Goal: Task Accomplishment & Management: Use online tool/utility

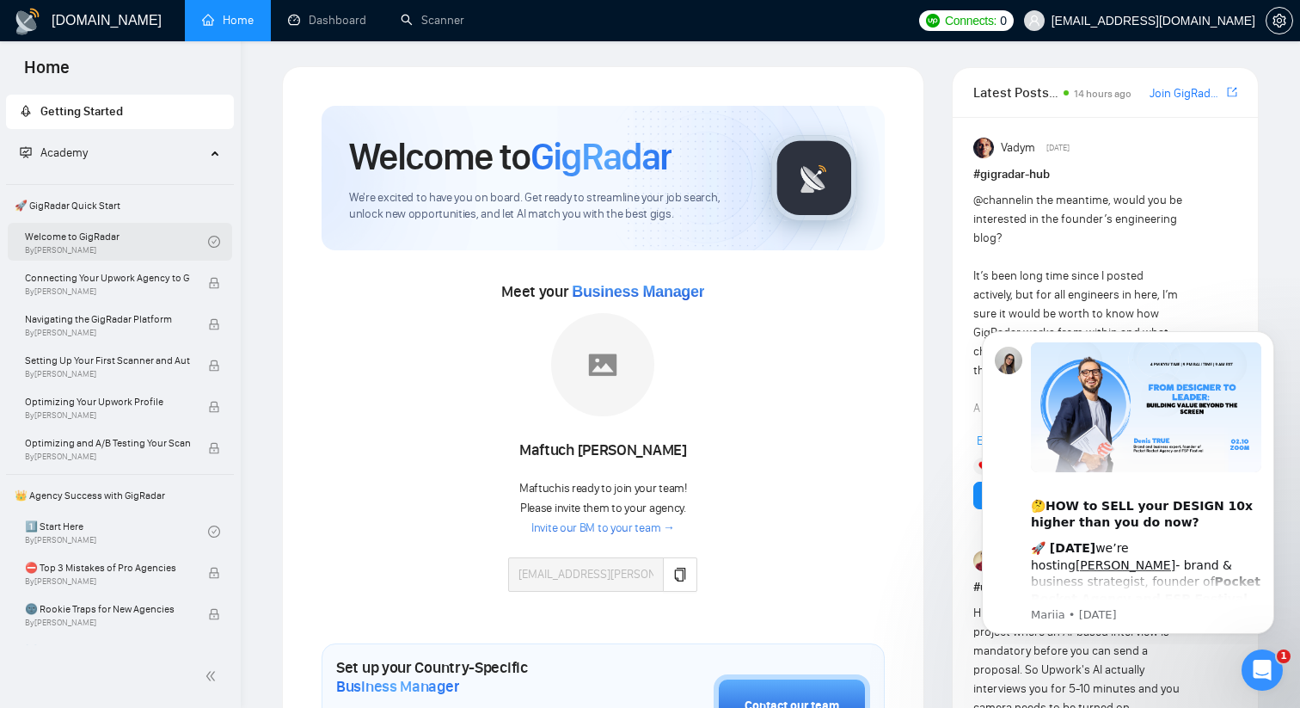
click at [125, 232] on link "Welcome to GigRadar By Vlad Timinsky" at bounding box center [116, 242] width 183 height 38
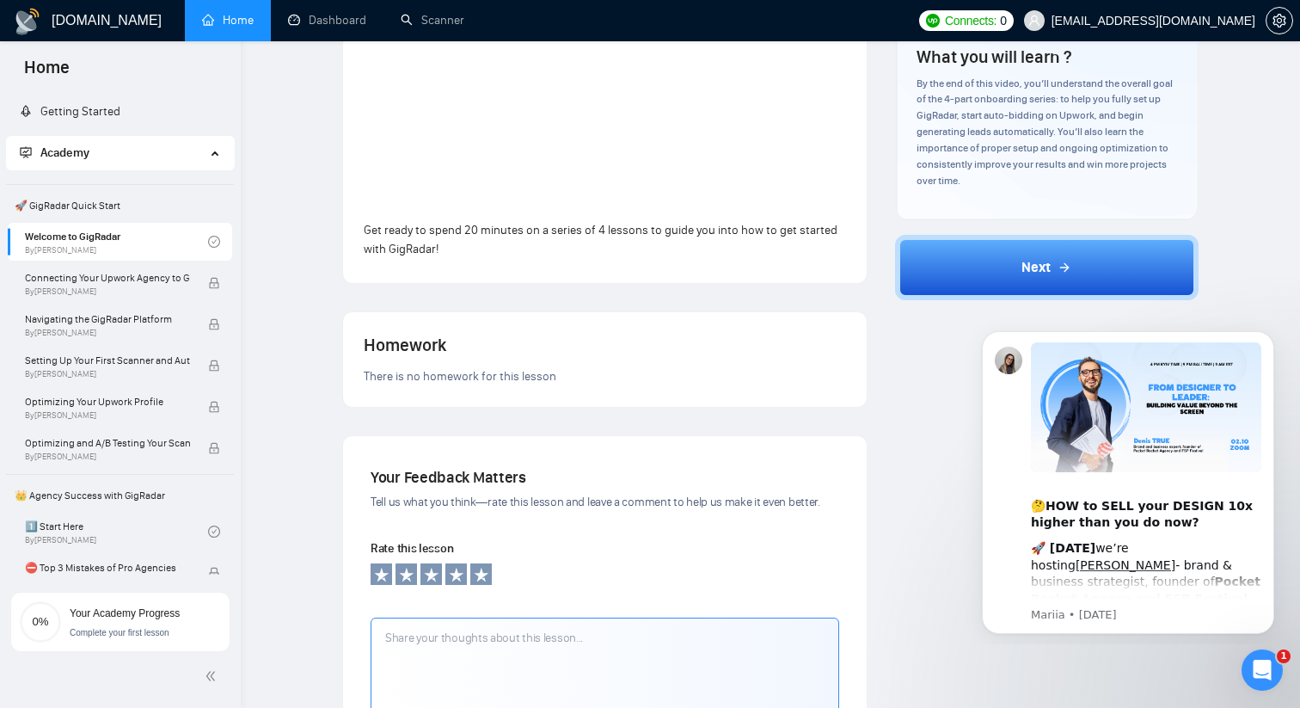
scroll to position [11, 0]
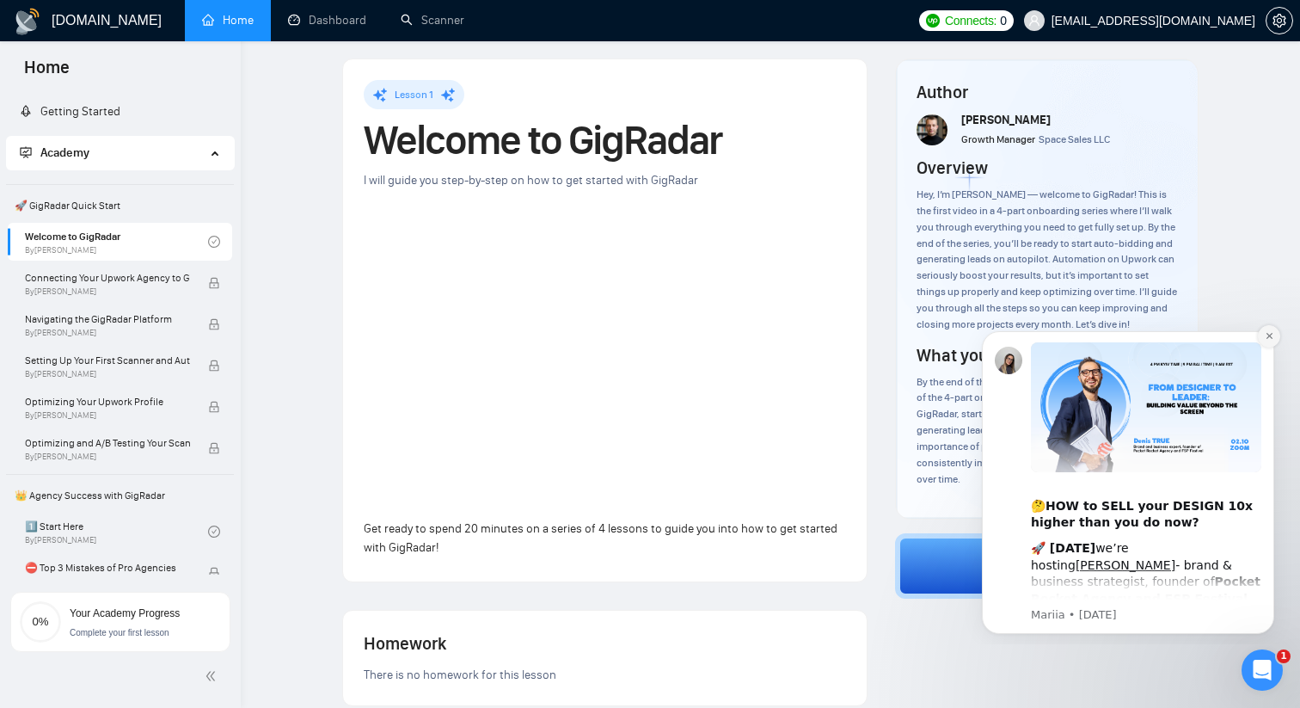
click at [1268, 337] on icon "Dismiss notification" at bounding box center [1269, 336] width 6 height 6
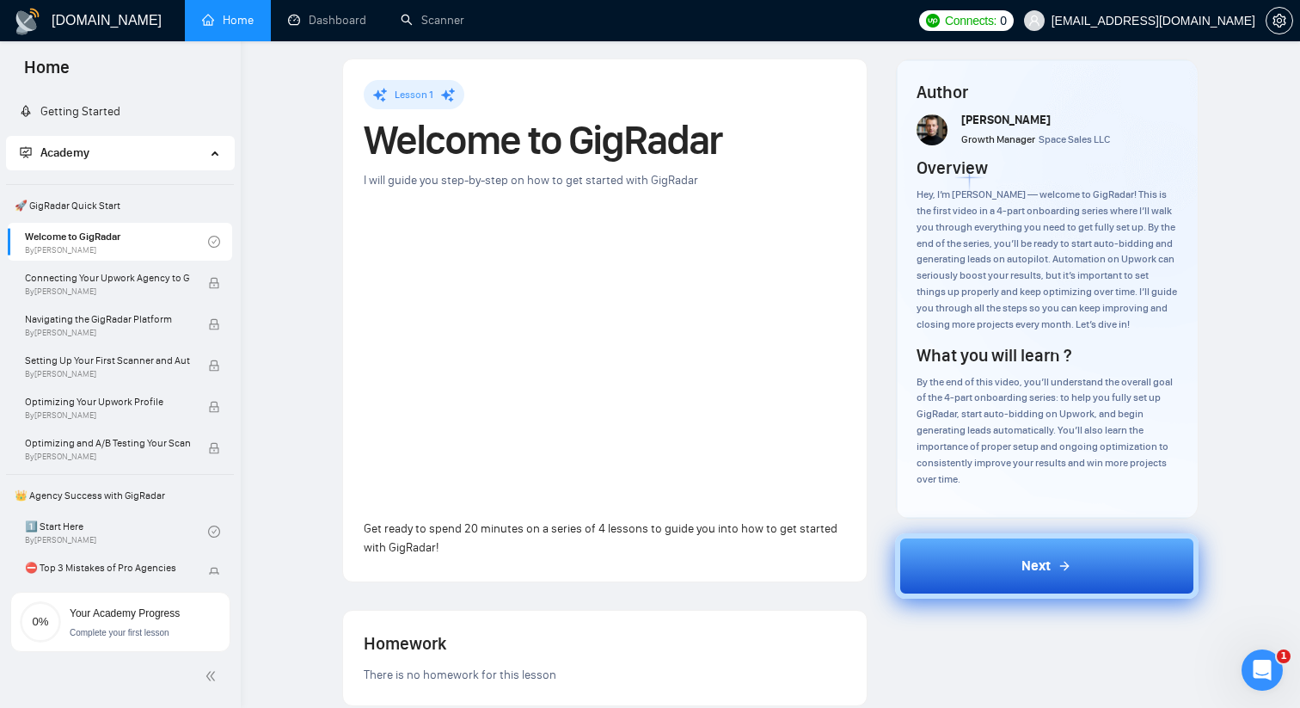
click at [1057, 576] on div "Next" at bounding box center [1047, 566] width 50 height 21
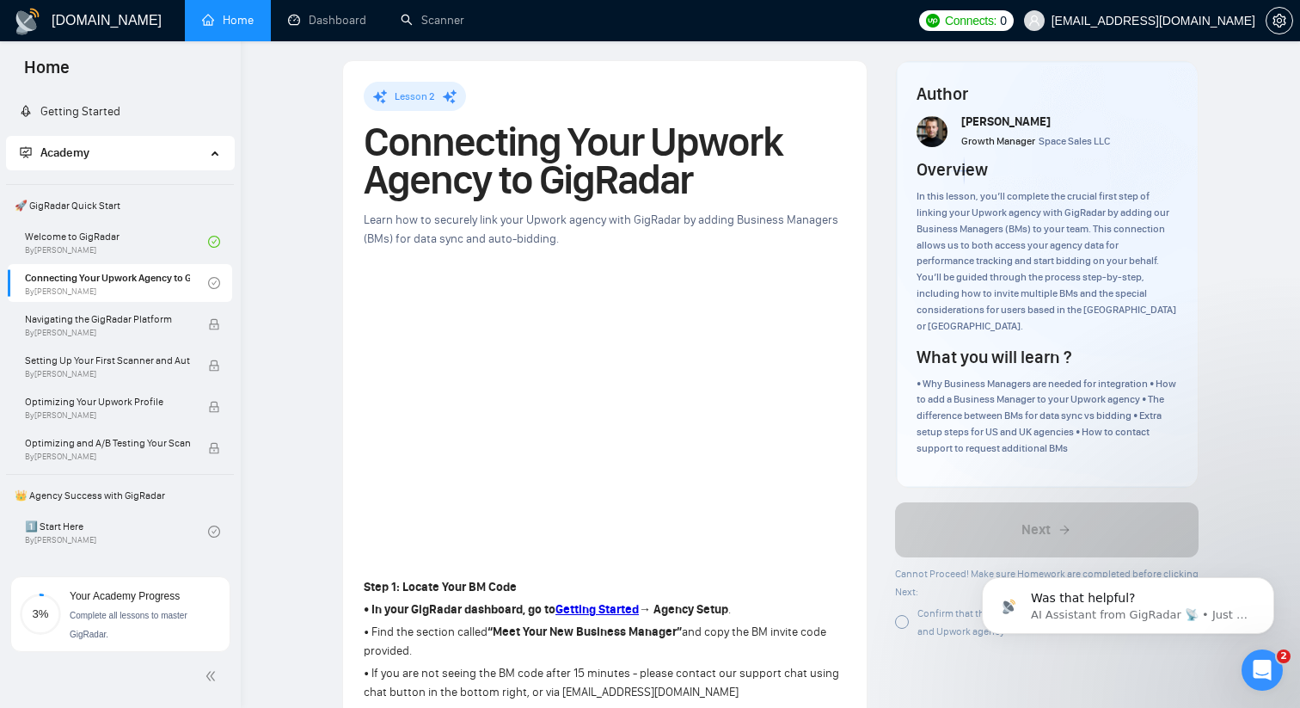
click at [900, 615] on div at bounding box center [902, 622] width 14 height 14
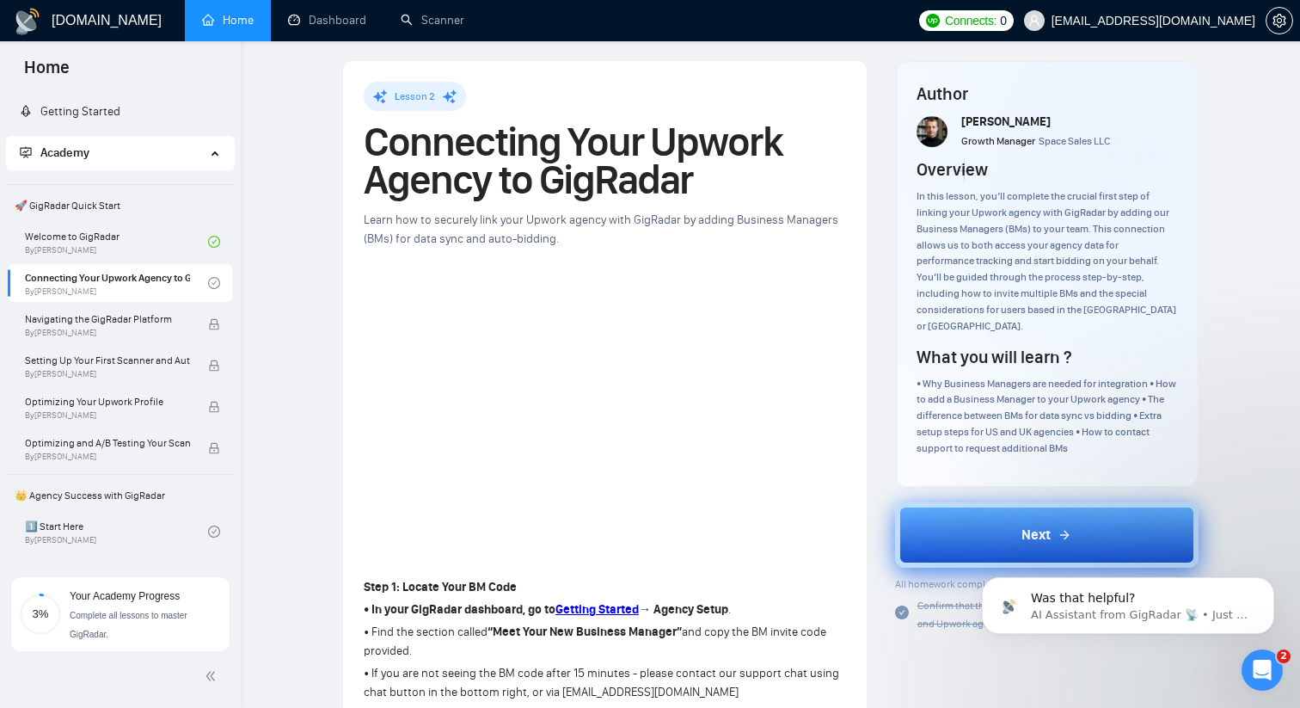
click at [973, 531] on button "Next" at bounding box center [1047, 534] width 304 height 65
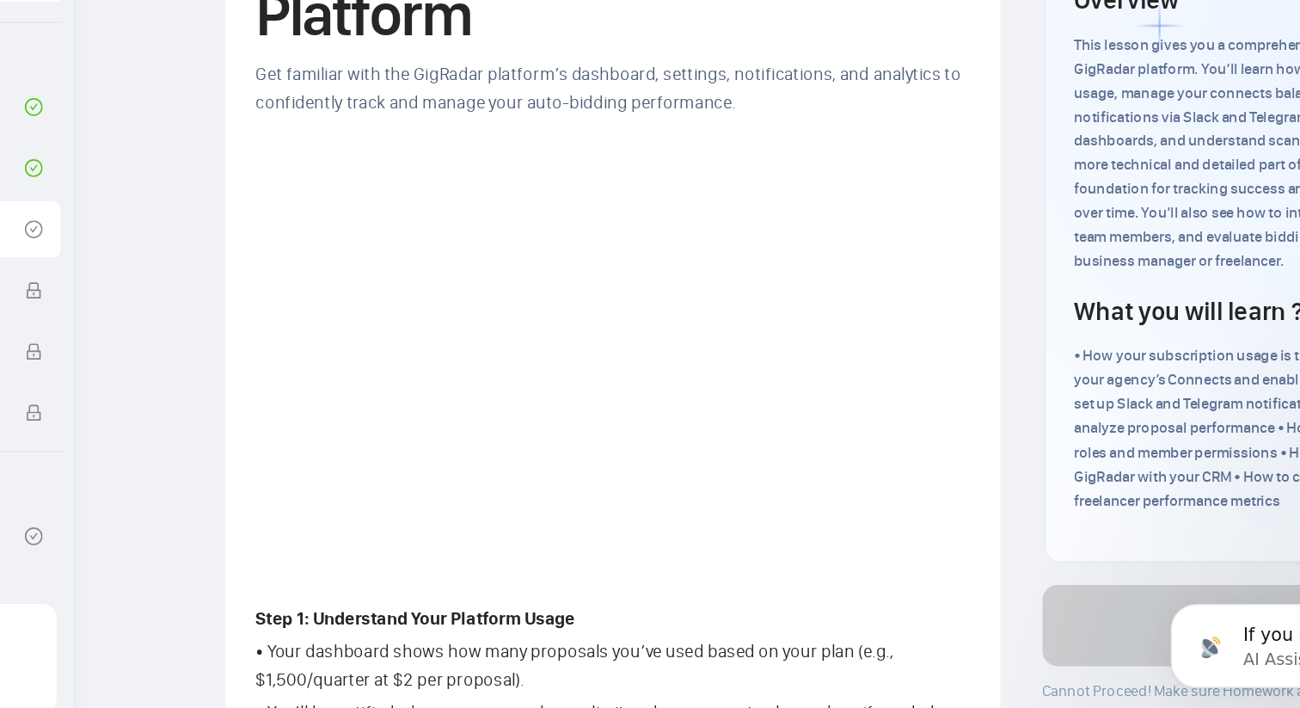
scroll to position [9, 0]
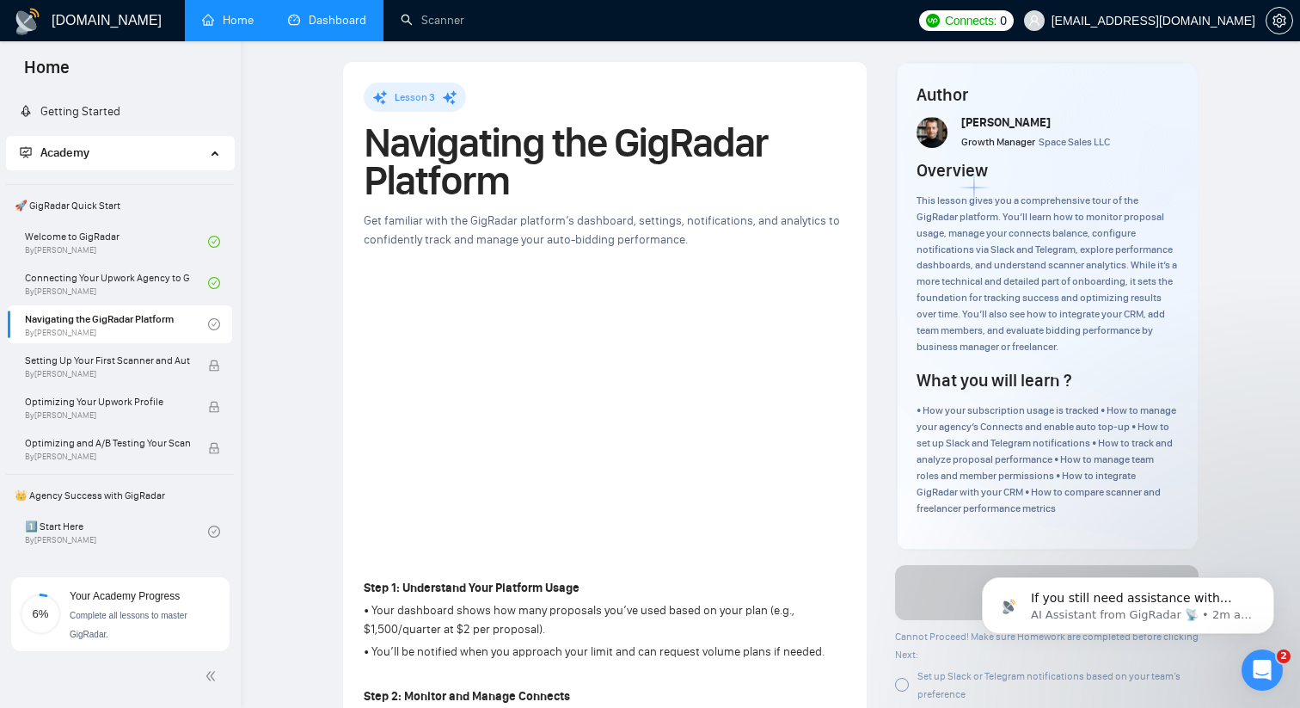
click at [303, 27] on link "Dashboard" at bounding box center [327, 20] width 78 height 15
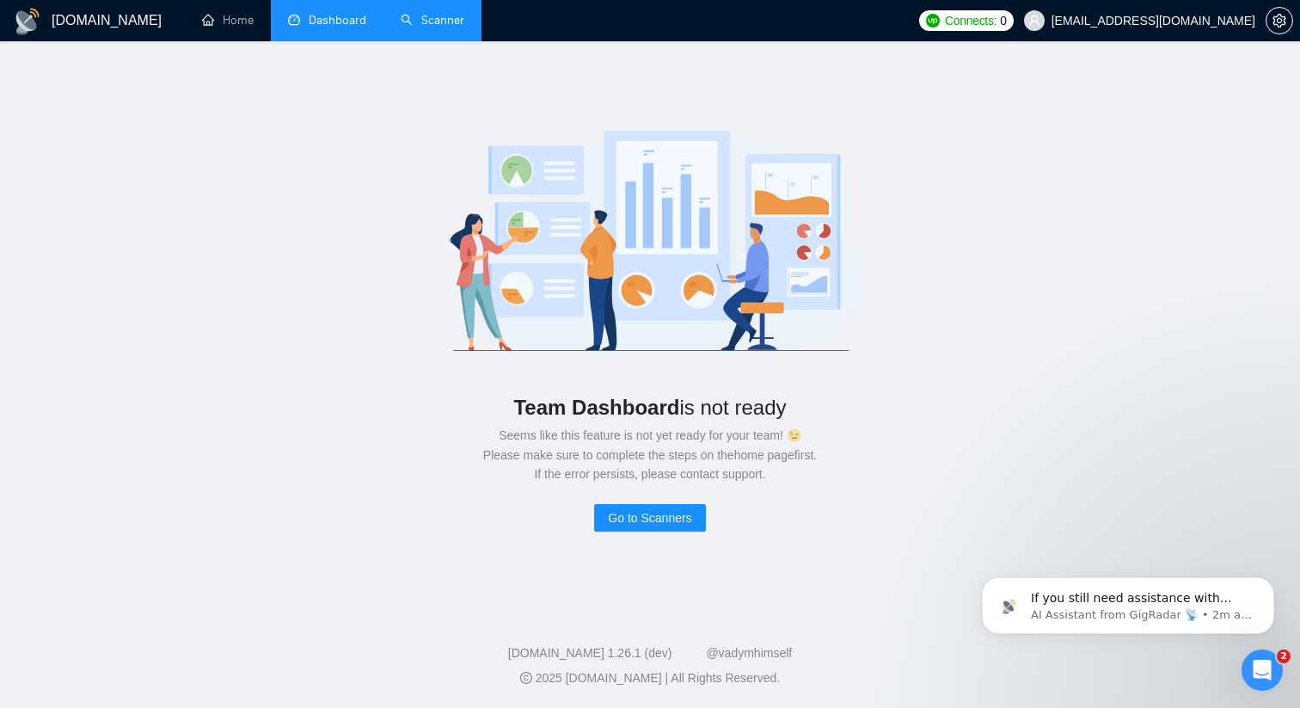
click at [414, 28] on link "Scanner" at bounding box center [433, 20] width 64 height 15
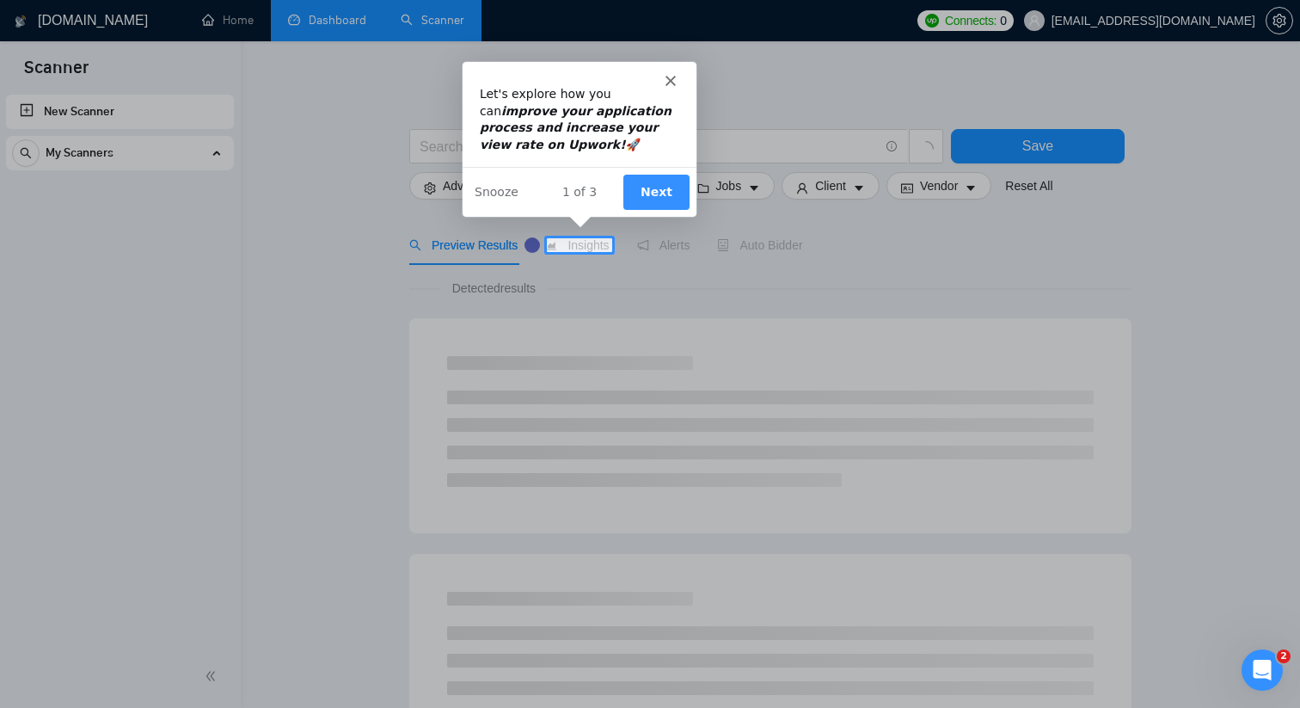
click at [662, 196] on button "Next" at bounding box center [655, 190] width 66 height 35
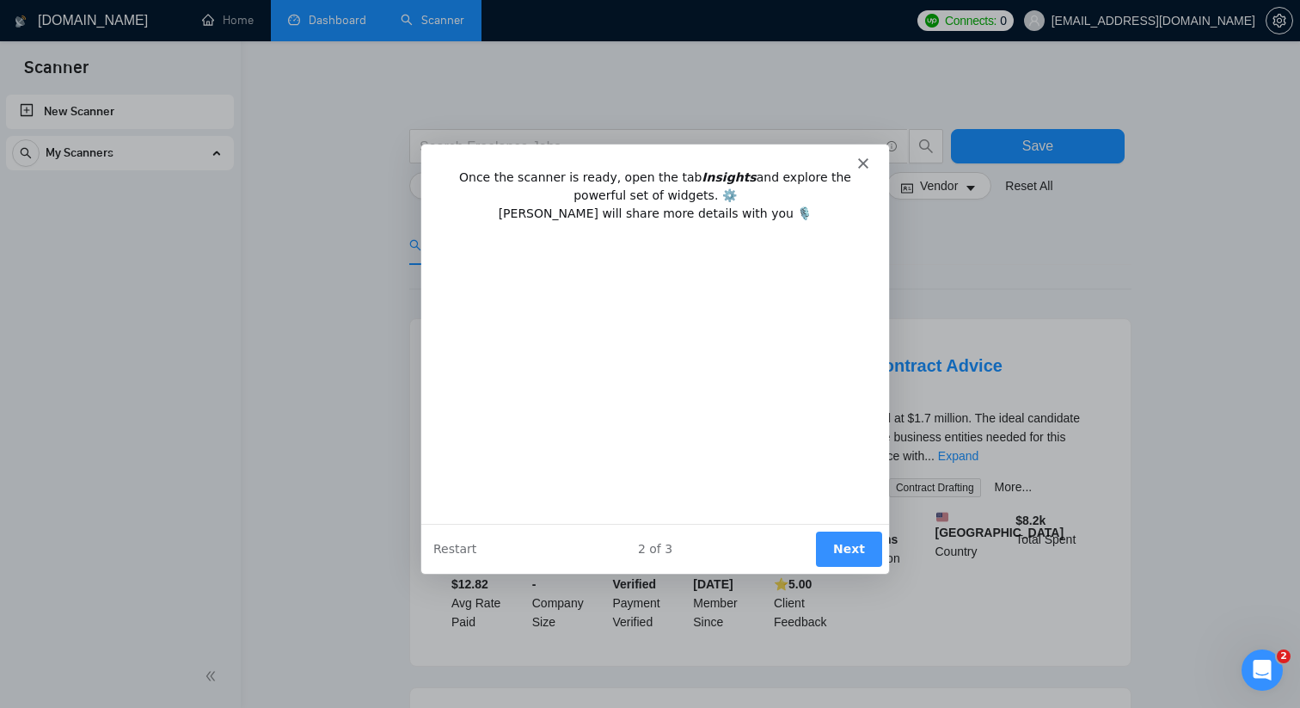
click at [340, 6] on div "Product tour overlay" at bounding box center [650, 354] width 1300 height 708
click at [861, 159] on icon "Close" at bounding box center [862, 162] width 10 height 10
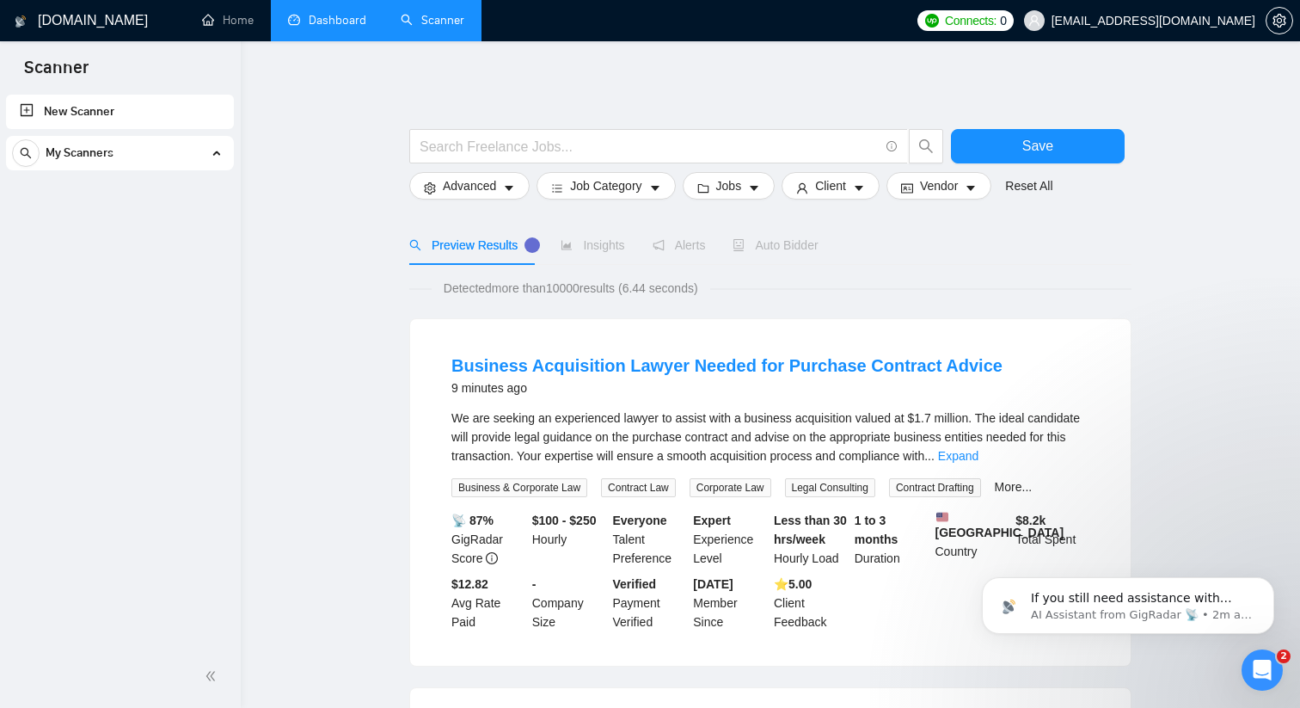
click at [323, 18] on link "Dashboard" at bounding box center [327, 20] width 78 height 15
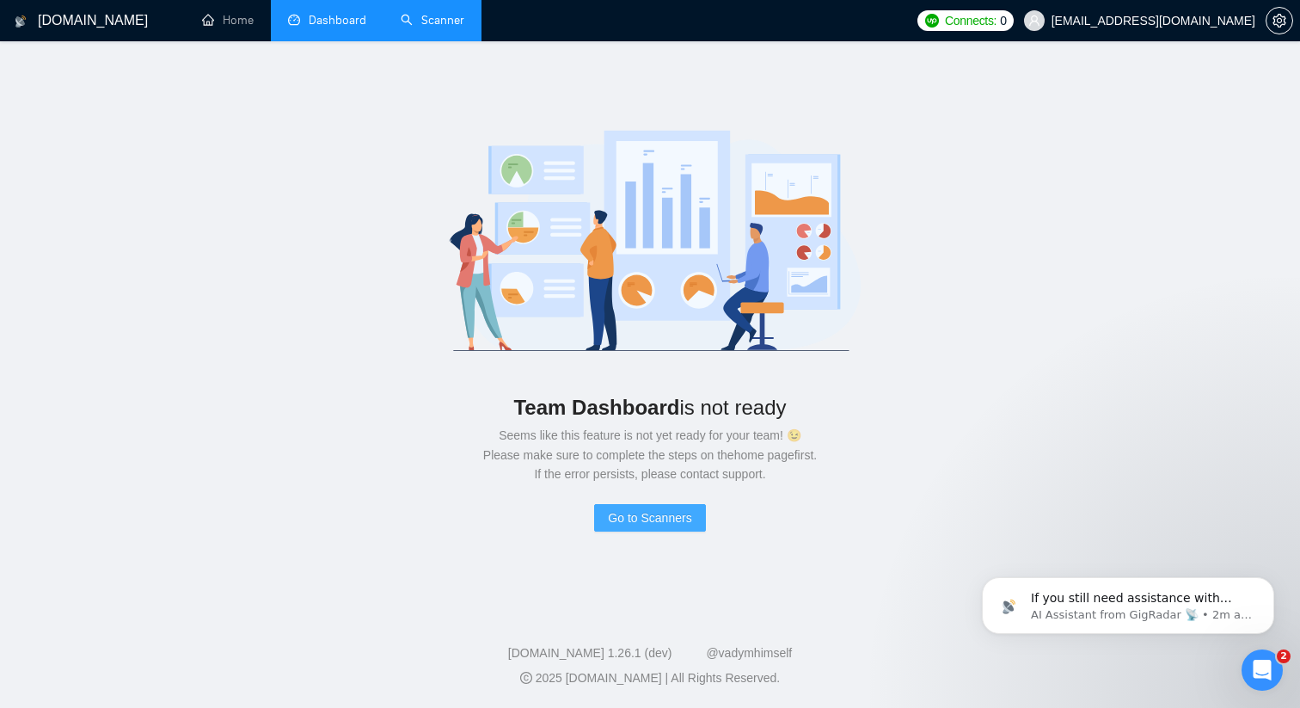
click at [643, 522] on span "Go to Scanners" at bounding box center [649, 517] width 83 height 19
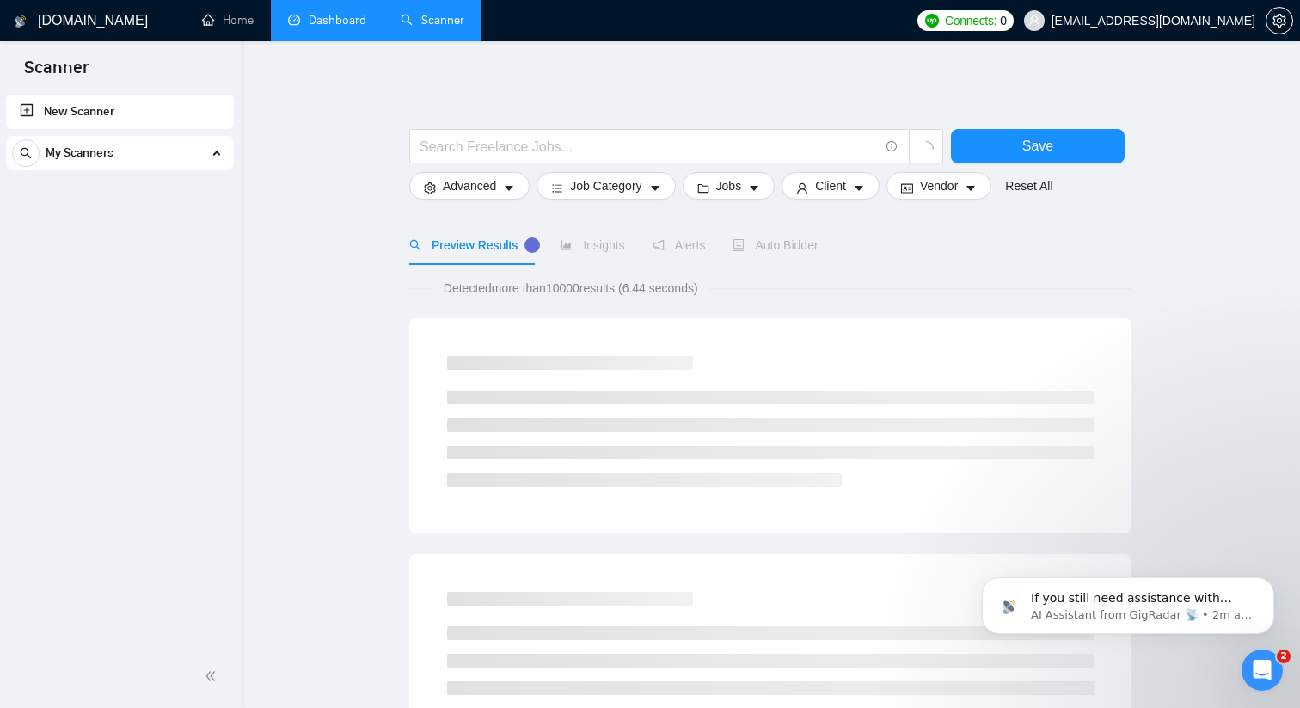
click at [335, 28] on link "Dashboard" at bounding box center [327, 20] width 78 height 15
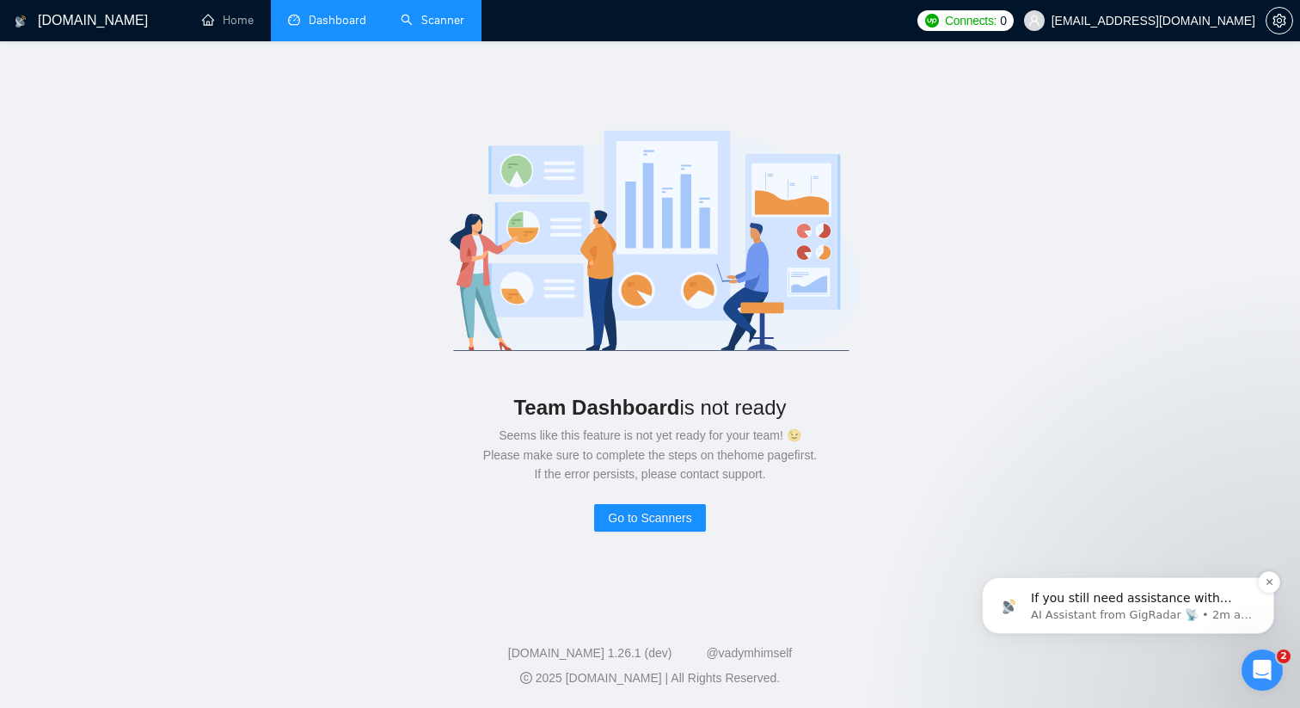
click at [1156, 604] on span "If you still need assistance with obtaining your US Business Manager ID, I’m he…" at bounding box center [1141, 640] width 221 height 99
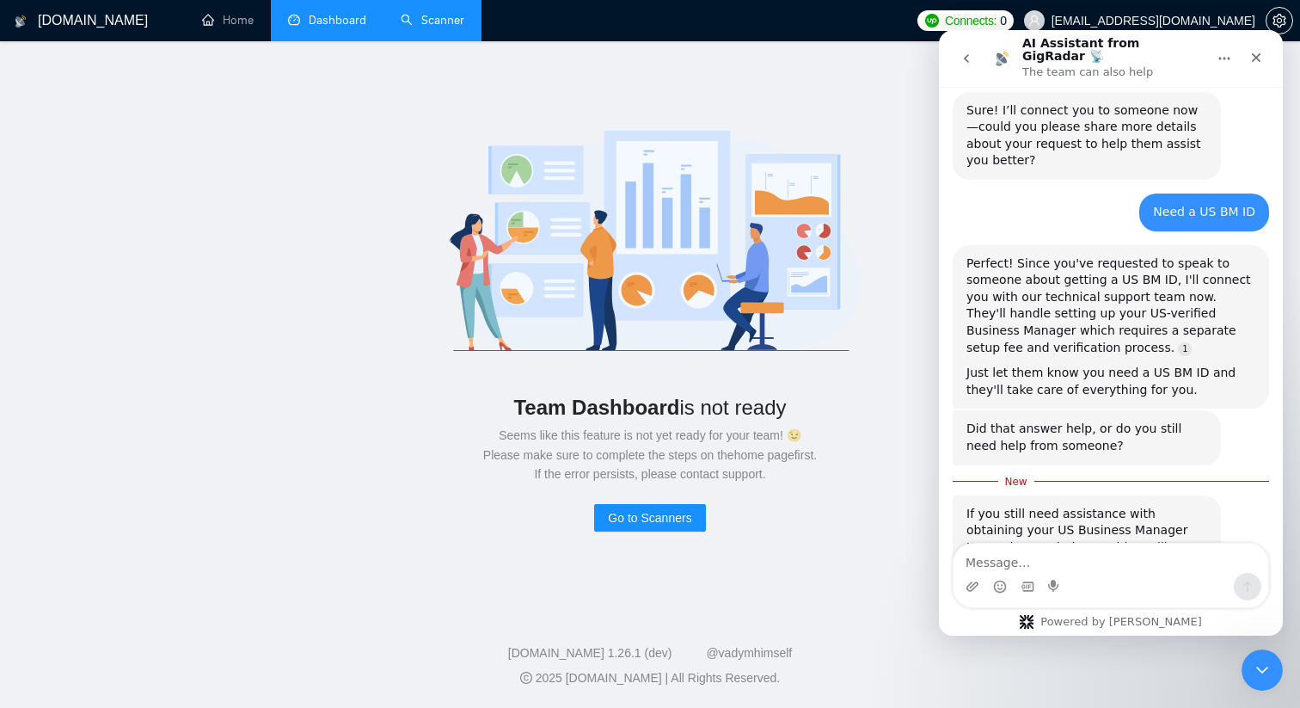
scroll to position [1321, 0]
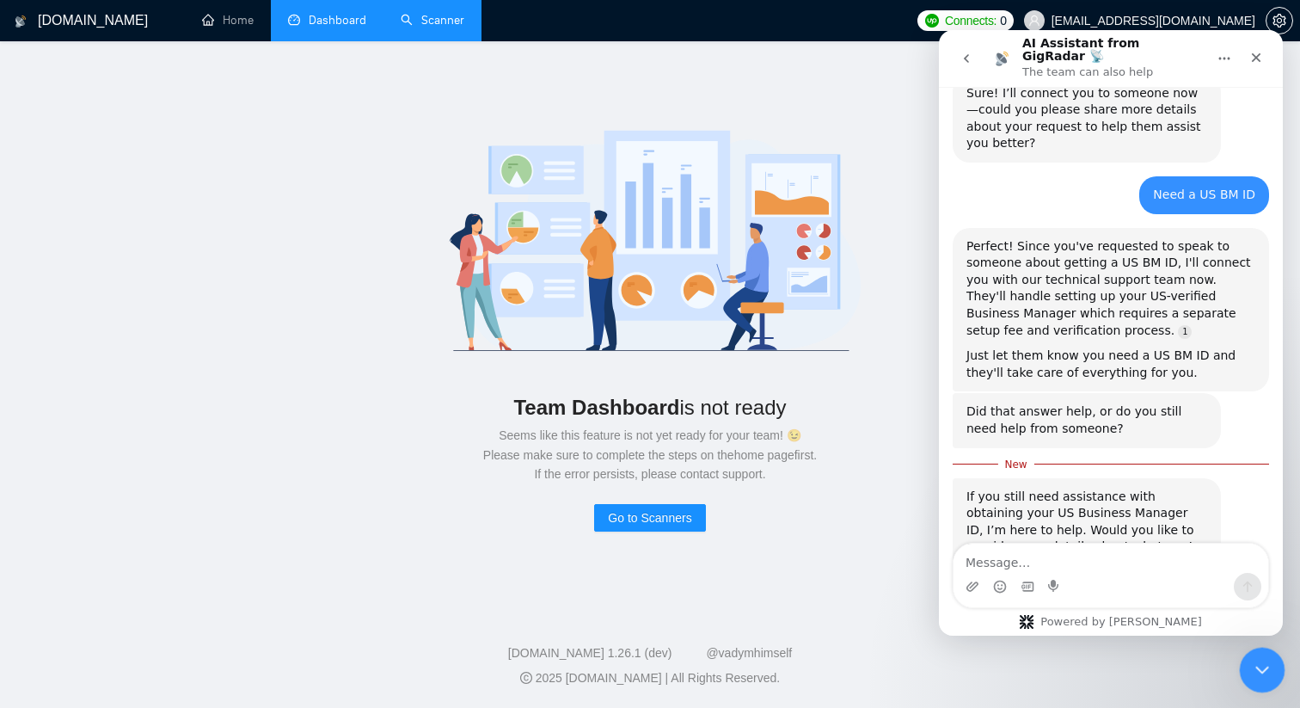
click at [1265, 672] on icon "Close Intercom Messenger" at bounding box center [1260, 667] width 21 height 21
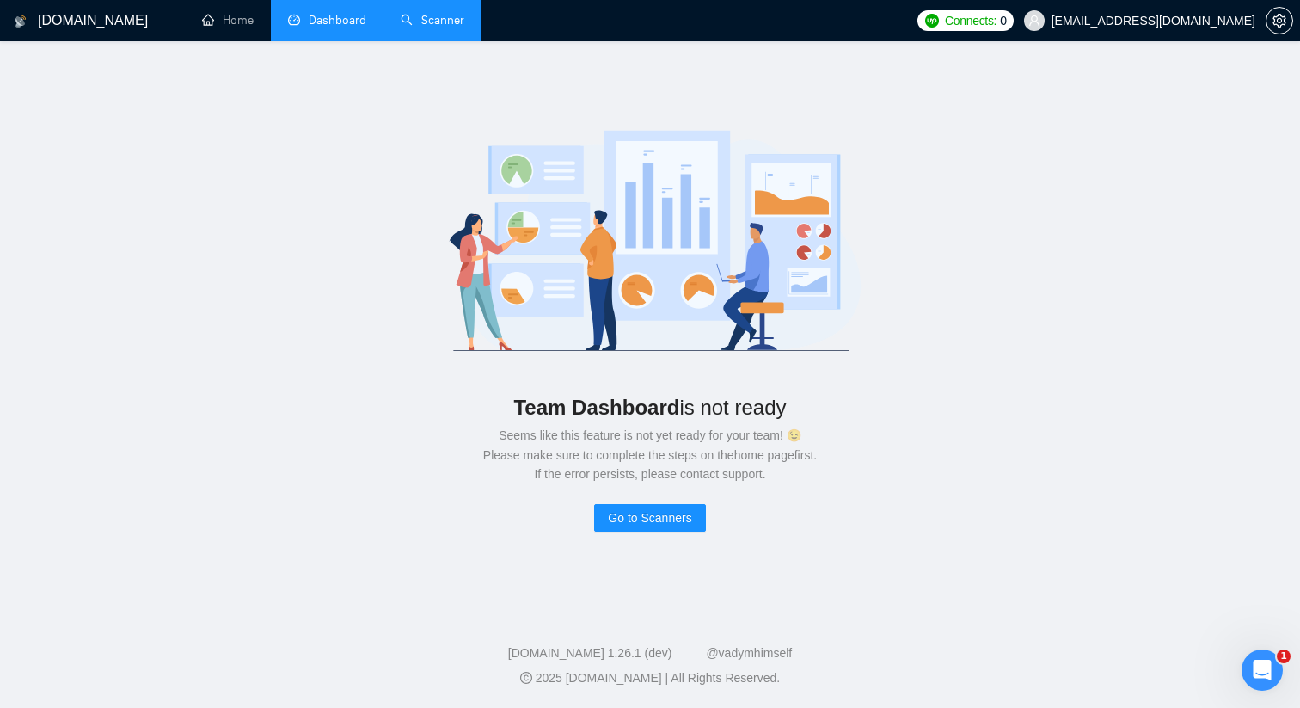
scroll to position [1293, 0]
click at [417, 14] on link "Scanner" at bounding box center [433, 20] width 64 height 15
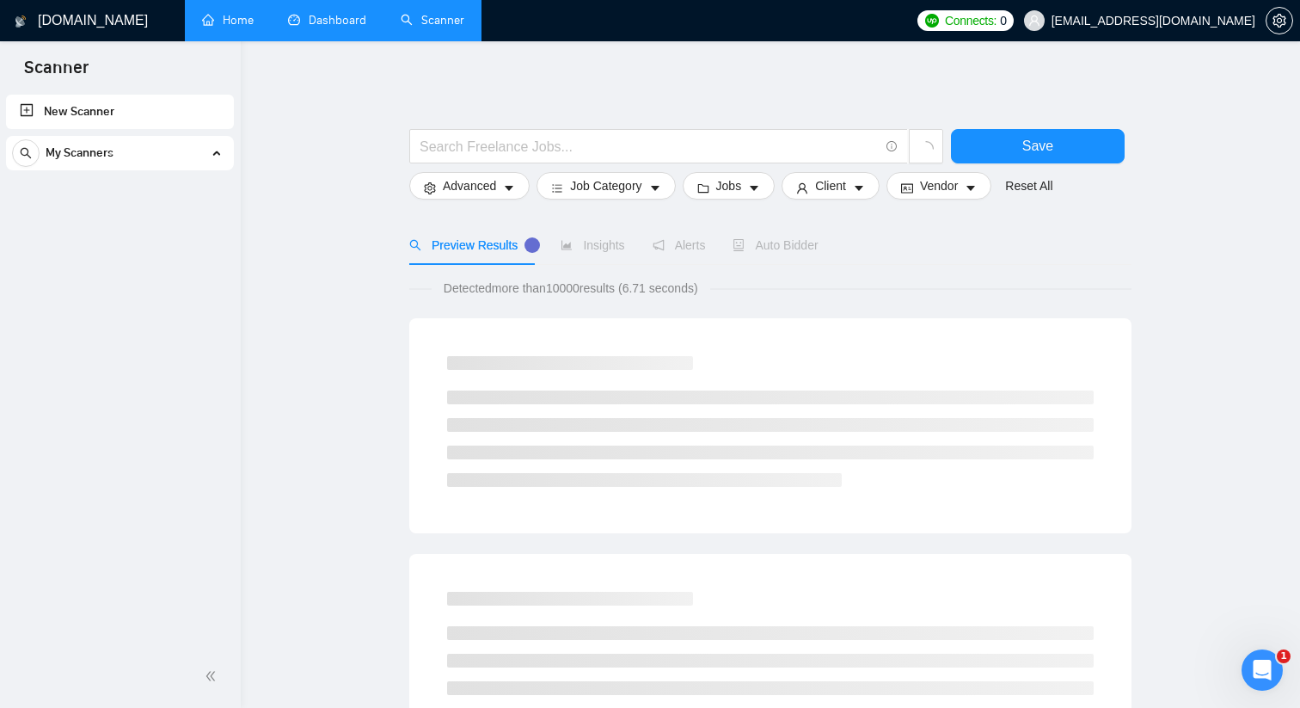
click at [254, 13] on link "Home" at bounding box center [228, 20] width 52 height 15
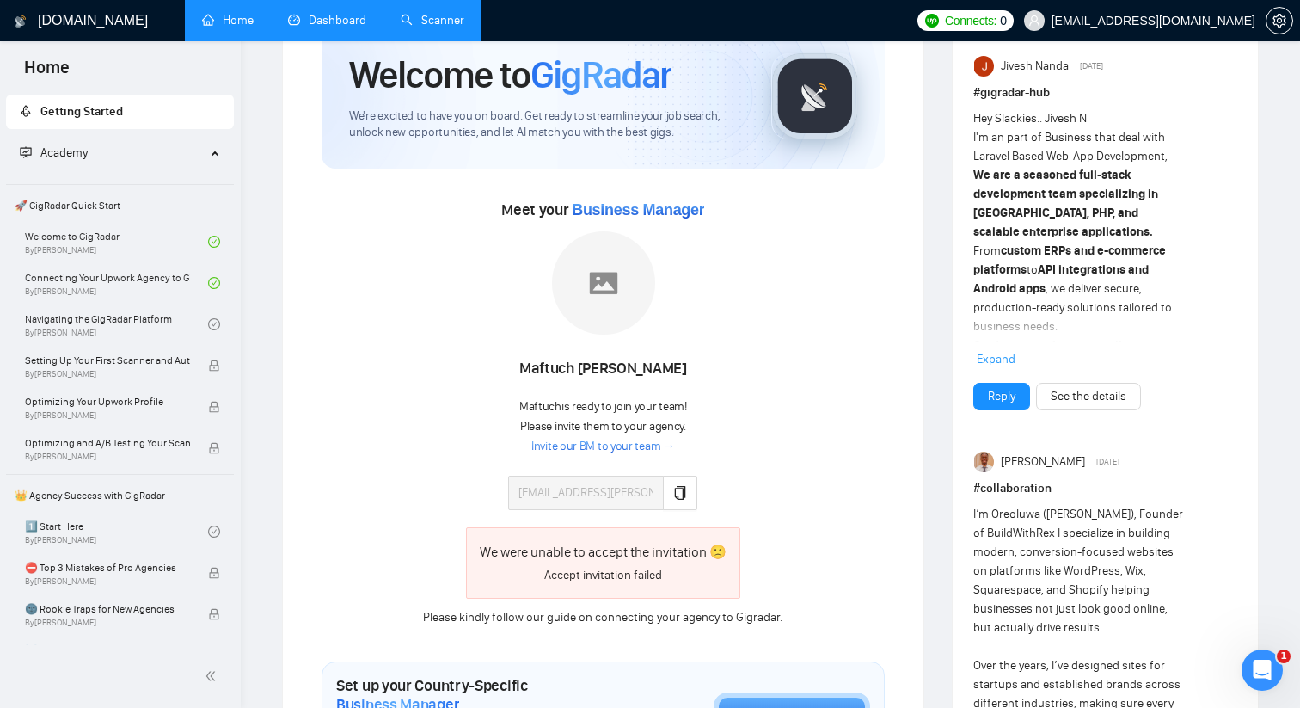
scroll to position [106, 0]
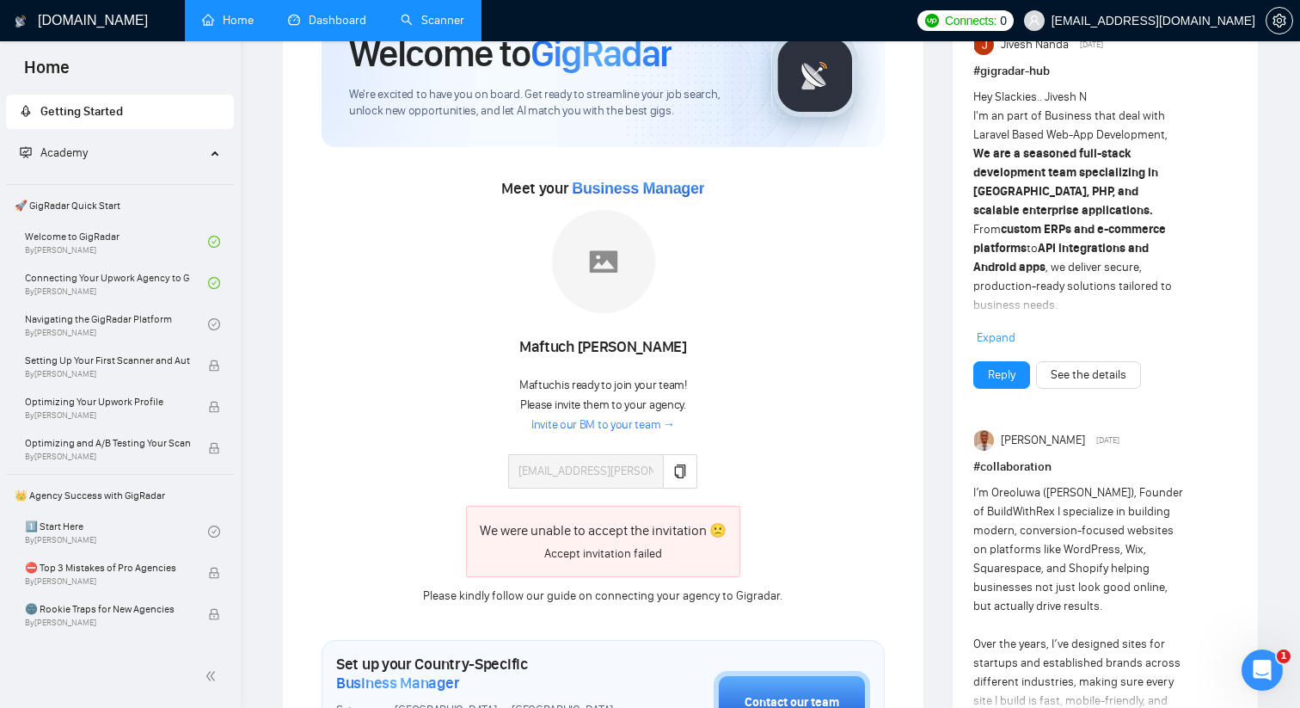
click at [604, 429] on link "Invite our BM to your team →" at bounding box center [603, 425] width 144 height 16
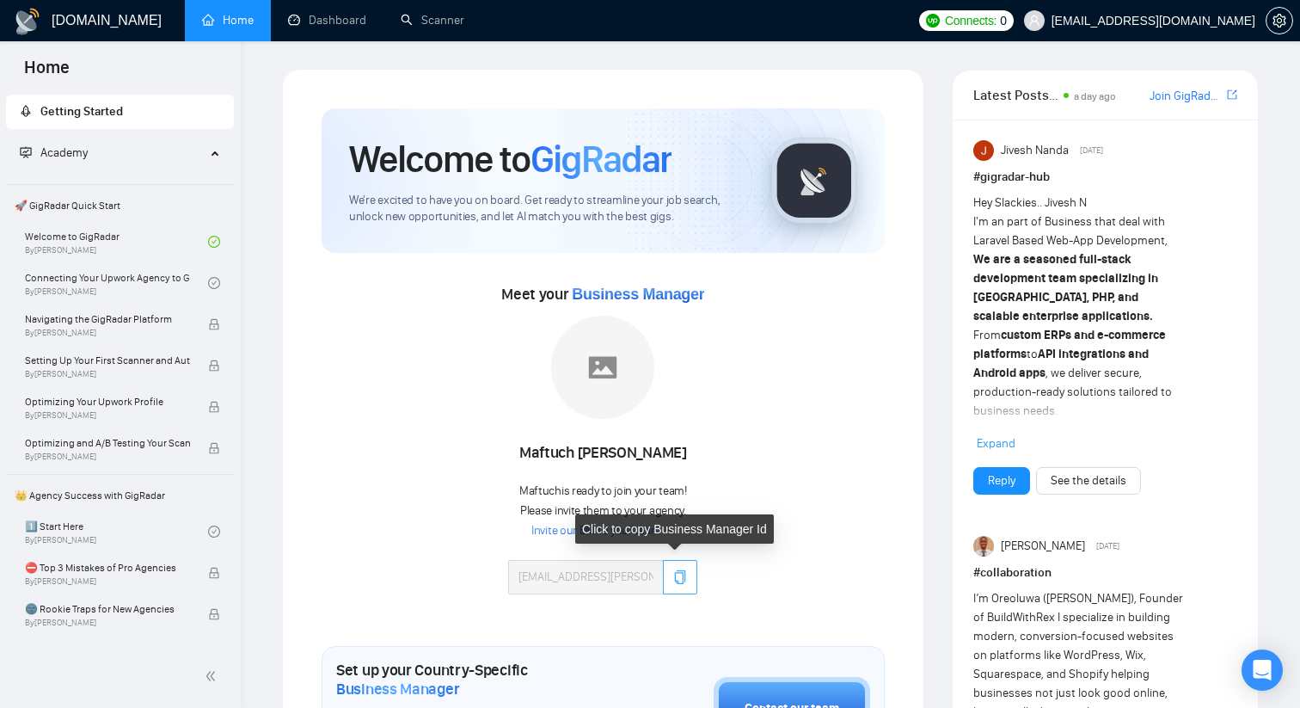
click at [685, 574] on button "button" at bounding box center [680, 577] width 34 height 34
click at [676, 581] on icon "copy" at bounding box center [680, 577] width 14 height 14
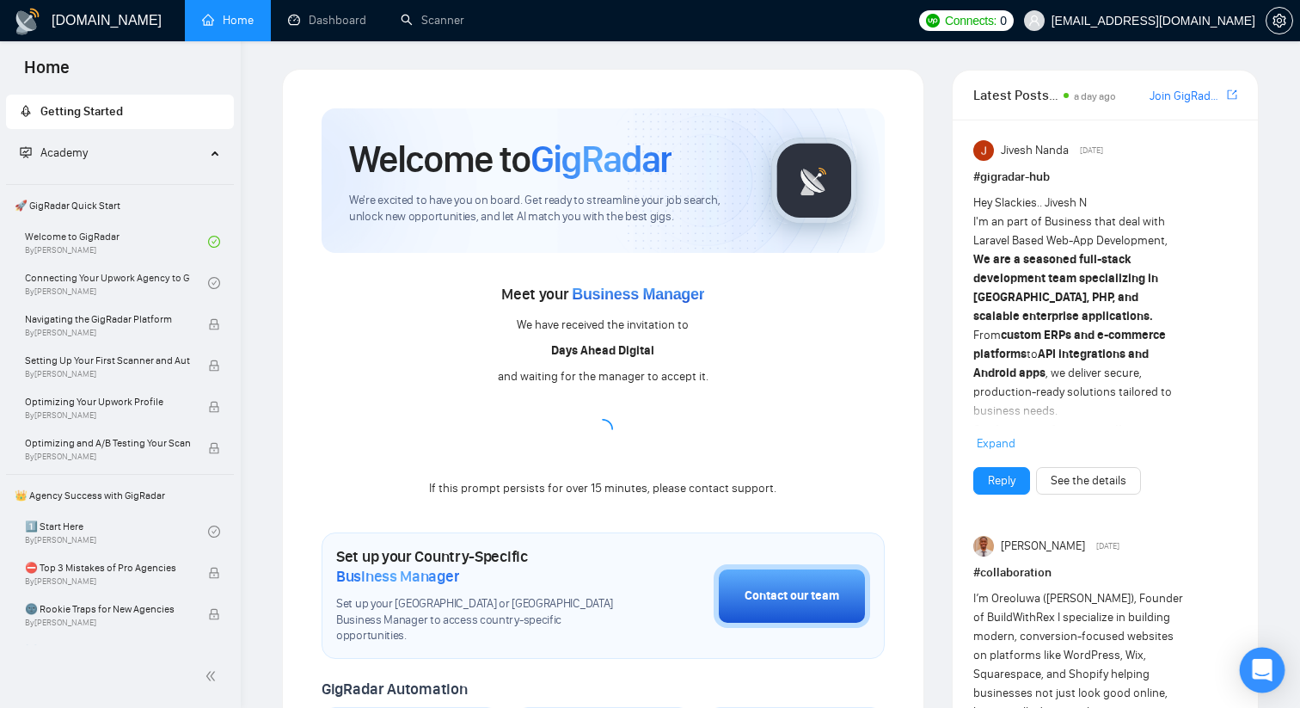
click at [1274, 664] on div "Open Intercom Messenger" at bounding box center [1263, 671] width 46 height 46
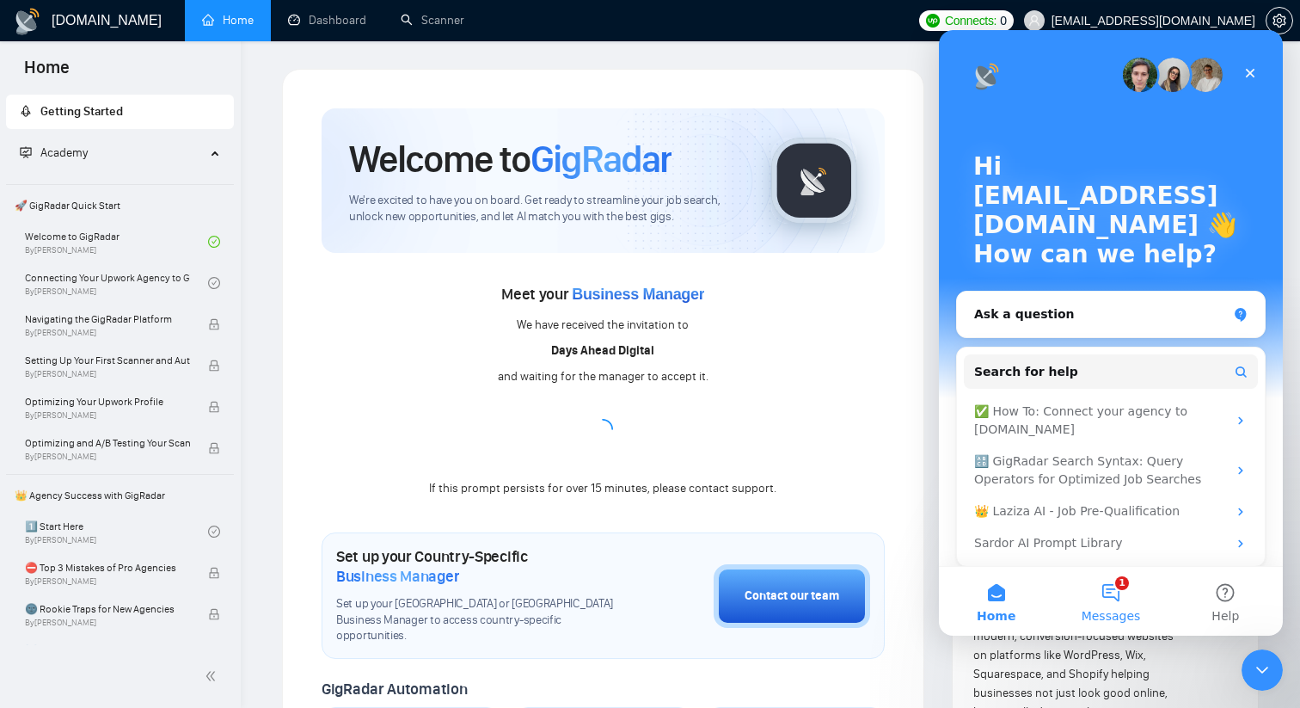
click at [1121, 587] on button "1 Messages" at bounding box center [1110, 601] width 114 height 69
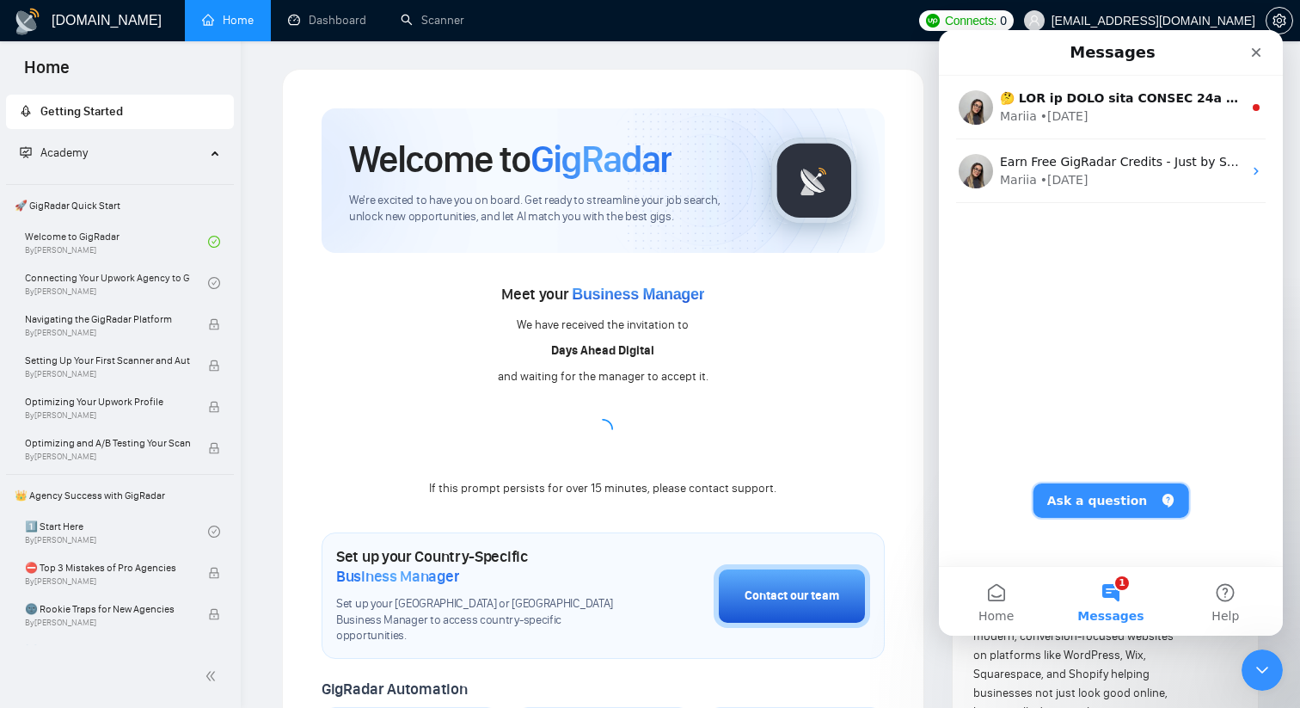
click at [1087, 497] on button "Ask a question" at bounding box center [1112, 500] width 156 height 34
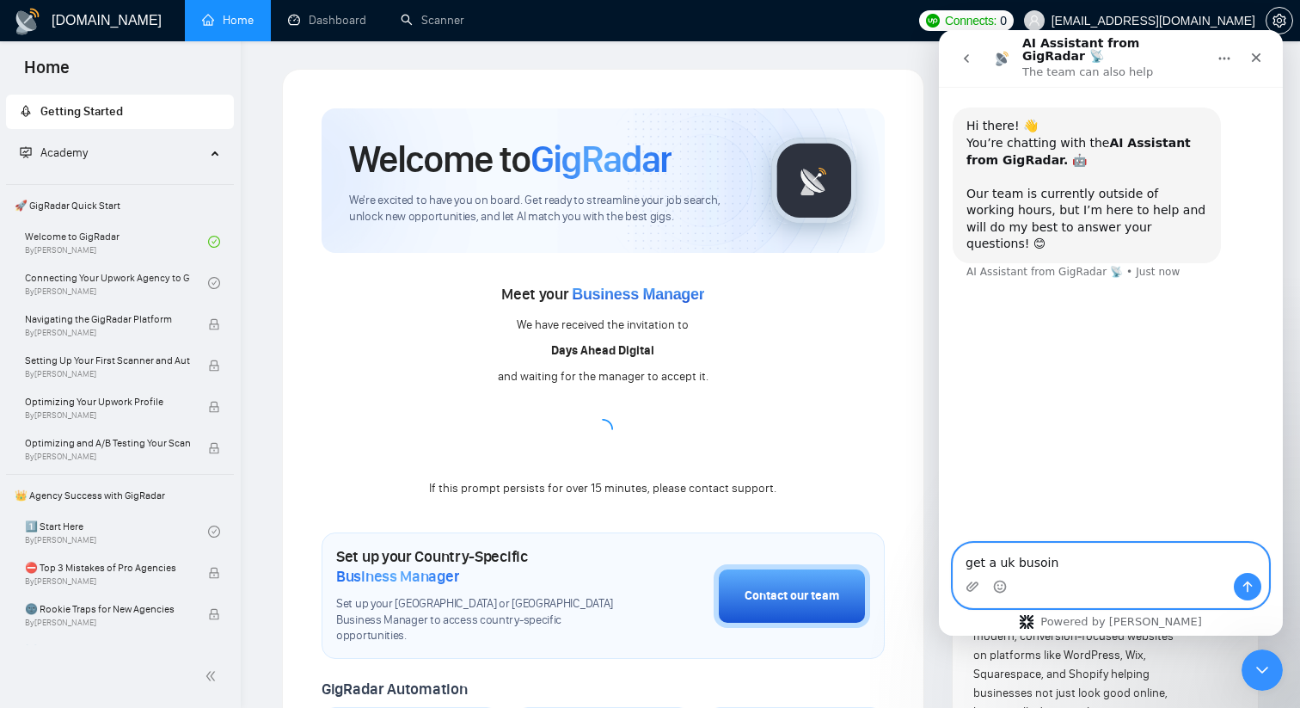
click at [1029, 556] on textarea "get a uk busoin" at bounding box center [1111, 558] width 315 height 29
click at [1029, 556] on textarea "get a uk BM I" at bounding box center [1111, 558] width 315 height 29
type textarea "get a uk BM ID"
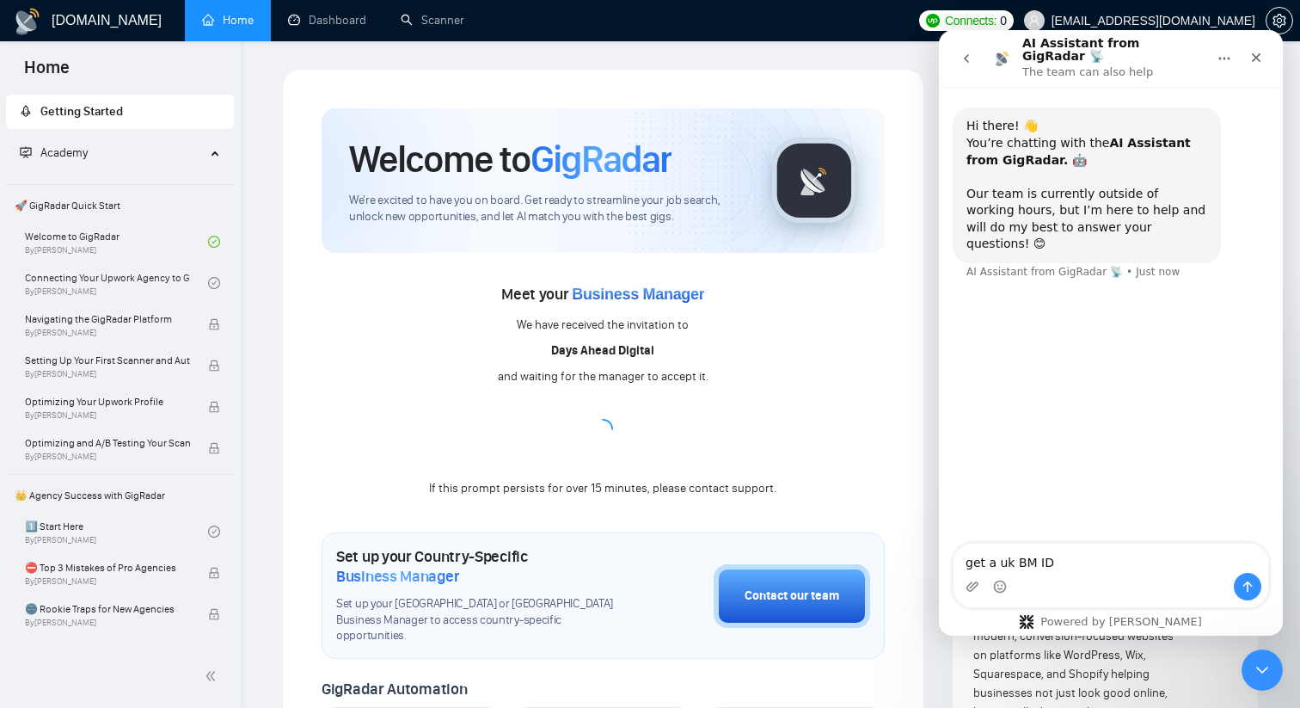
click at [1103, 575] on div "Intercom messenger" at bounding box center [1111, 587] width 315 height 28
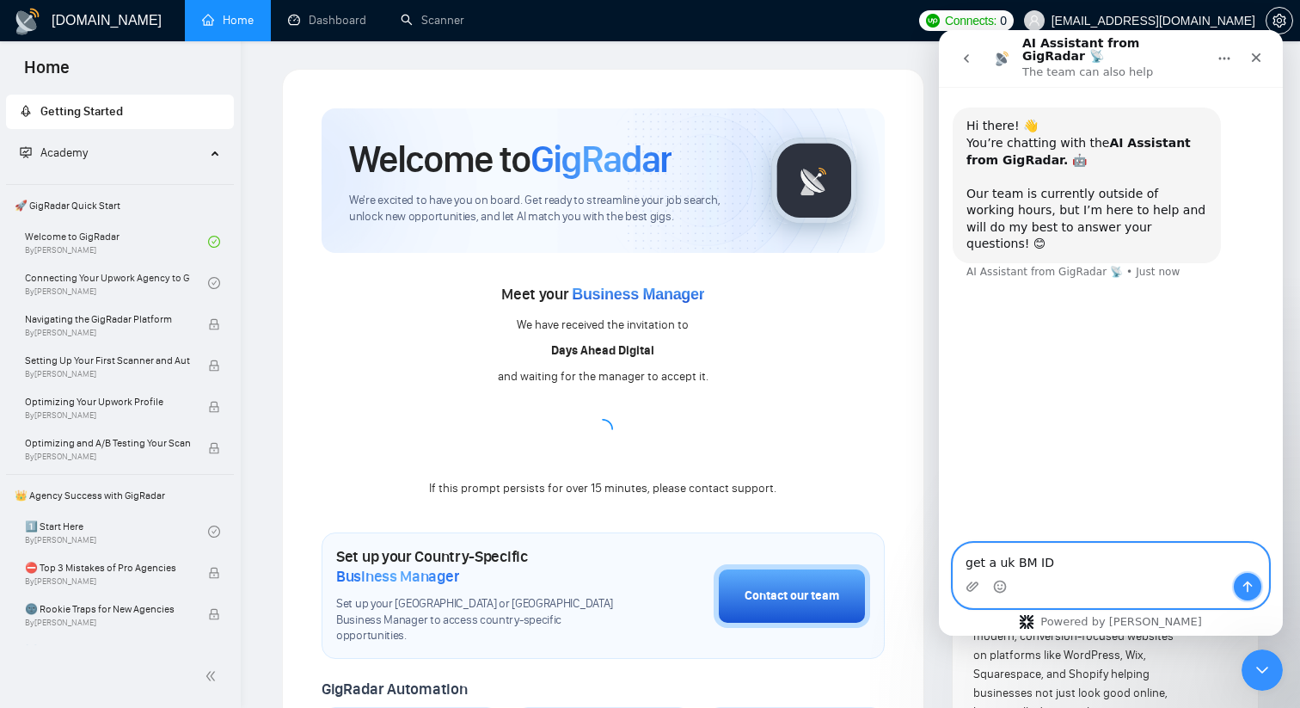
click at [1245, 586] on icon "Send a message…" at bounding box center [1248, 587] width 14 height 14
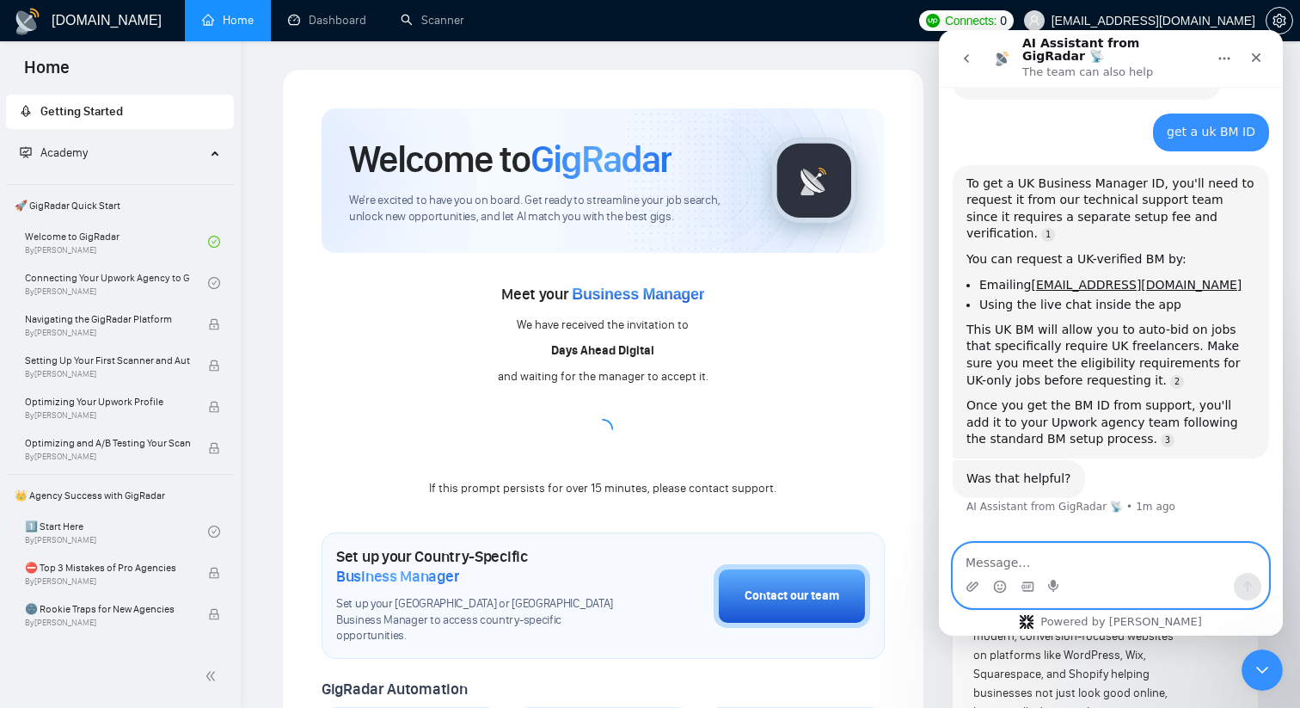
scroll to position [177, 0]
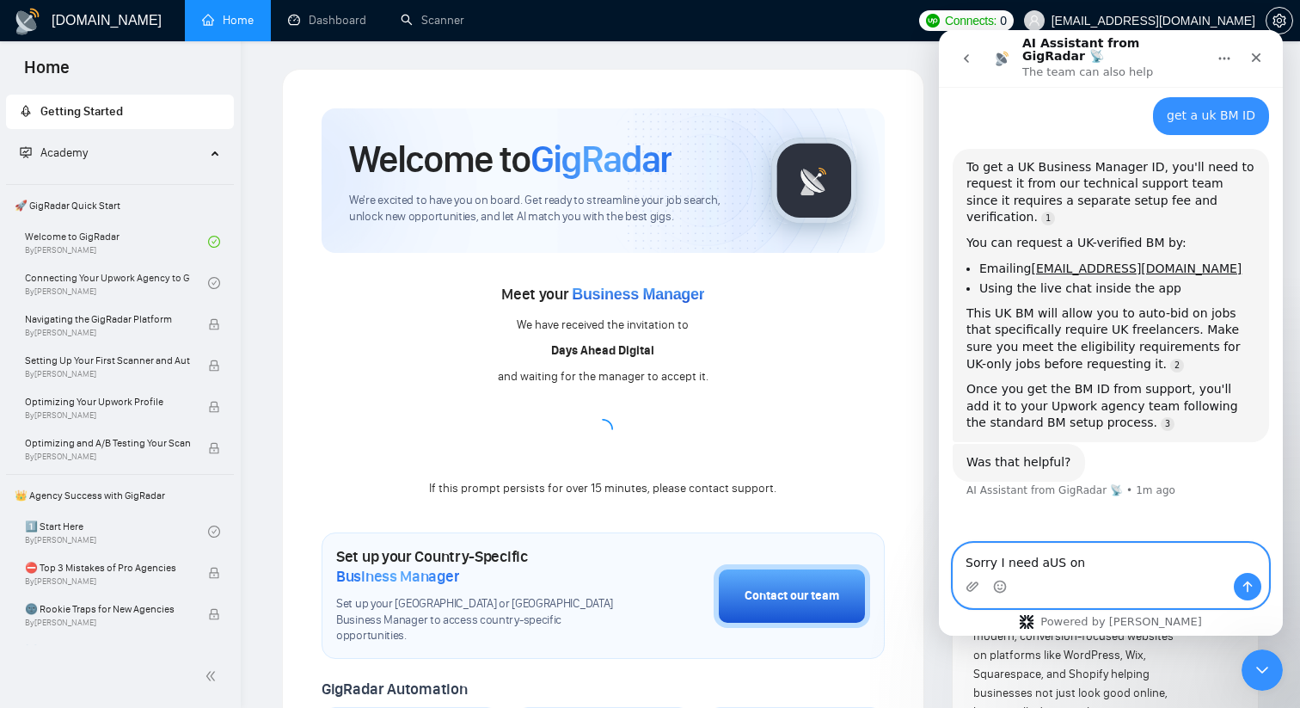
type textarea "Sorry I need aUS on"
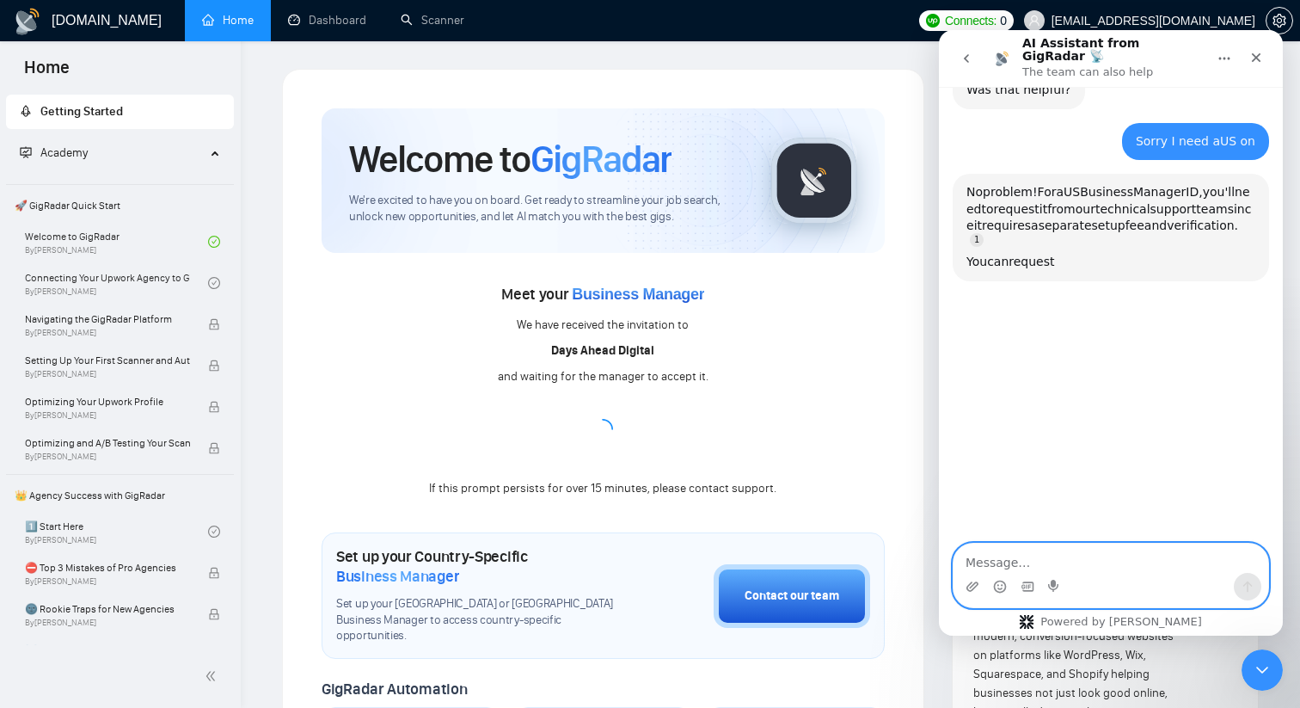
scroll to position [558, 0]
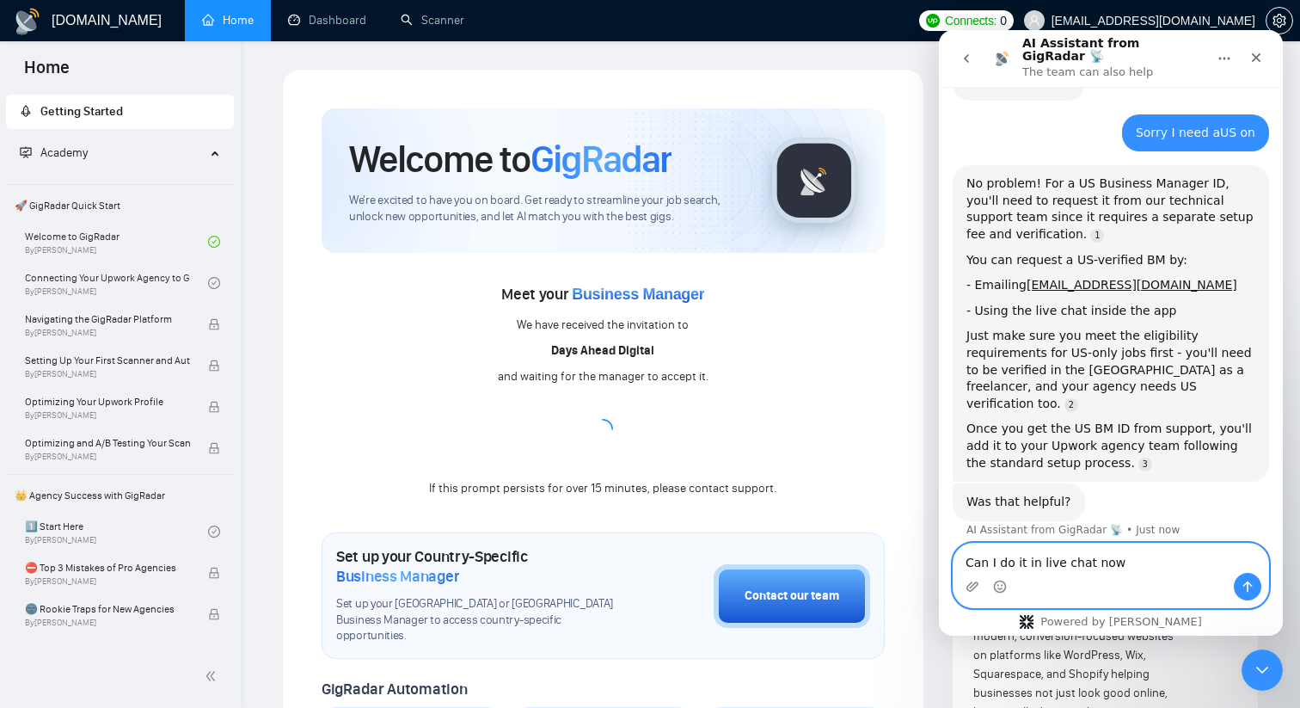
type textarea "Can I do it in live chat now?"
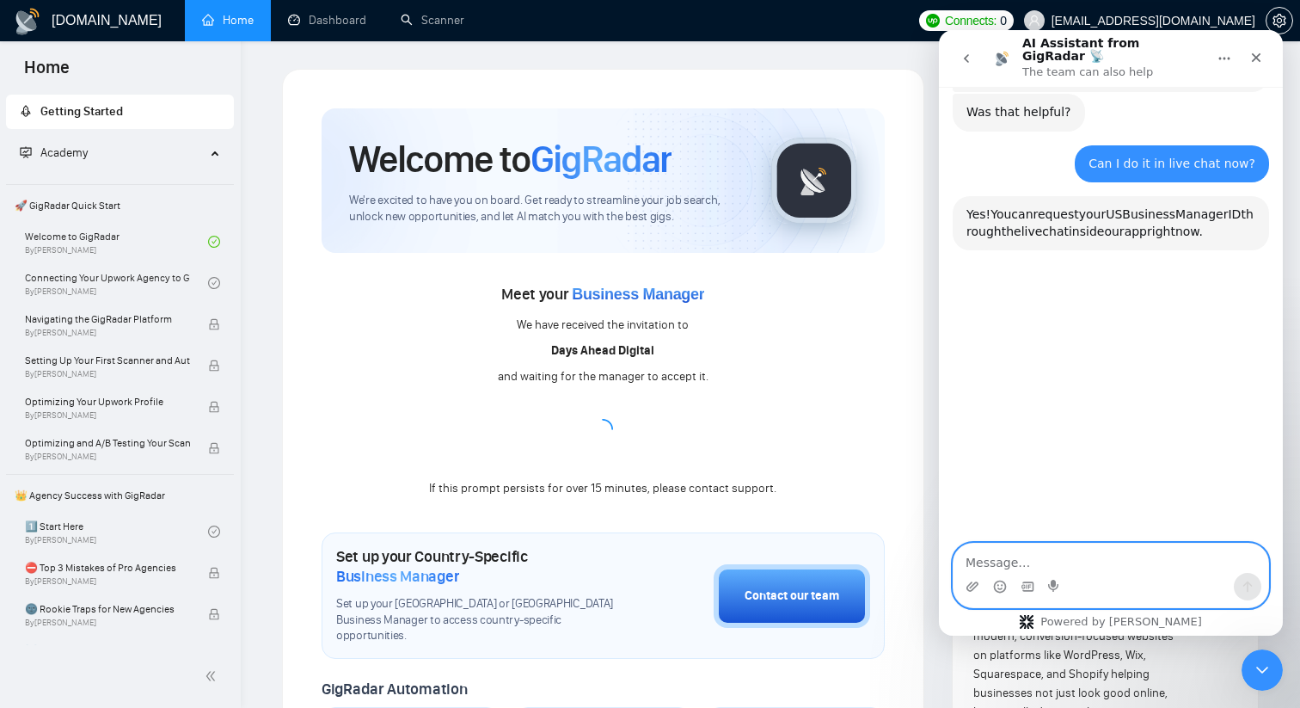
scroll to position [961, 0]
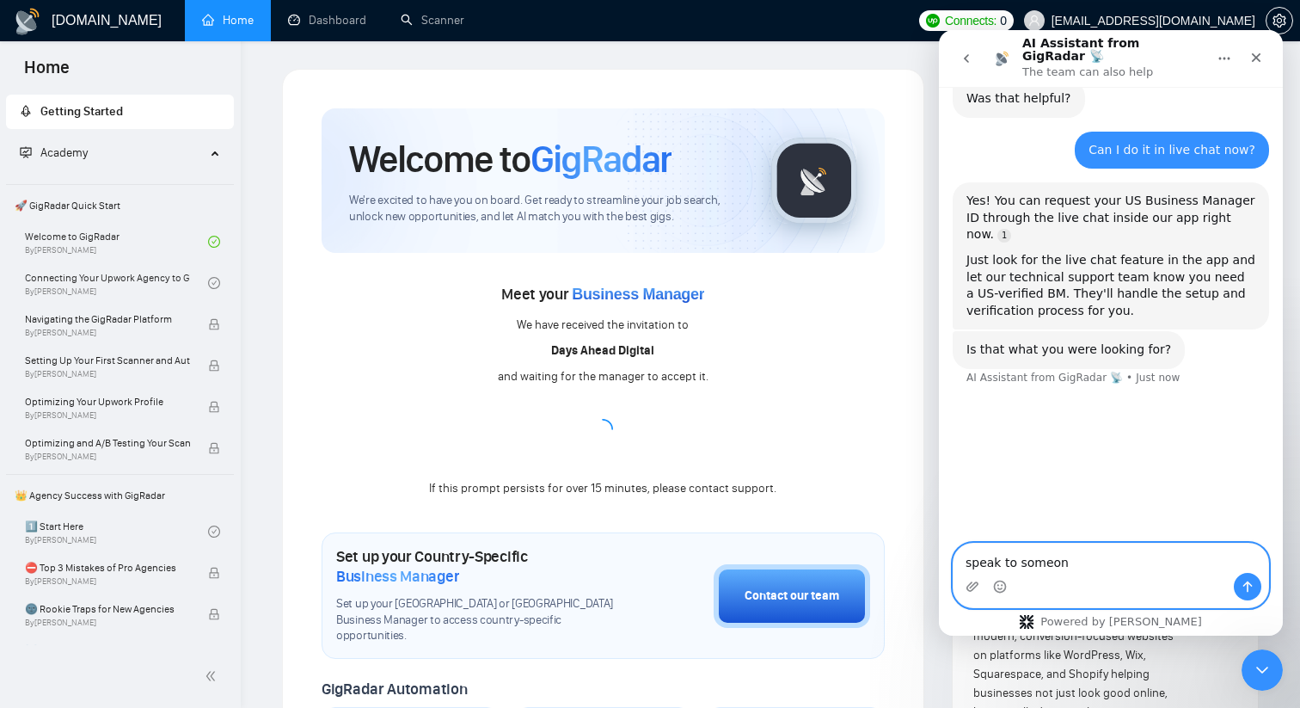
type textarea "speak to someone"
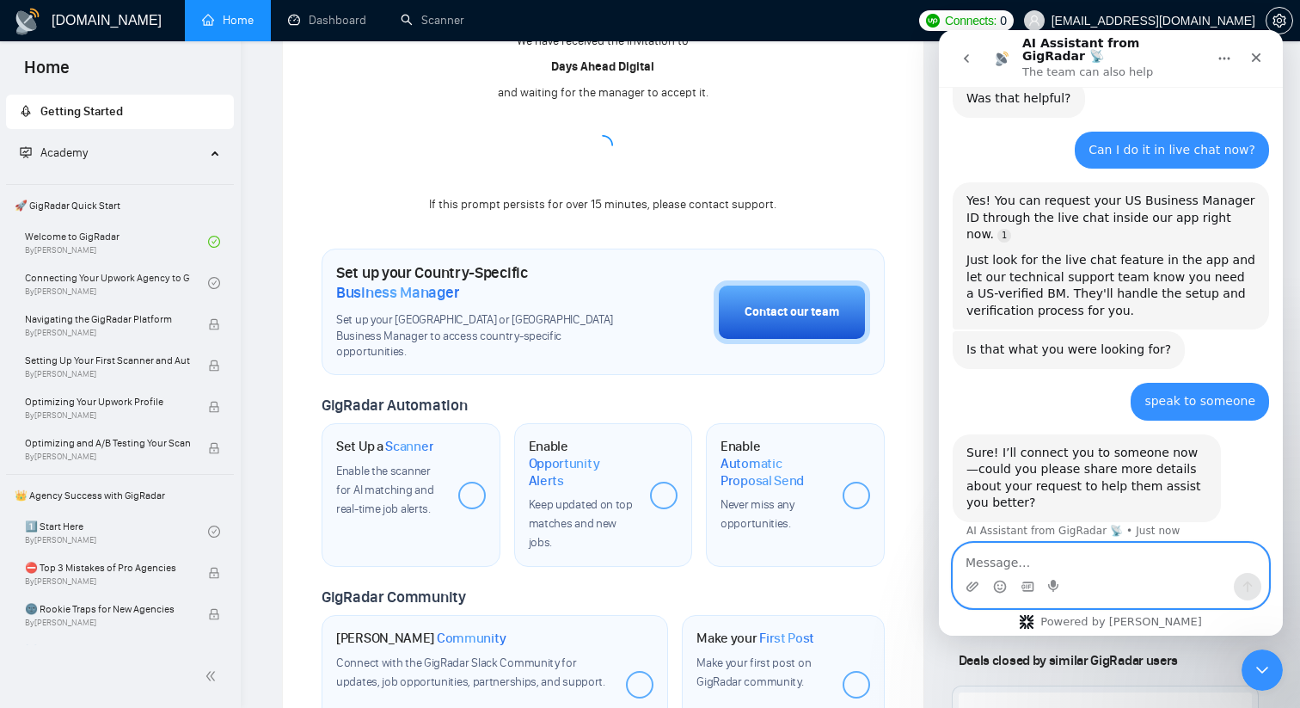
scroll to position [286, 0]
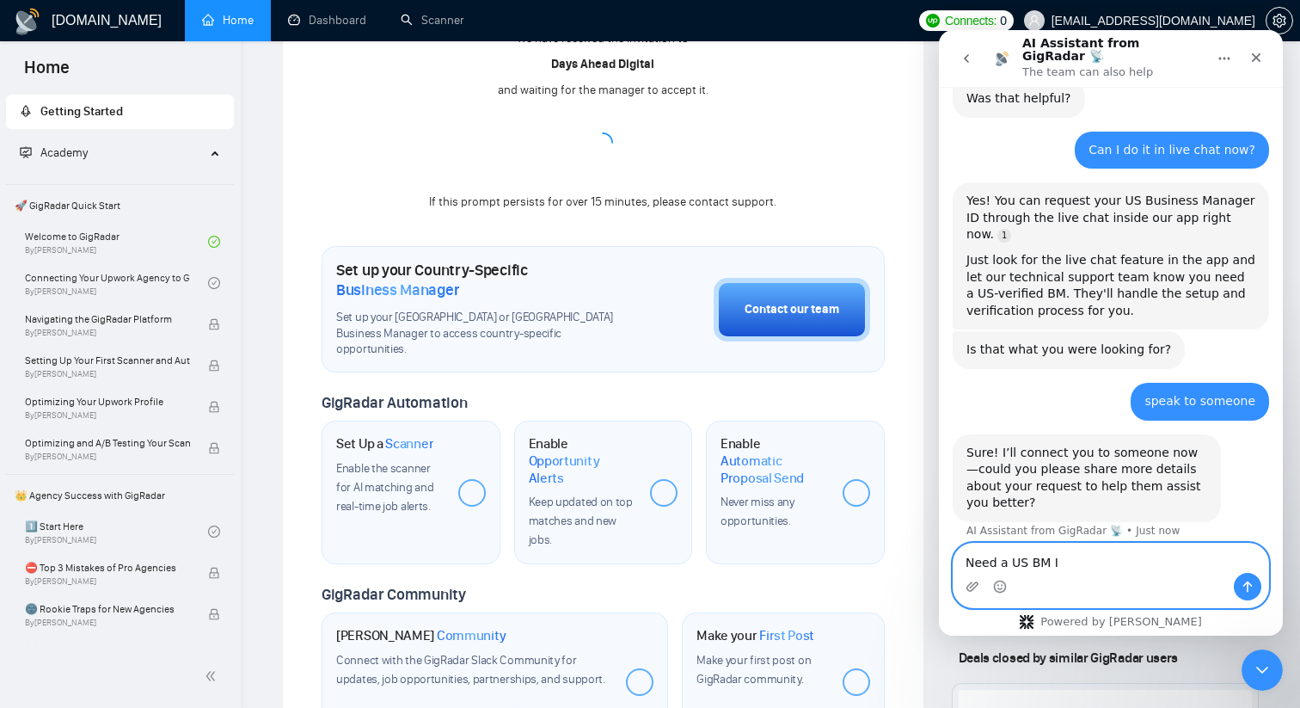
type textarea "Need a US BM ID"
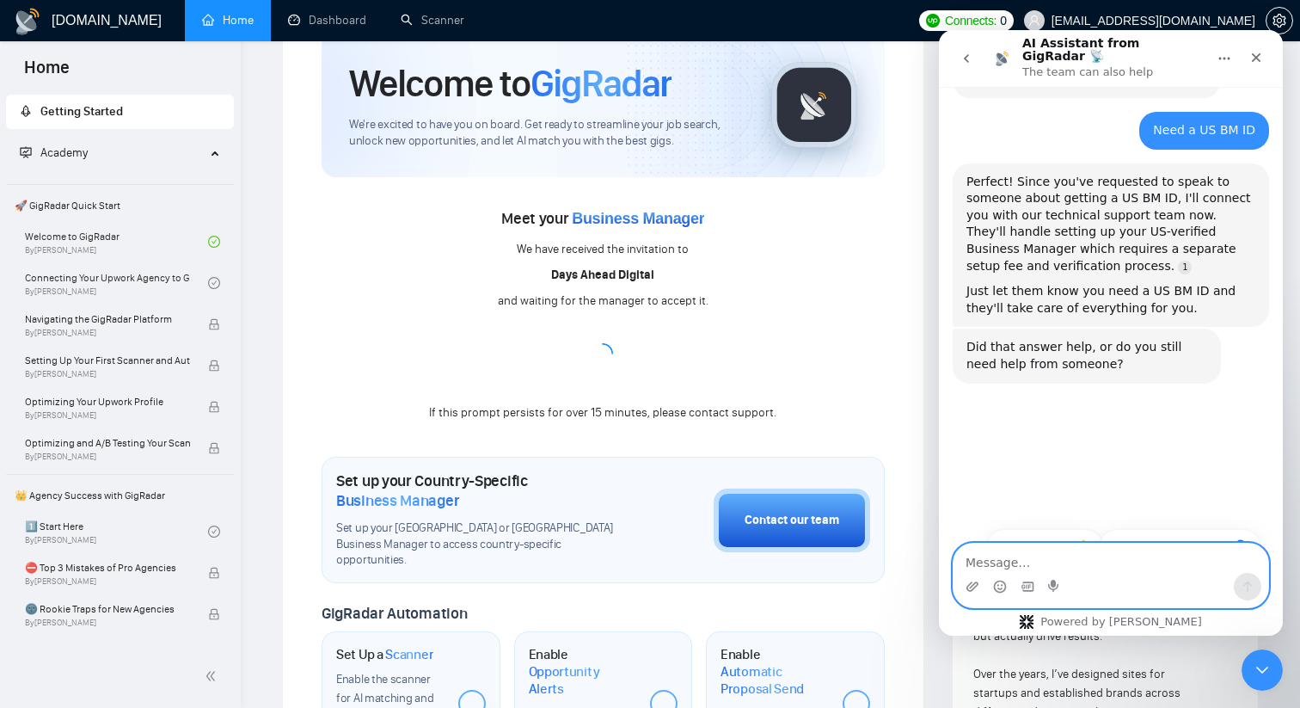
scroll to position [1410, 0]
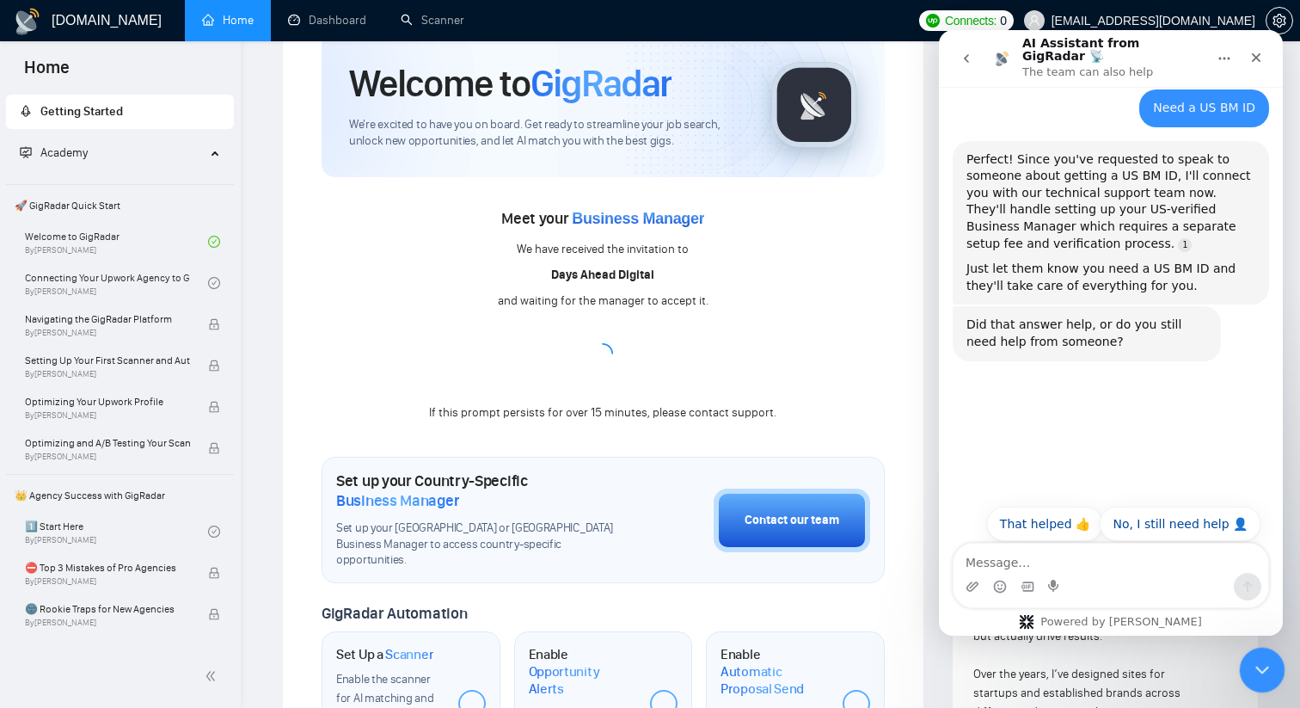
click at [1254, 661] on icon "Close Intercom Messenger" at bounding box center [1260, 667] width 21 height 21
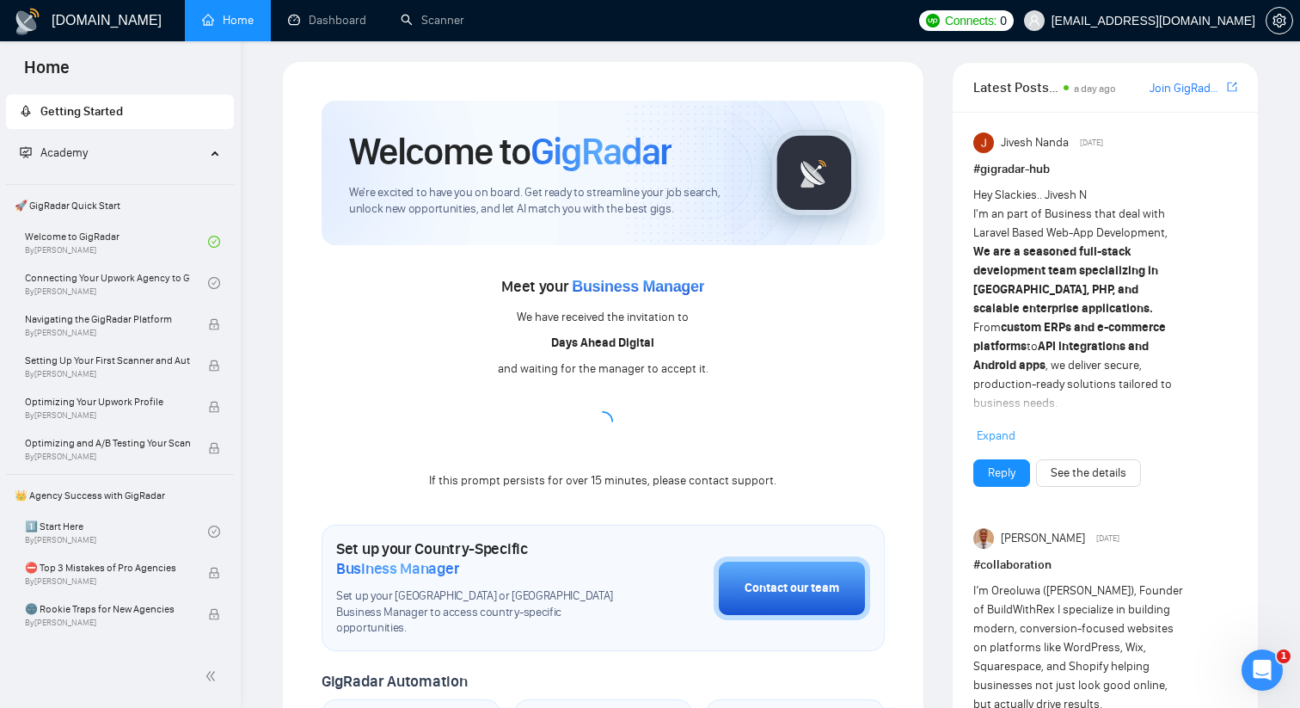
scroll to position [0, 0]
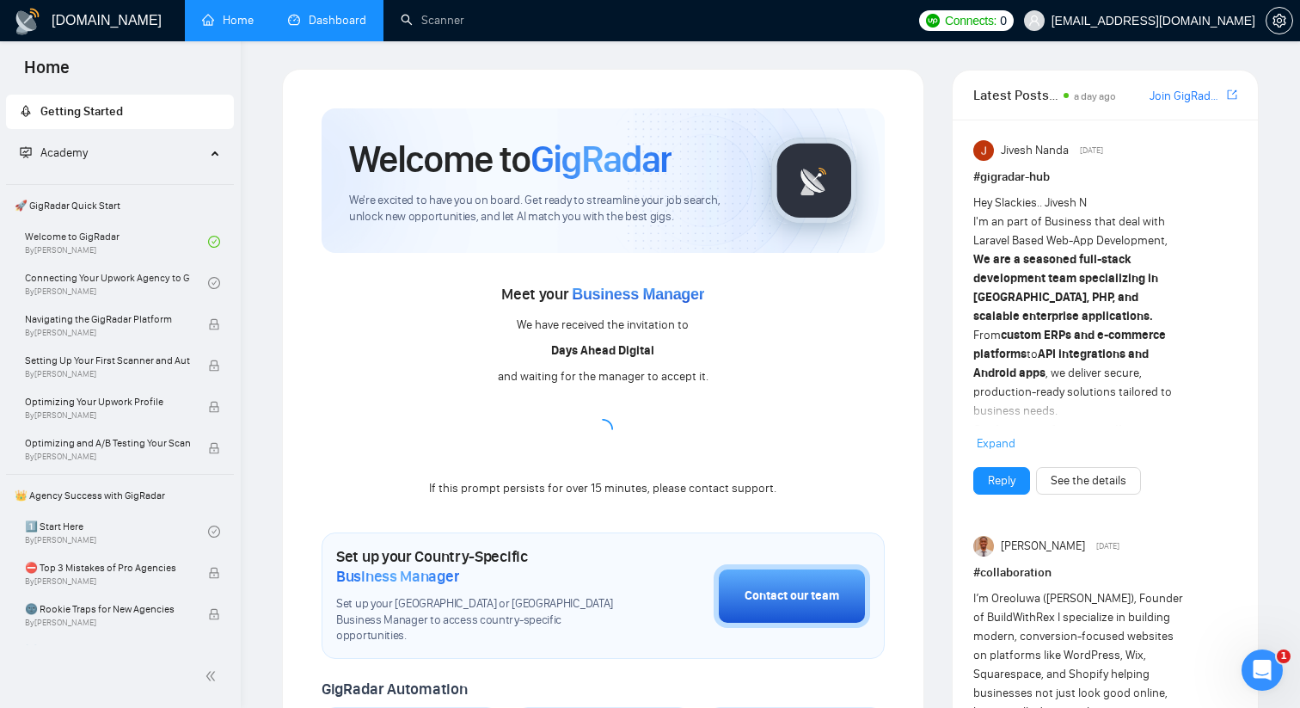
click at [351, 22] on link "Dashboard" at bounding box center [327, 20] width 78 height 15
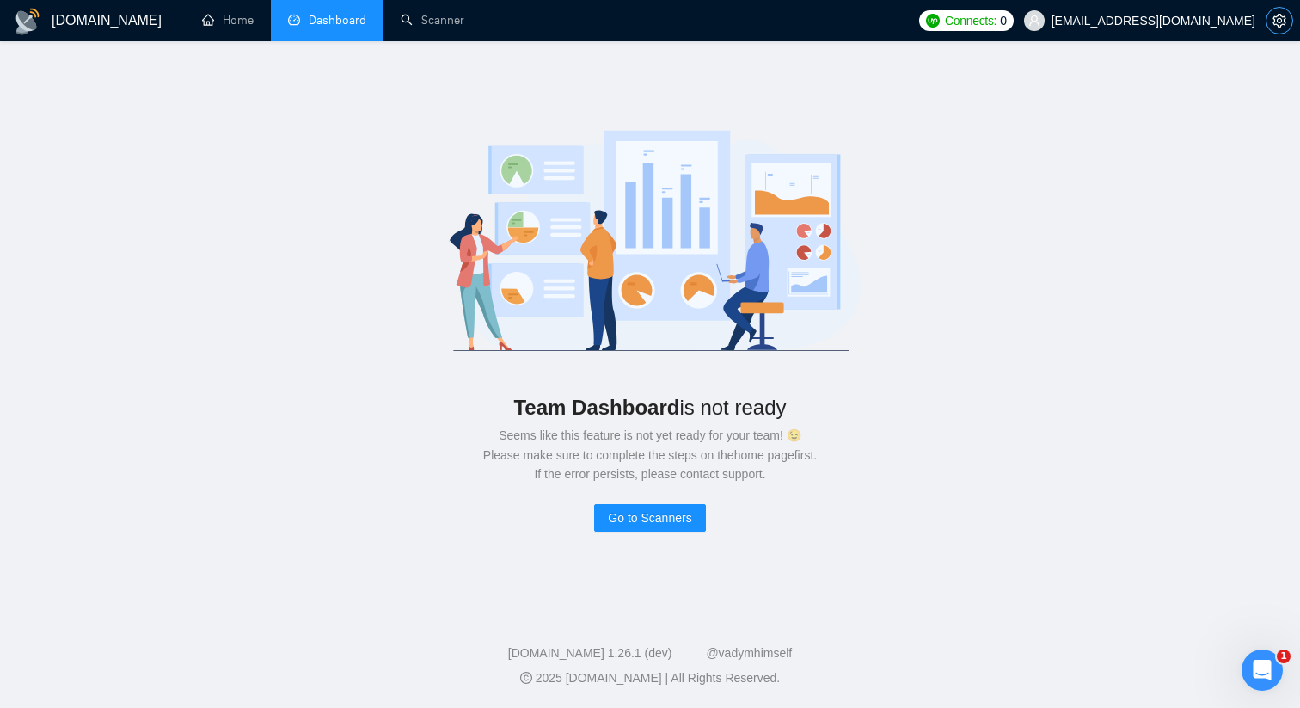
click at [1274, 17] on icon "setting" at bounding box center [1279, 21] width 13 height 14
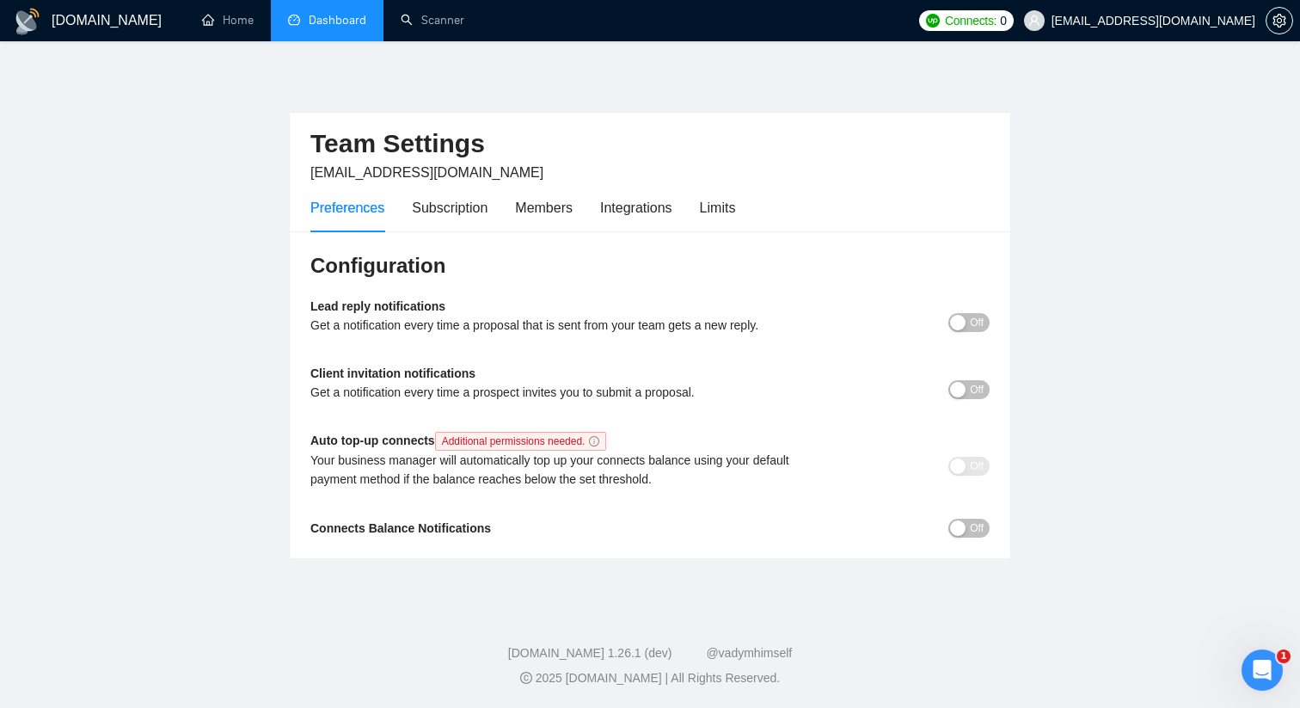
click at [967, 323] on button "Off" at bounding box center [969, 322] width 41 height 19
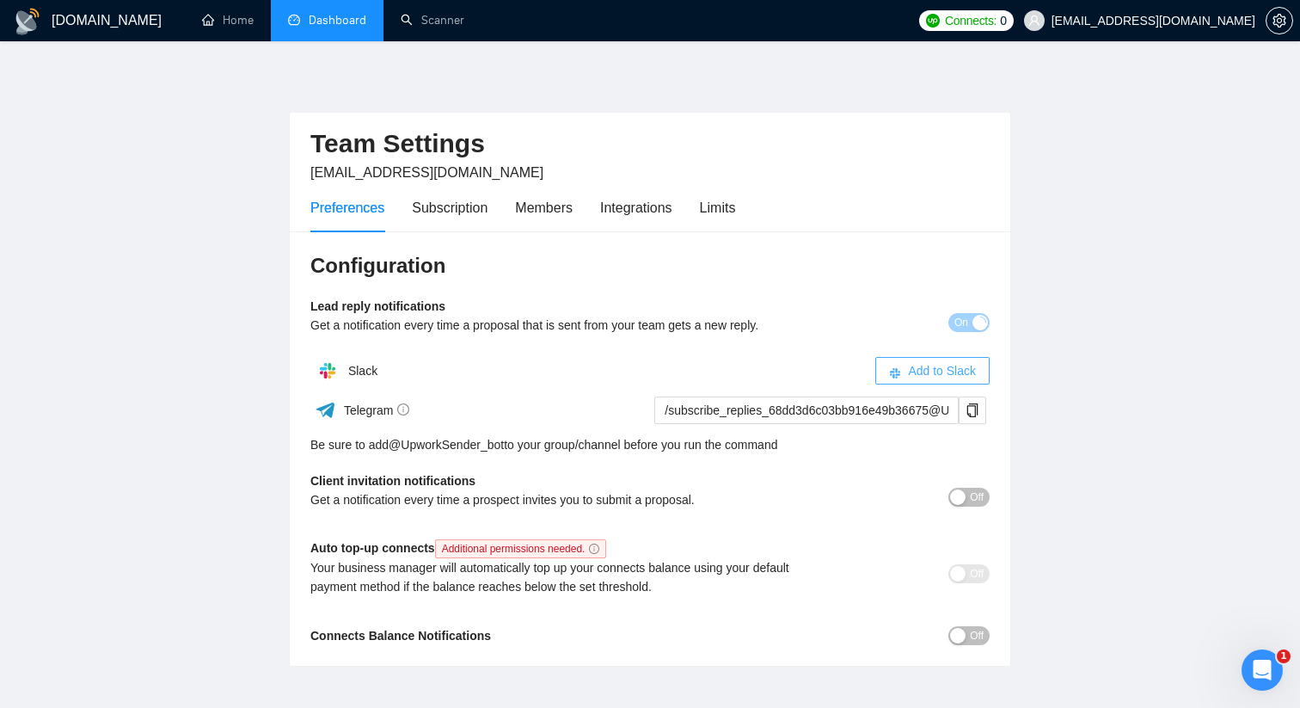
click at [908, 375] on span "Add to Slack" at bounding box center [942, 370] width 68 height 19
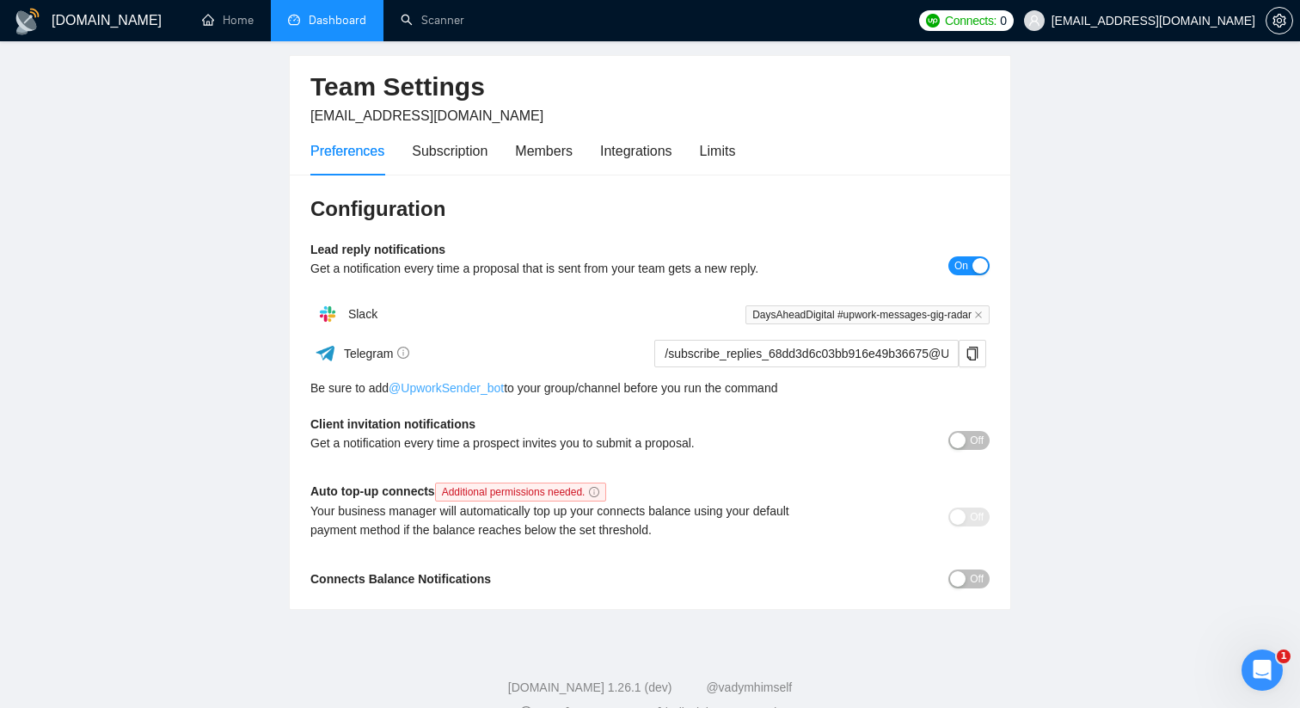
scroll to position [67, 0]
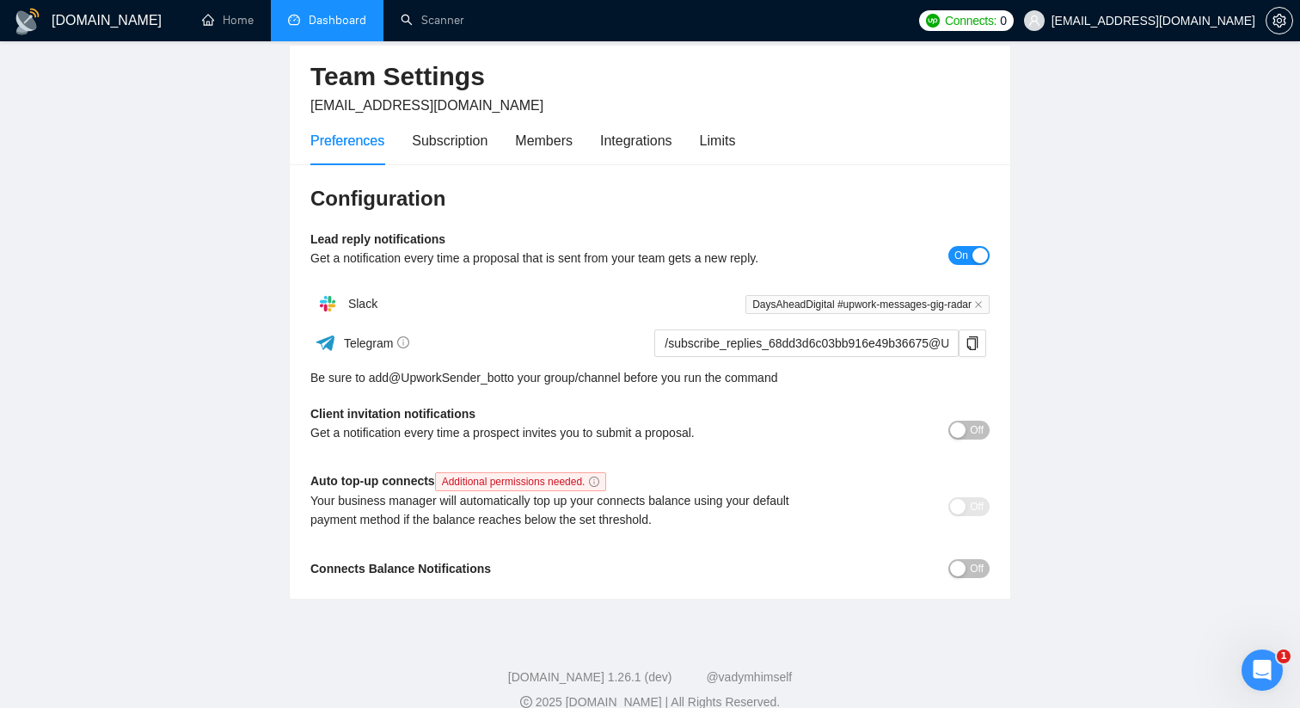
click at [963, 426] on div "button" at bounding box center [957, 429] width 15 height 15
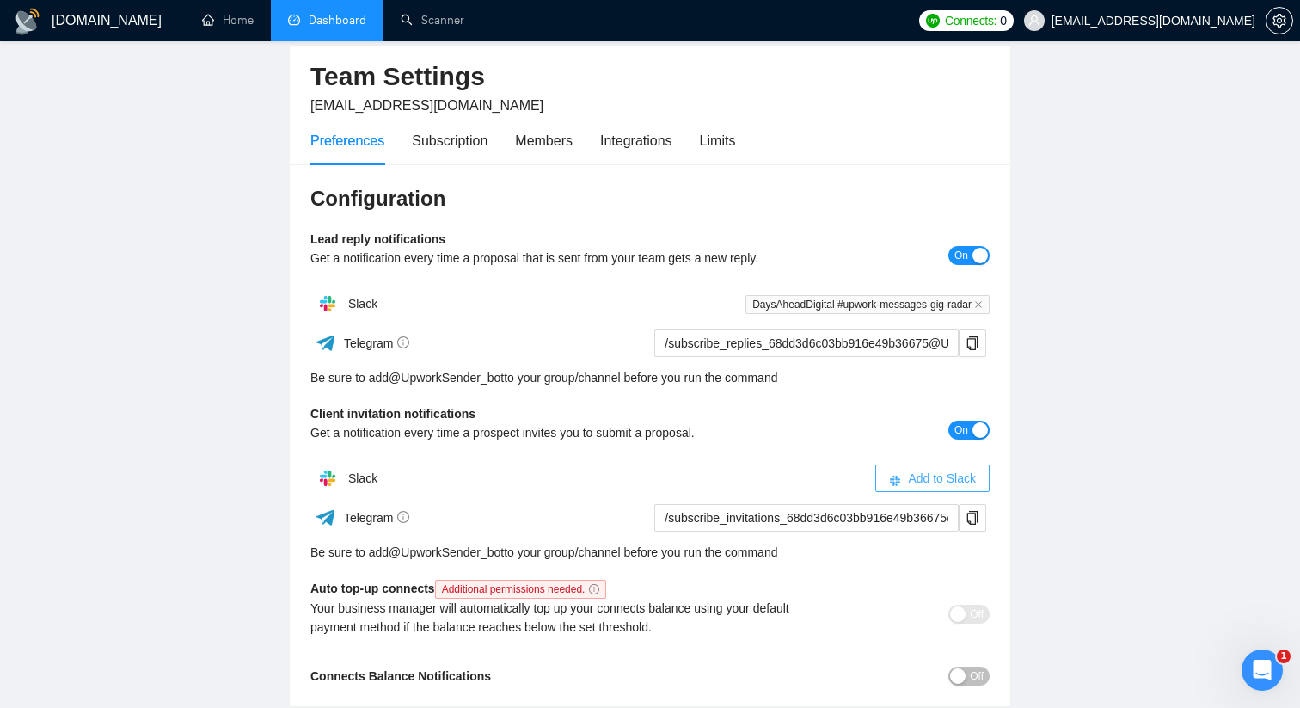
click at [912, 477] on span "Add to Slack" at bounding box center [942, 478] width 68 height 19
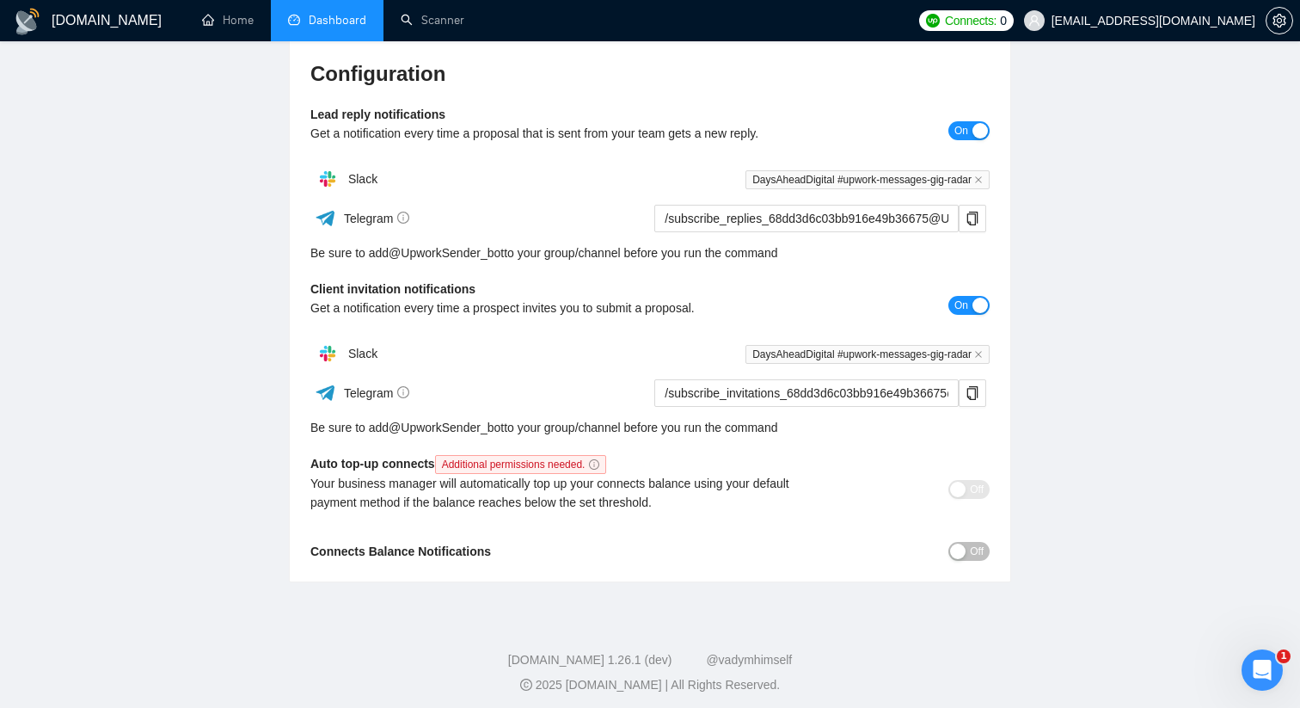
scroll to position [199, 0]
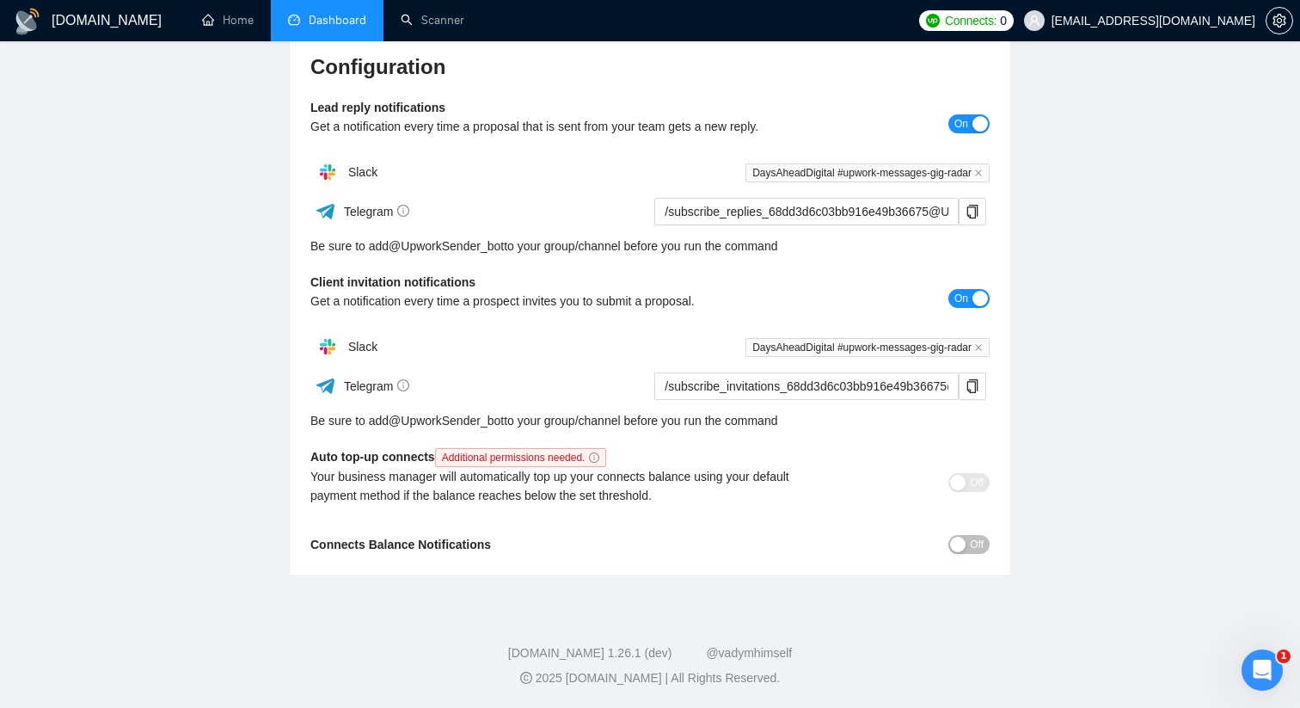
click at [976, 542] on span "Off" at bounding box center [977, 544] width 14 height 19
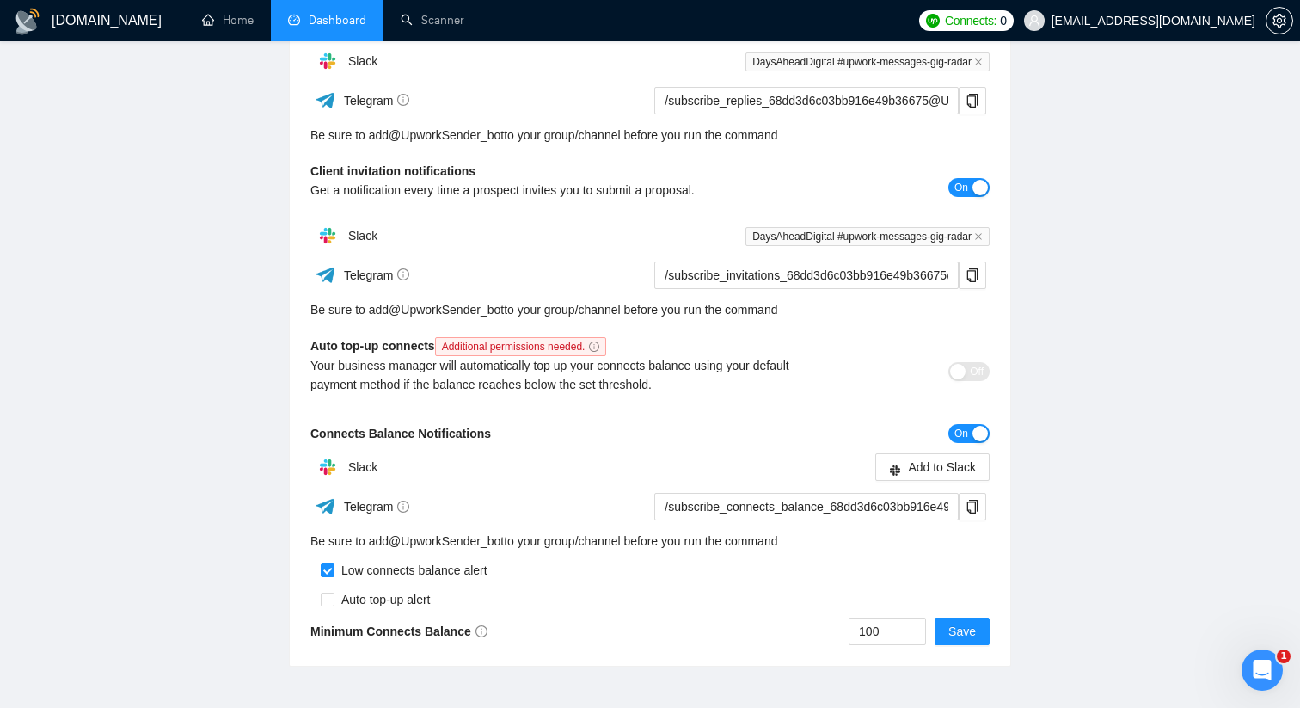
scroll to position [330, 0]
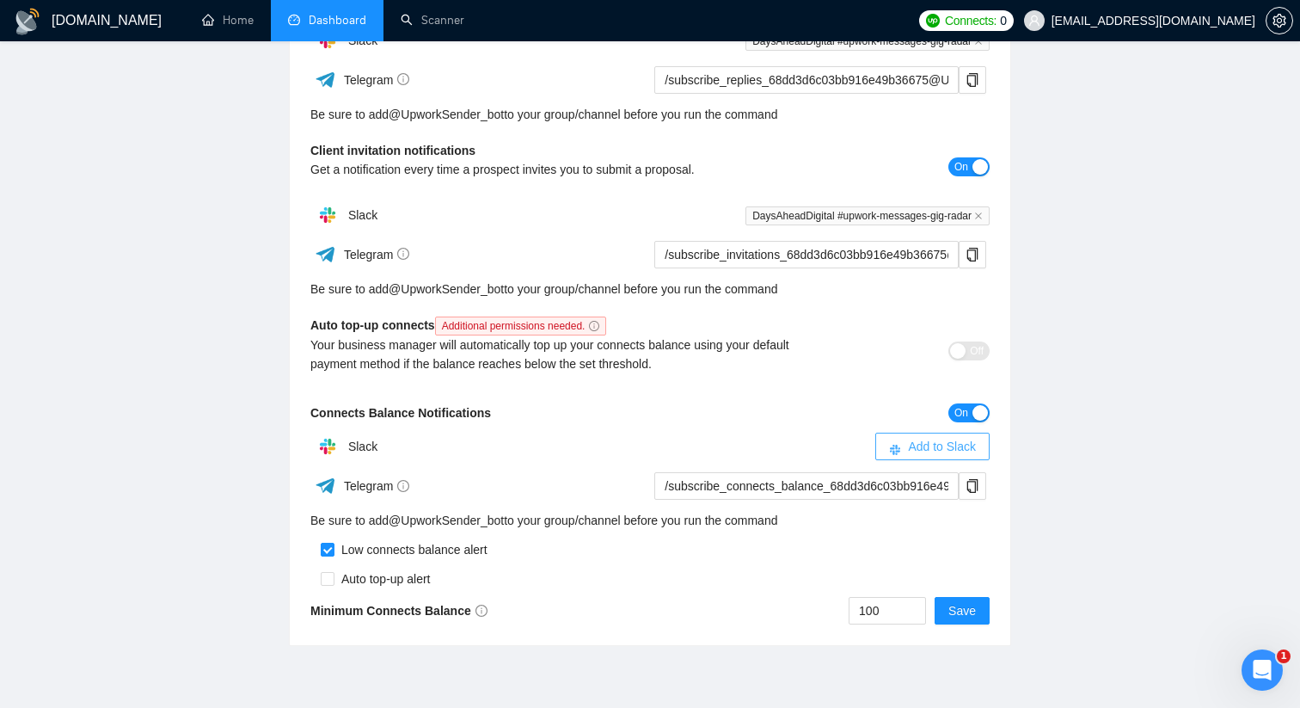
click at [901, 458] on button "Add to Slack" at bounding box center [932, 447] width 114 height 28
click at [1134, 257] on main "Team Settings hello@daysahead.digital Preferences Subscription Members Integrat…" at bounding box center [650, 192] width 1245 height 907
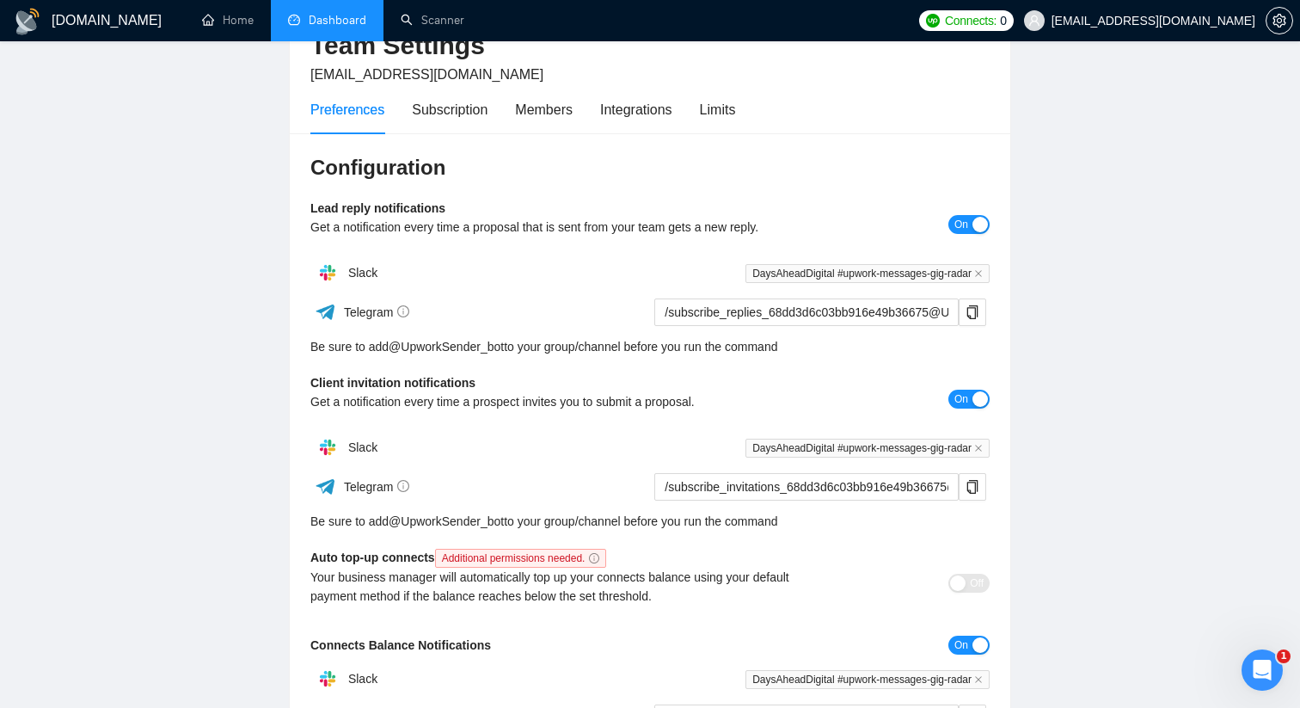
scroll to position [0, 0]
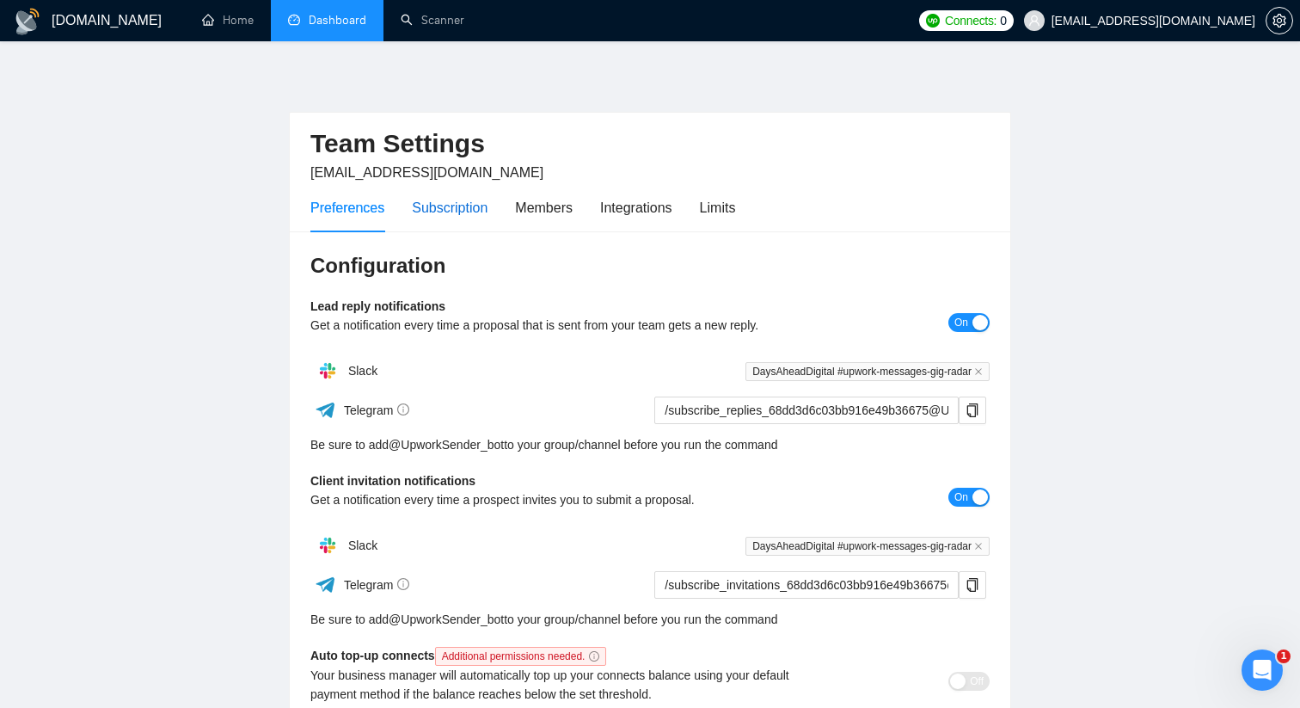
click at [462, 206] on div "Subscription" at bounding box center [450, 207] width 76 height 21
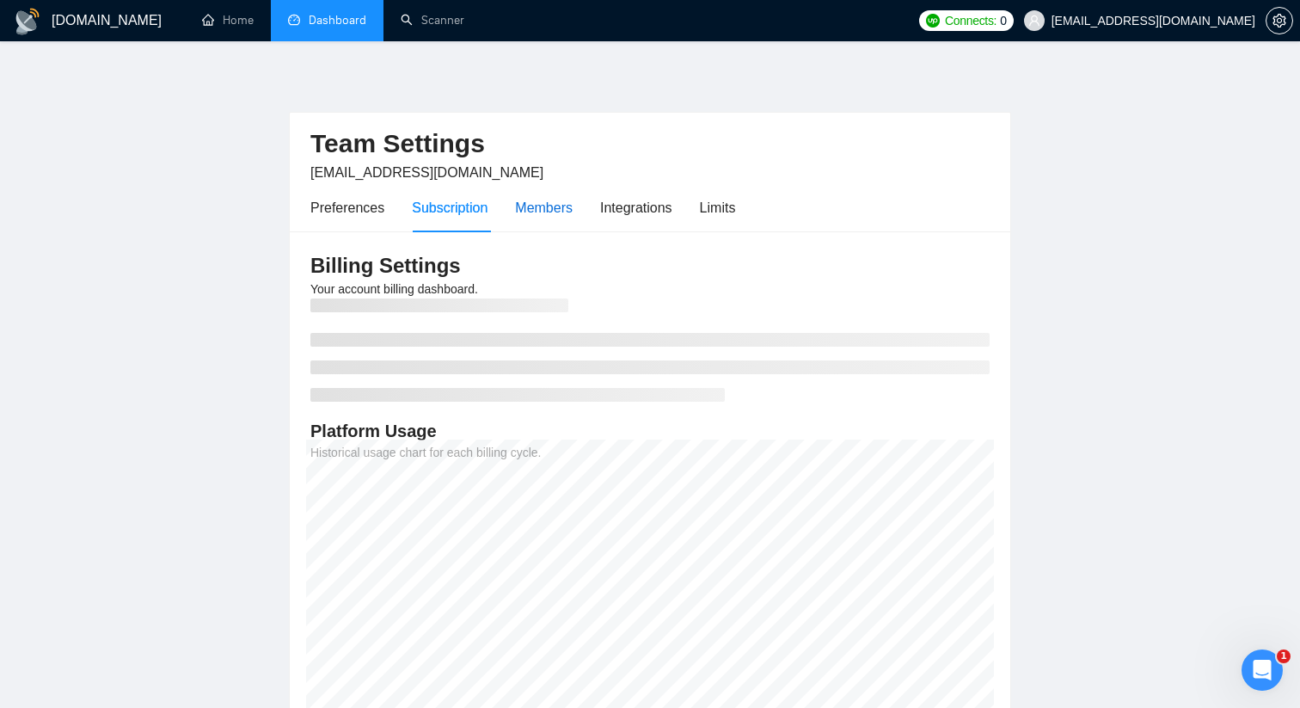
click at [538, 200] on div "Members" at bounding box center [544, 207] width 58 height 21
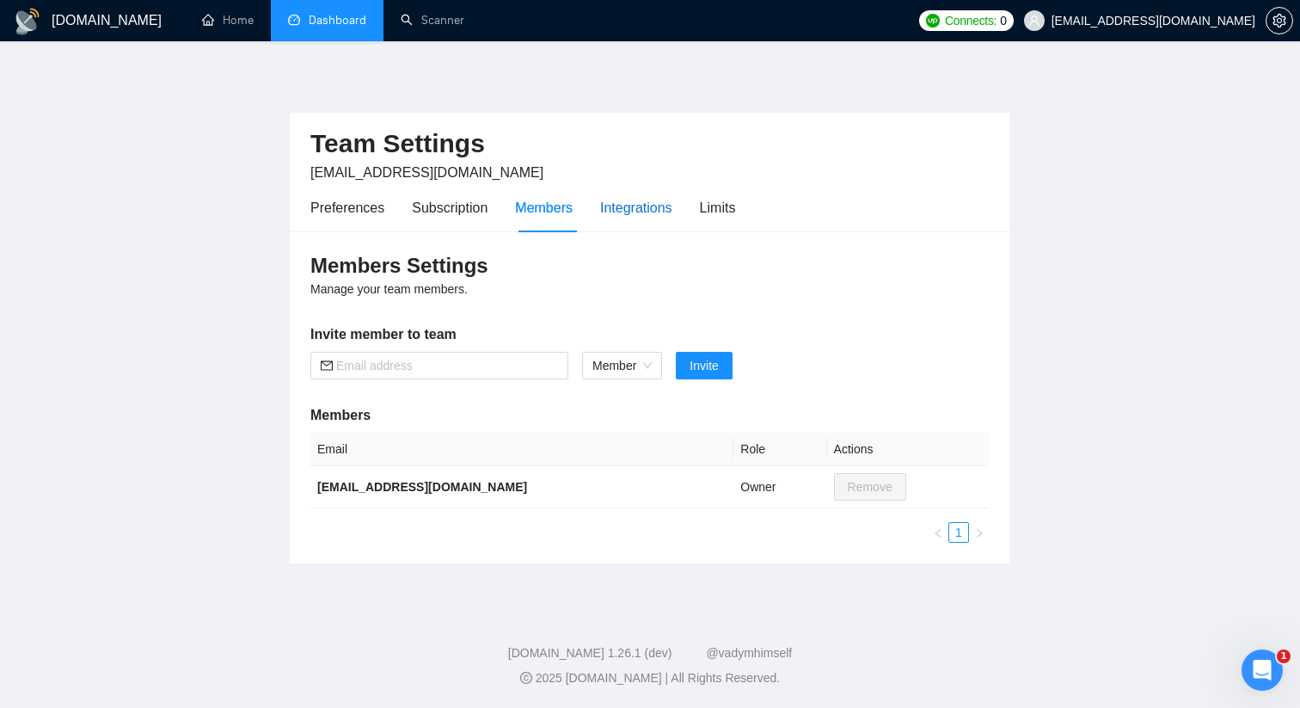
click at [611, 217] on div "Integrations" at bounding box center [636, 207] width 72 height 21
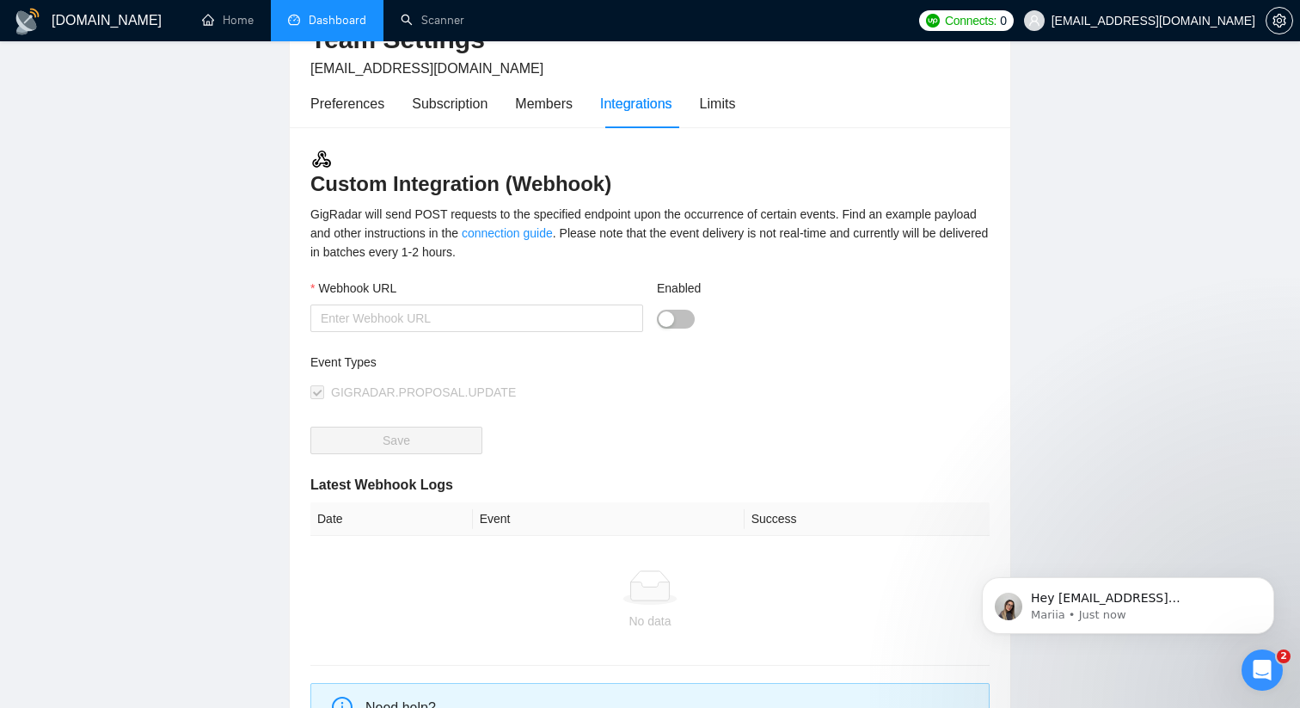
scroll to position [73, 0]
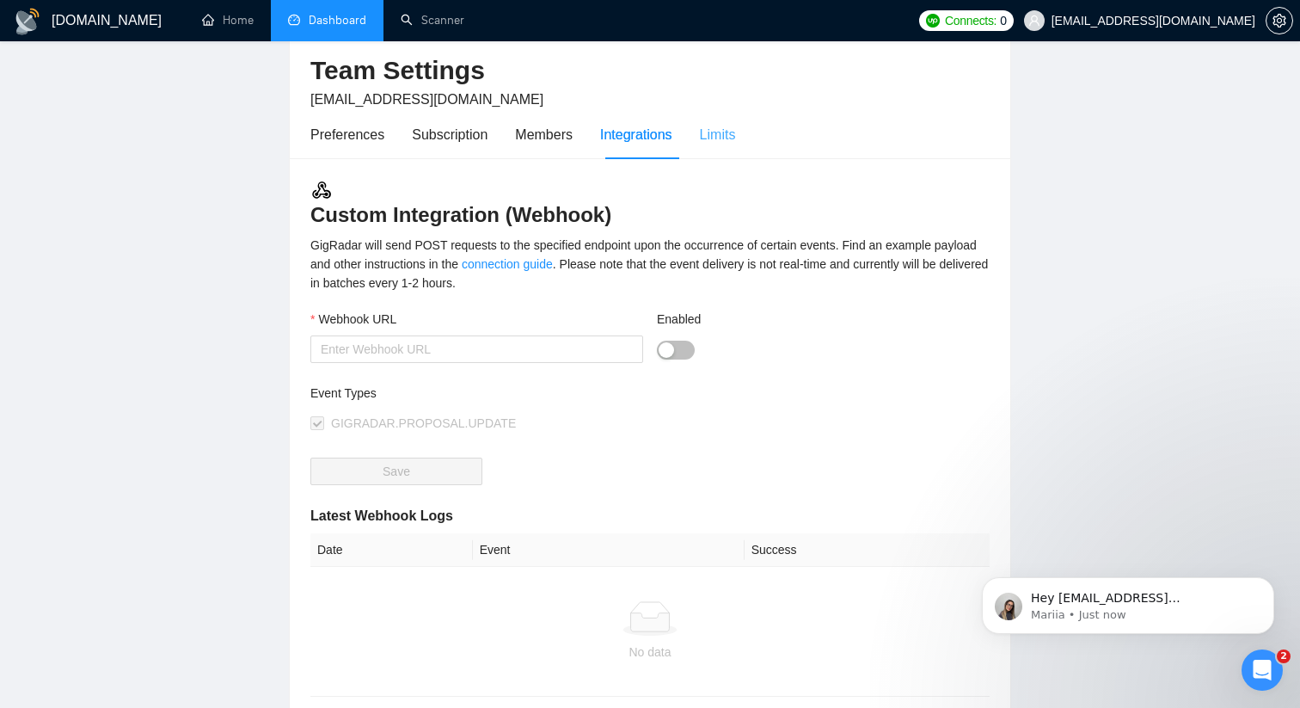
click at [730, 150] on div "Limits" at bounding box center [718, 134] width 36 height 49
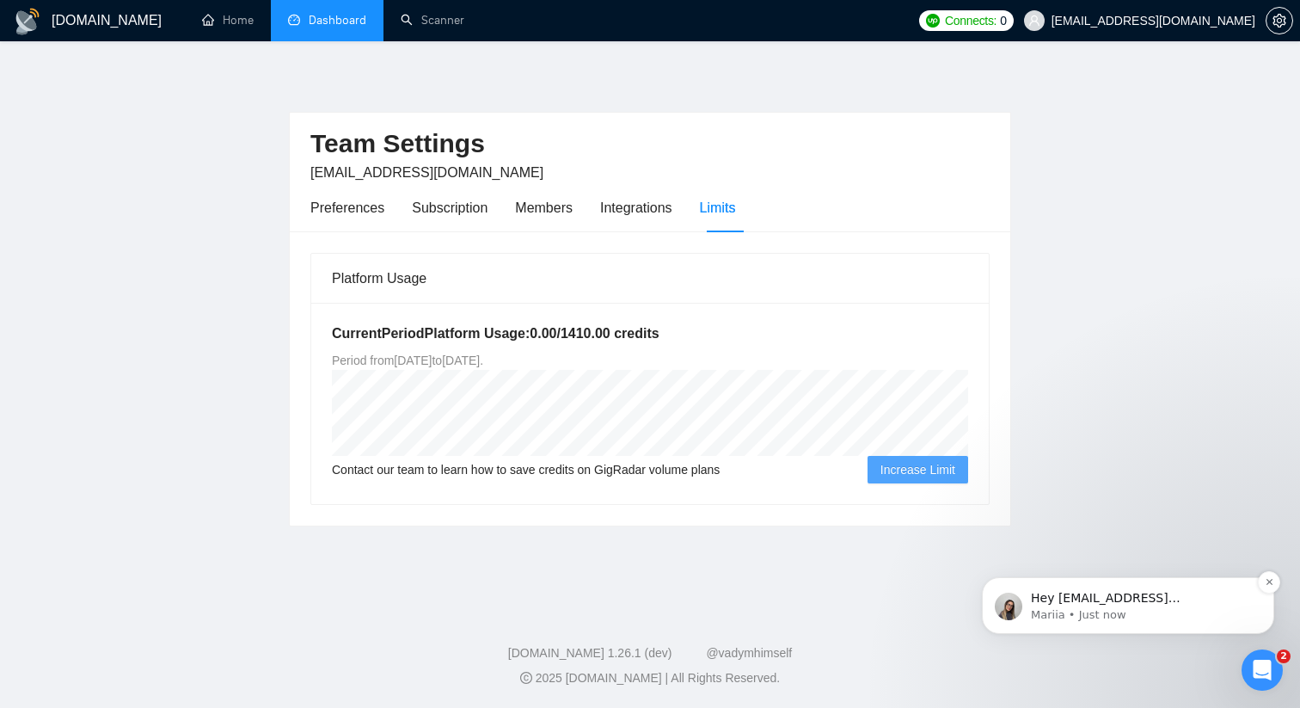
click at [1201, 605] on div "Hey hello@daysahead.digital, Do you want to learn how to integrate GigRadar wit…" at bounding box center [1142, 598] width 227 height 22
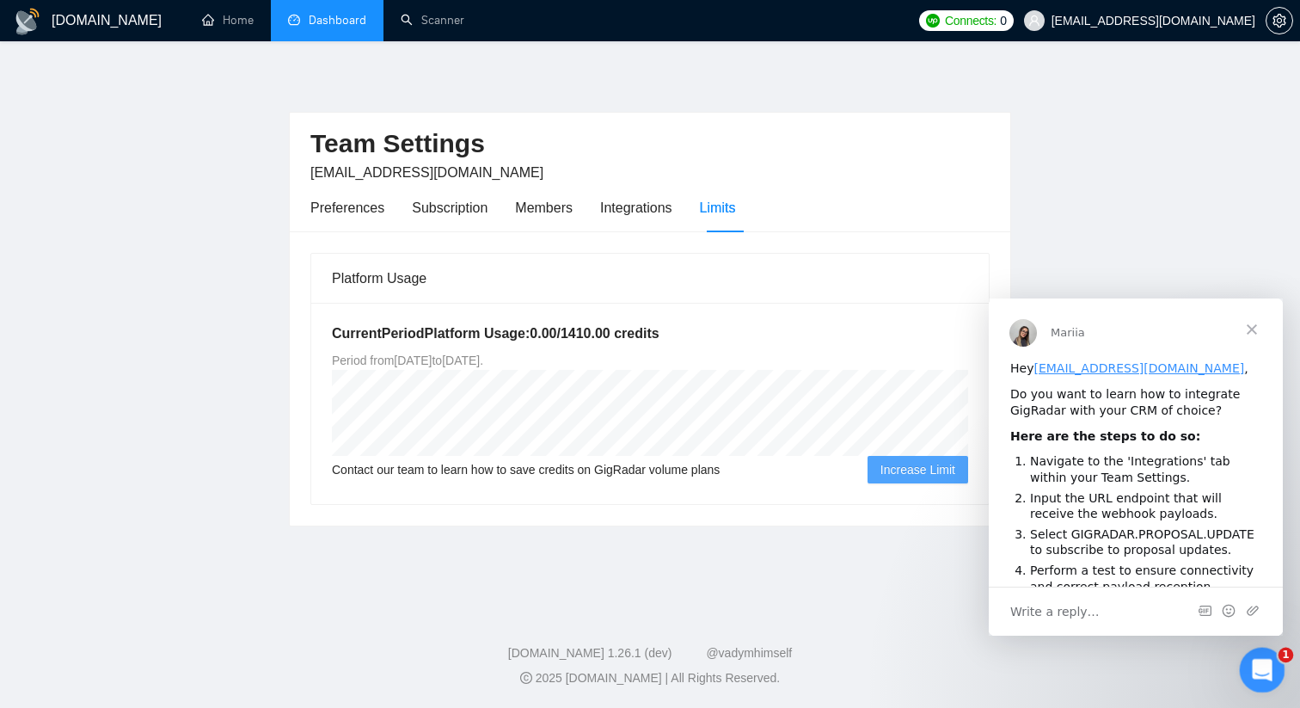
click at [1249, 670] on icon "Open Intercom Messenger" at bounding box center [1260, 668] width 28 height 28
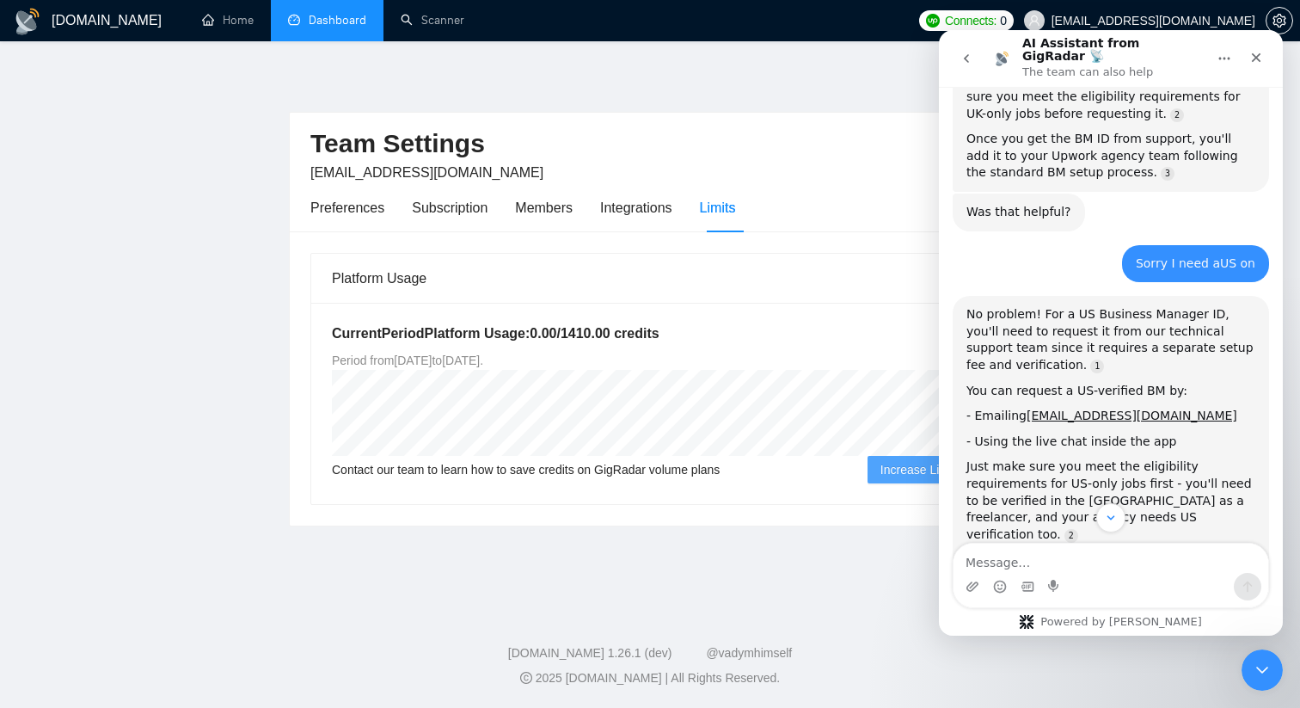
scroll to position [1230, 0]
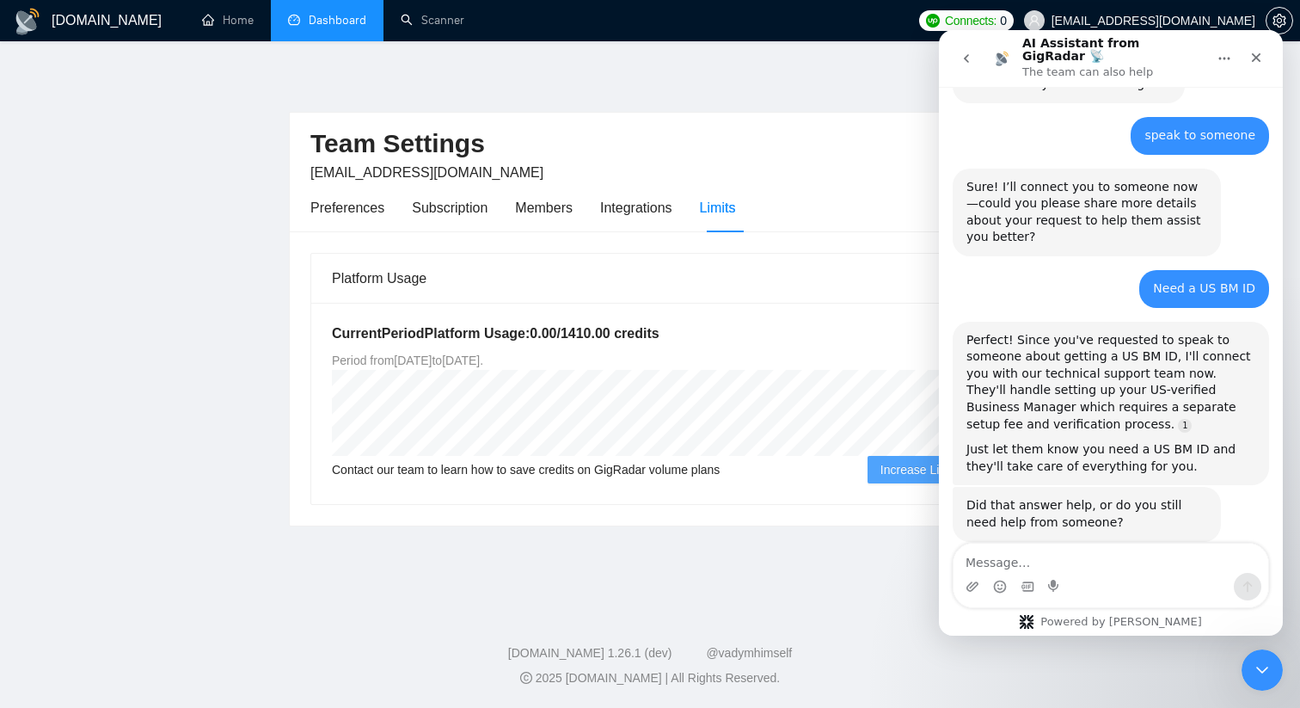
click at [966, 54] on icon "go back" at bounding box center [966, 58] width 5 height 9
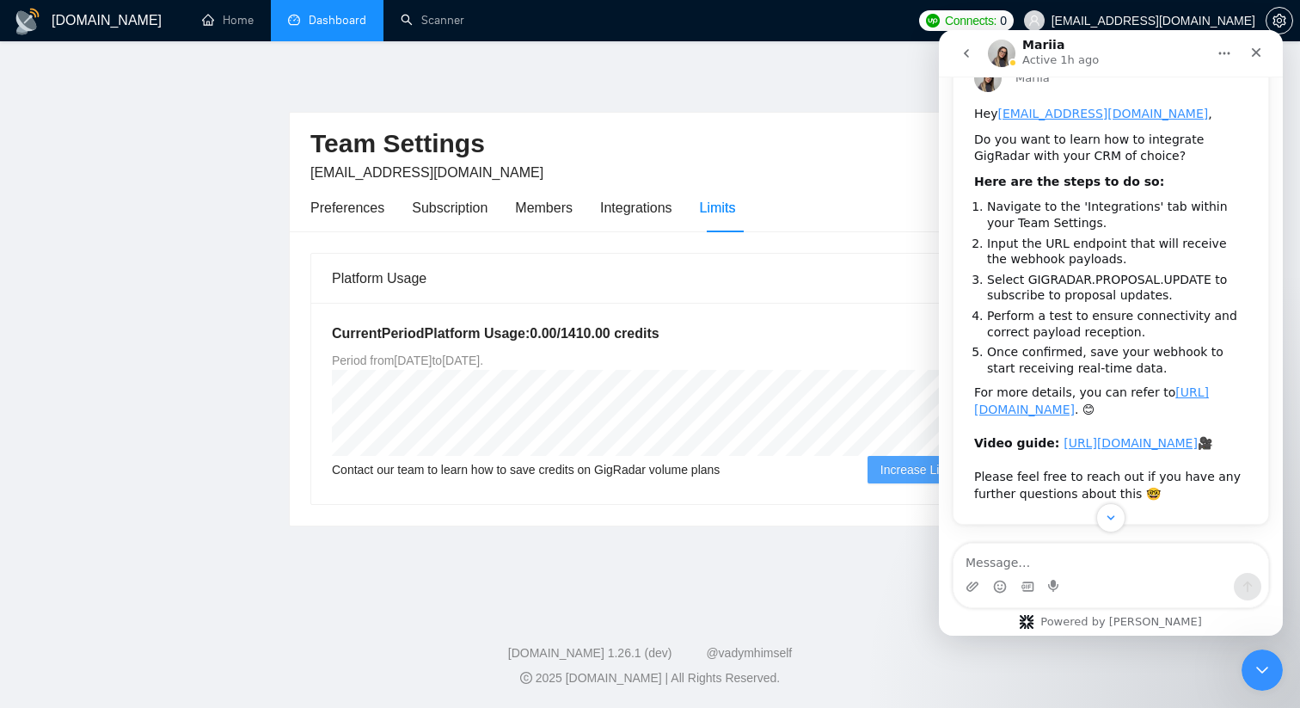
scroll to position [169, 0]
click at [1262, 665] on icon "Close Intercom Messenger" at bounding box center [1260, 667] width 21 height 21
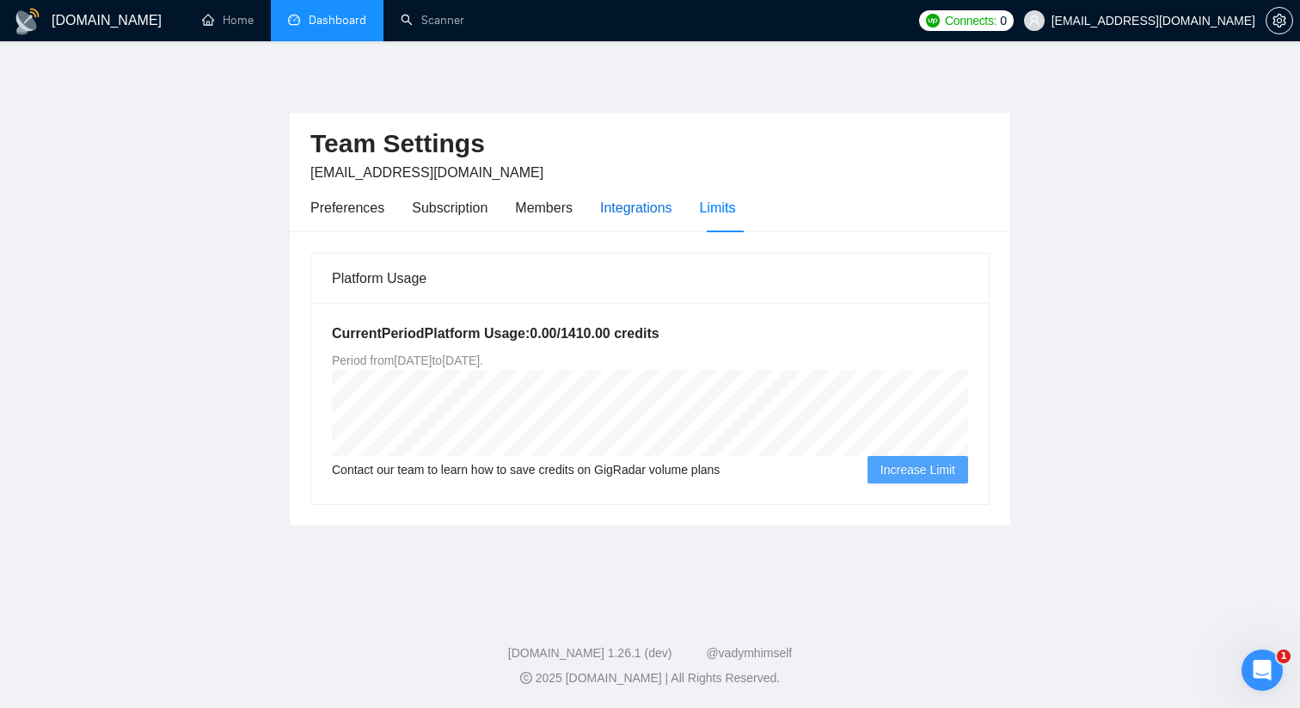
click at [644, 207] on div "Integrations" at bounding box center [636, 207] width 72 height 21
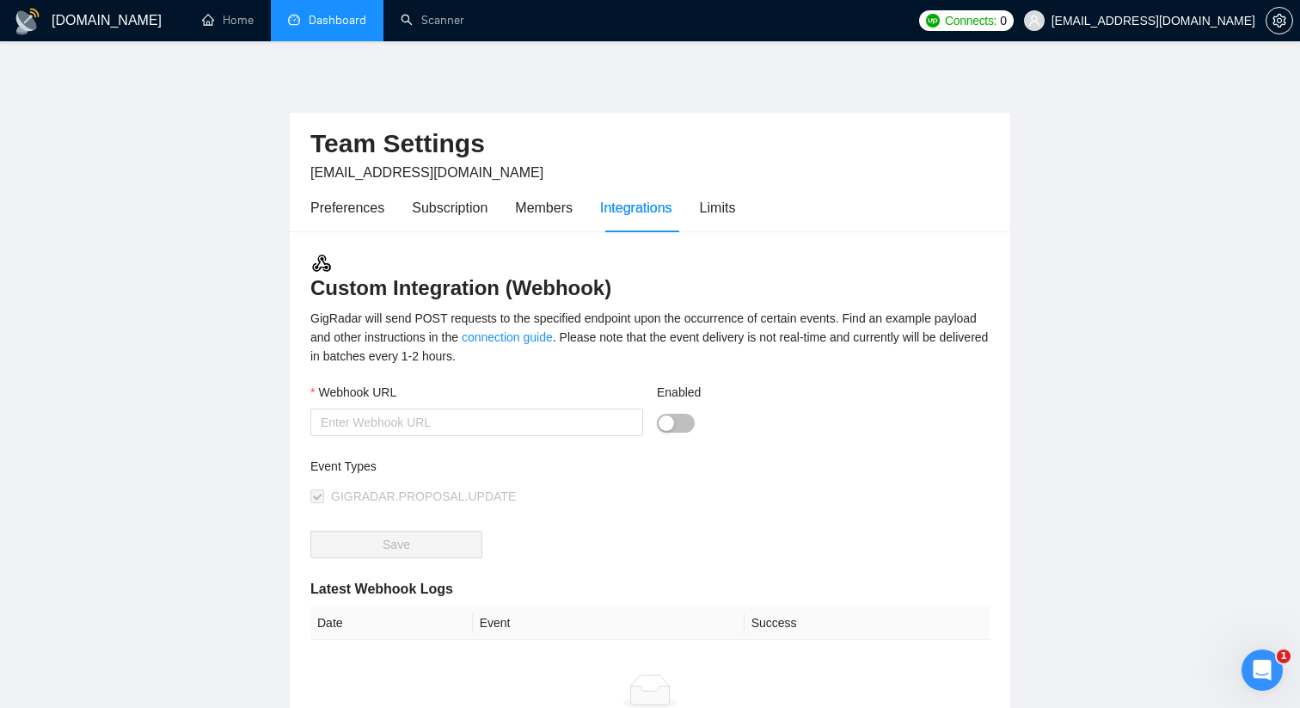
click at [644, 207] on div "Integrations" at bounding box center [636, 207] width 72 height 21
click at [341, 214] on div "Preferences" at bounding box center [347, 207] width 74 height 21
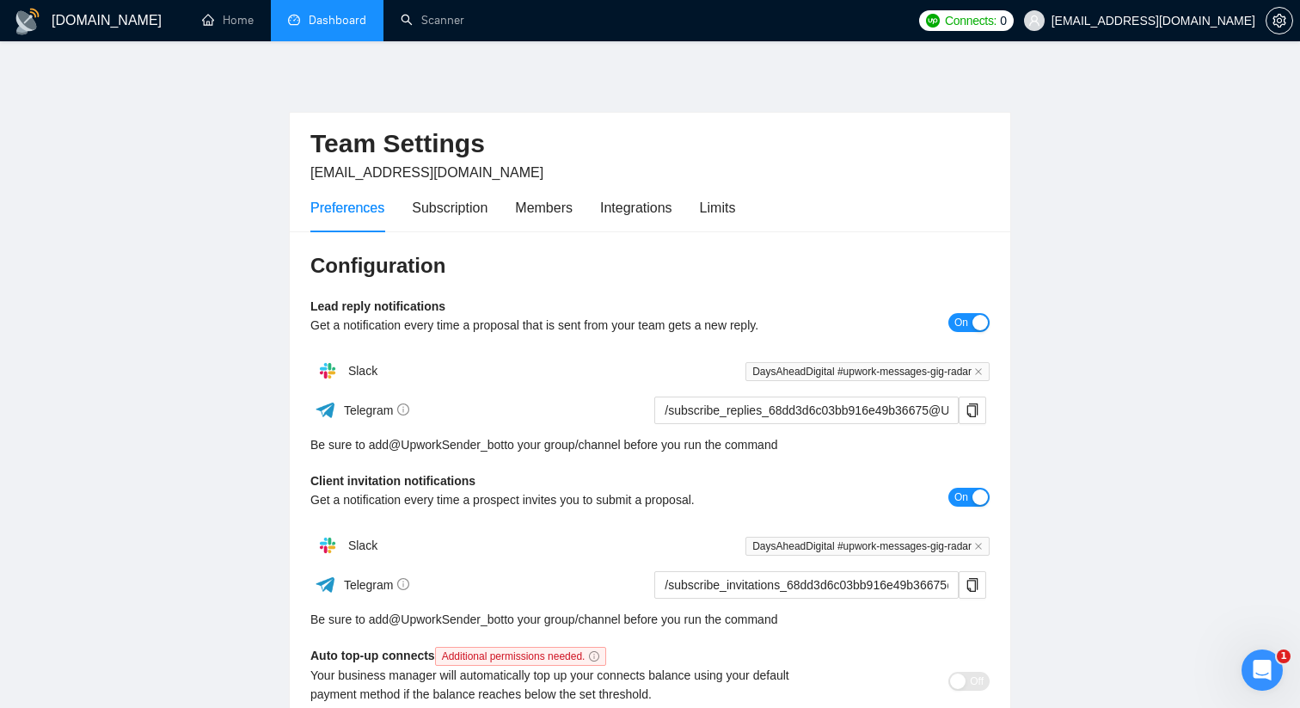
click at [100, 19] on h1 "[DOMAIN_NAME]" at bounding box center [107, 20] width 110 height 41
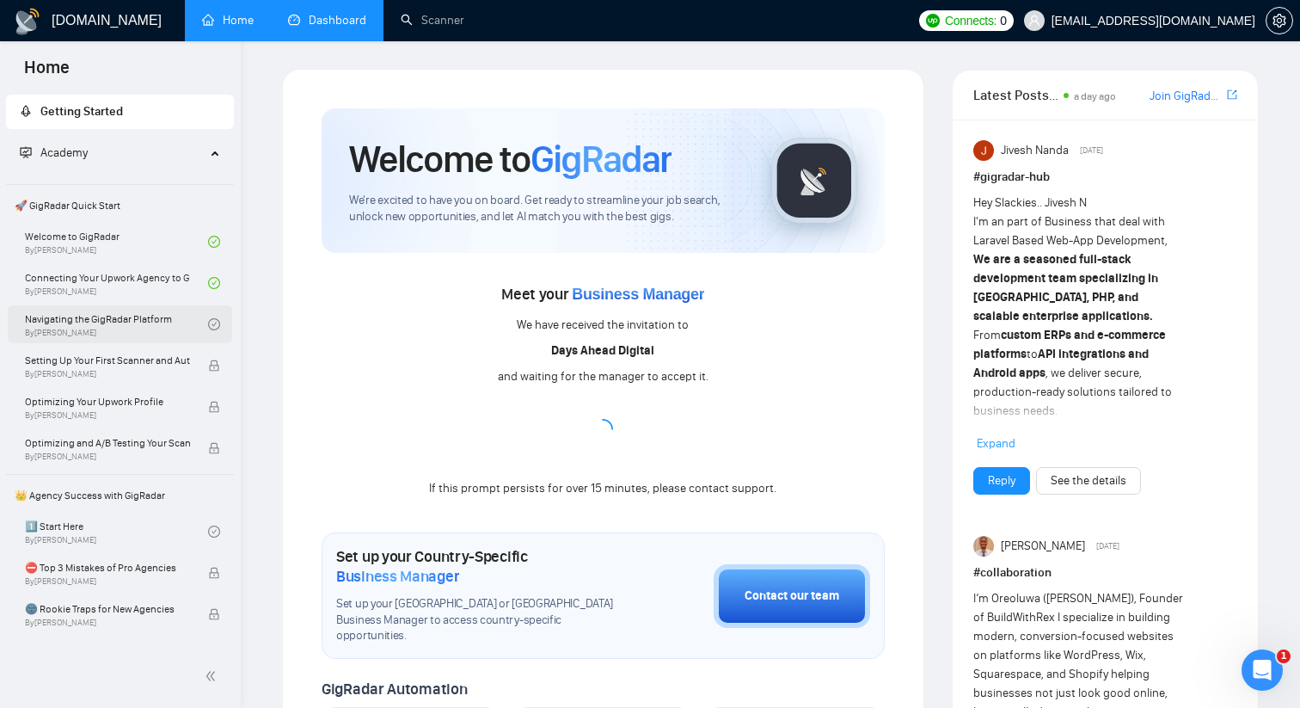
click at [75, 322] on link "Navigating the GigRadar Platform By Vlad Timinsky" at bounding box center [116, 324] width 183 height 38
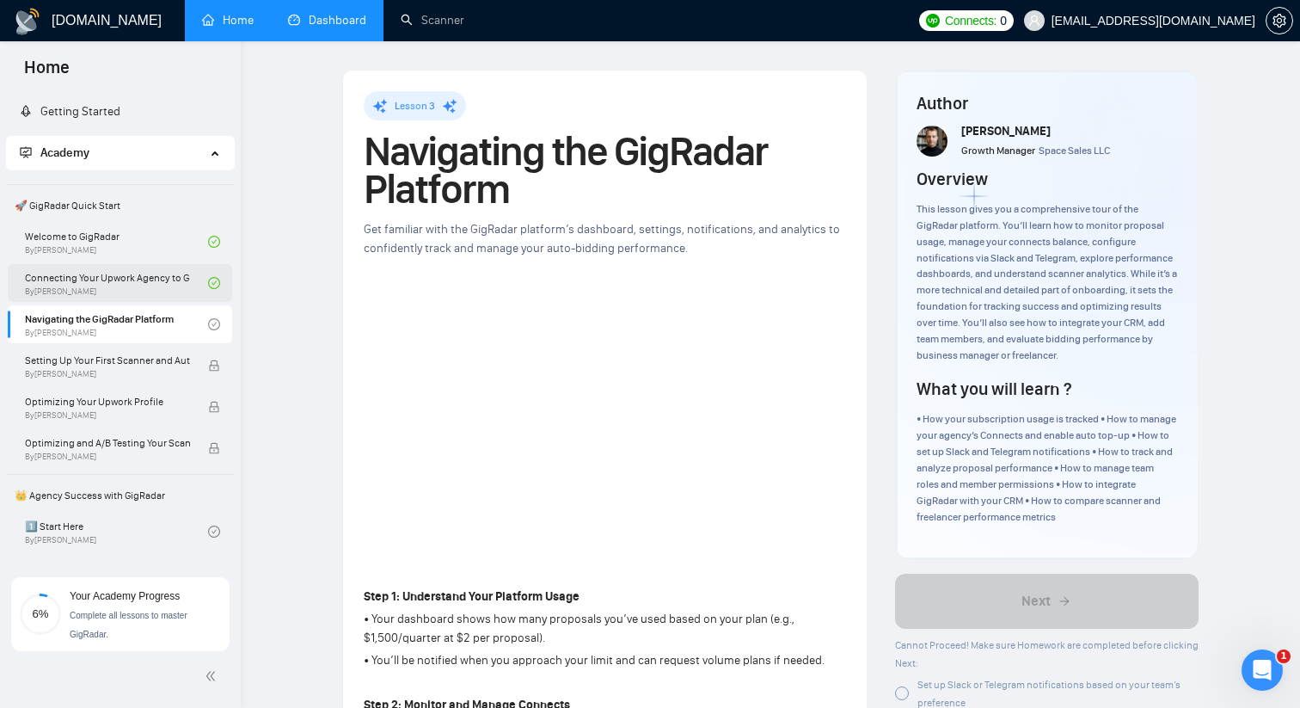
click at [141, 275] on link "Connecting Your Upwork Agency to GigRadar By Vlad Timinsky" at bounding box center [116, 283] width 183 height 38
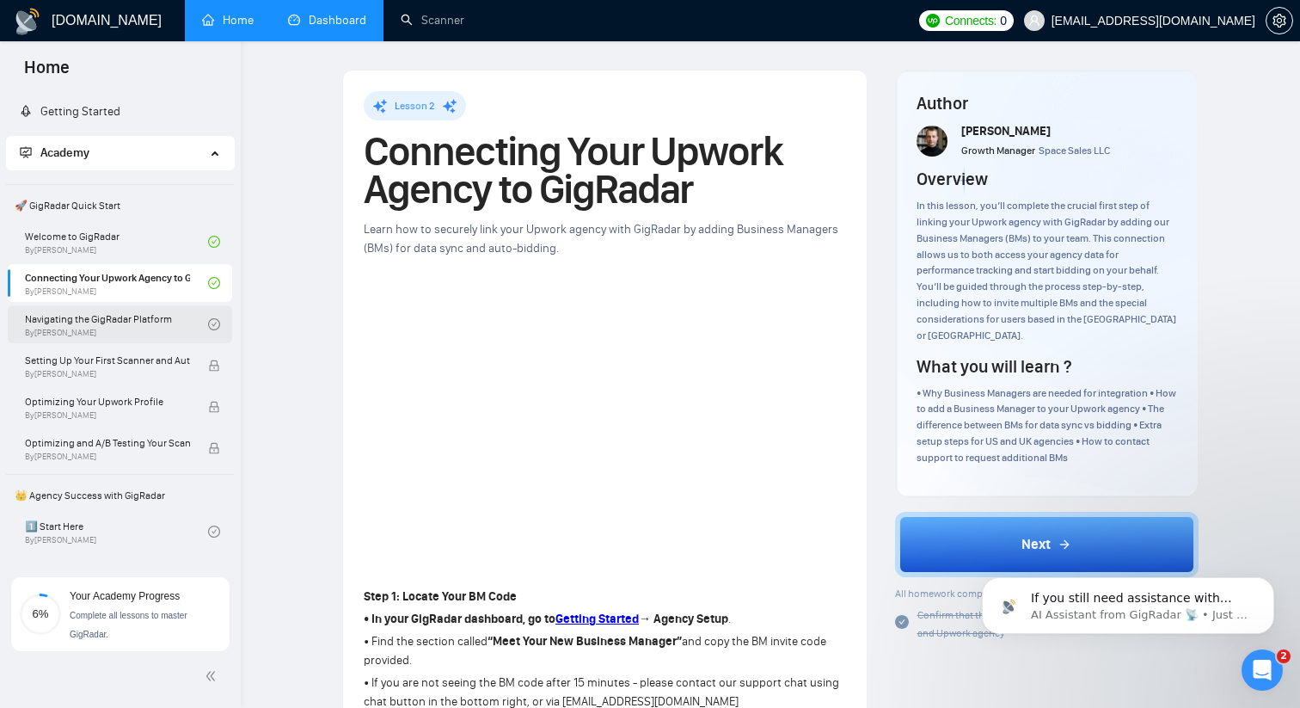
click at [83, 320] on link "Navigating the GigRadar Platform By Vlad Timinsky" at bounding box center [116, 324] width 183 height 38
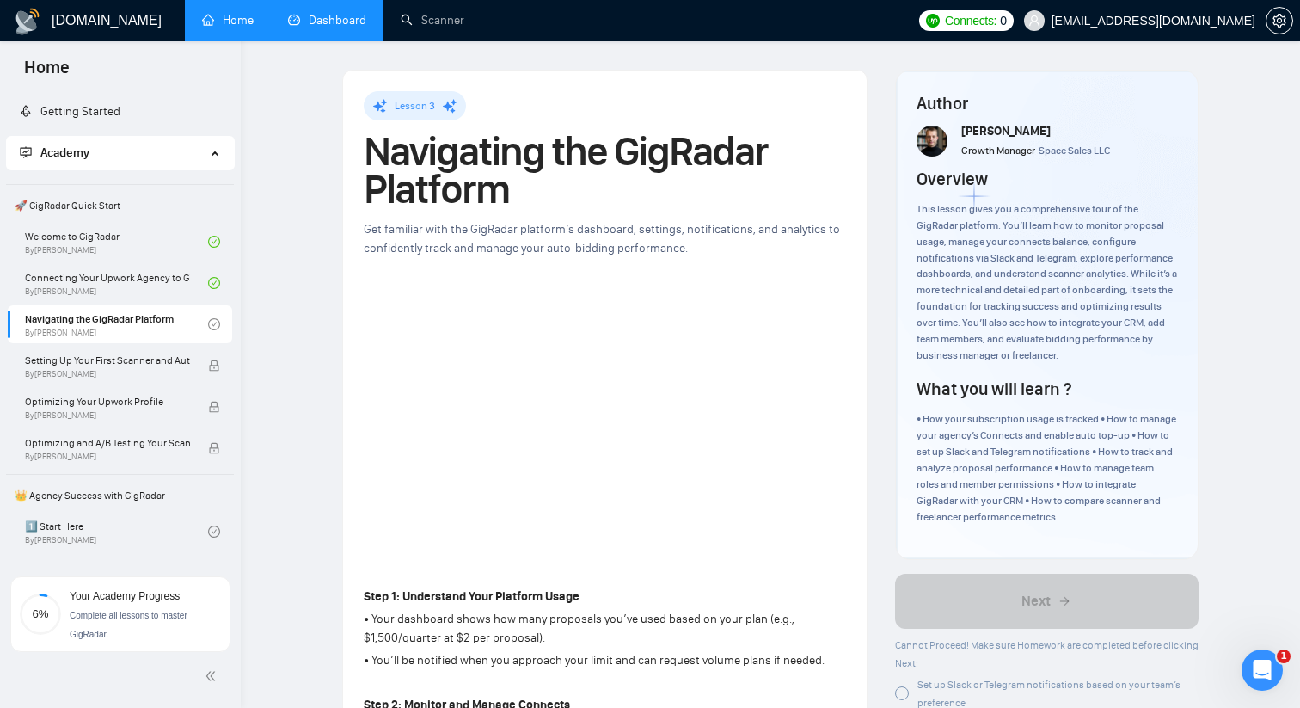
click at [294, 18] on link "Dashboard" at bounding box center [327, 20] width 78 height 15
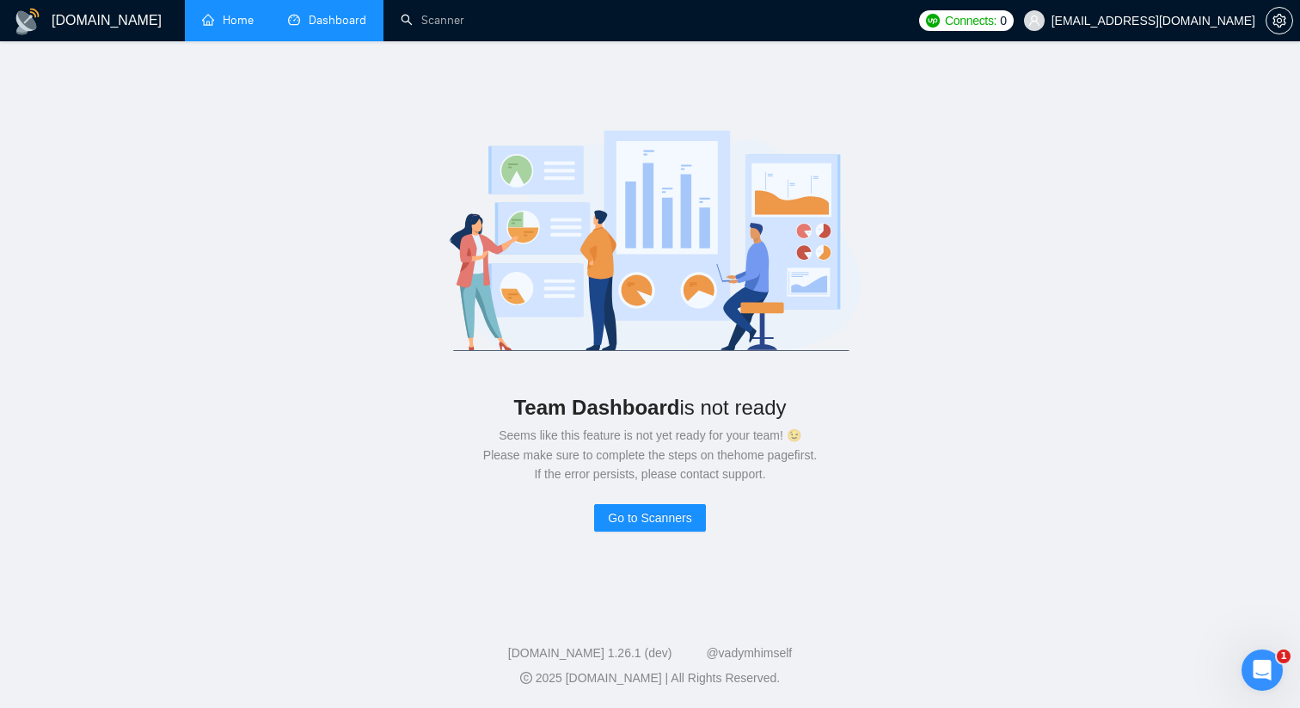
click at [203, 18] on link "Home" at bounding box center [228, 20] width 52 height 15
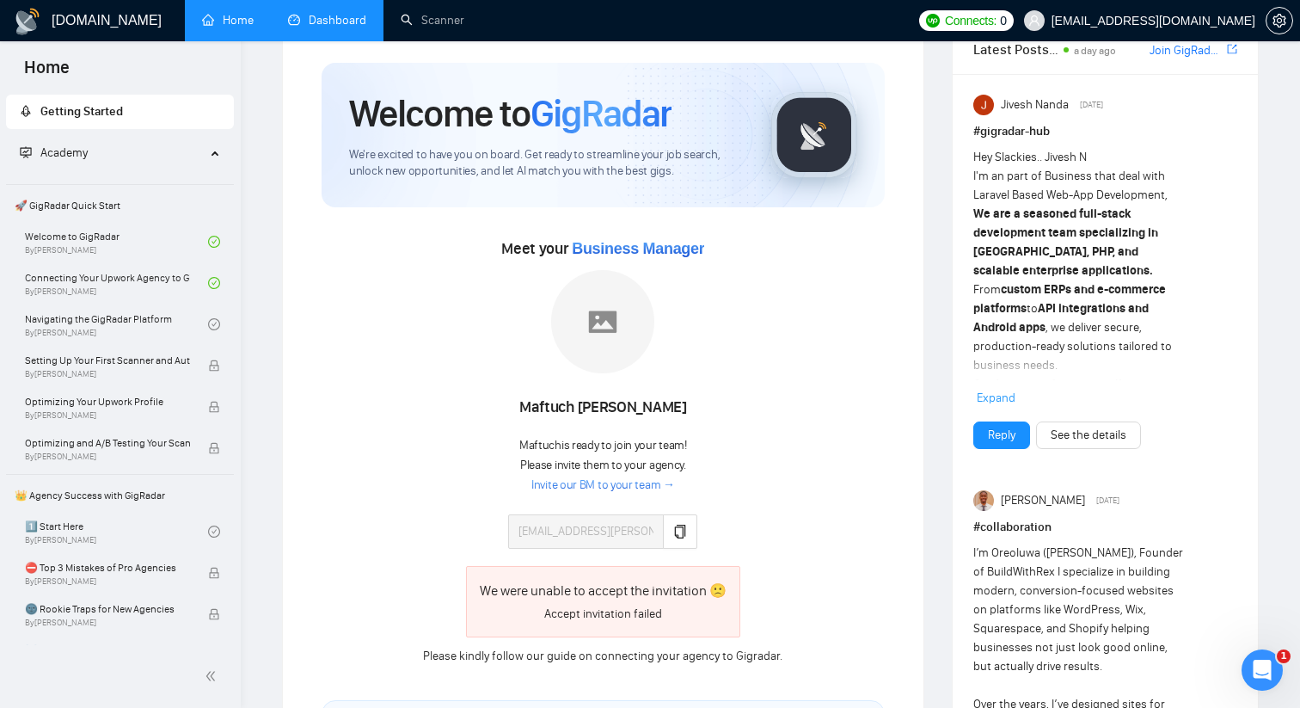
scroll to position [58, 0]
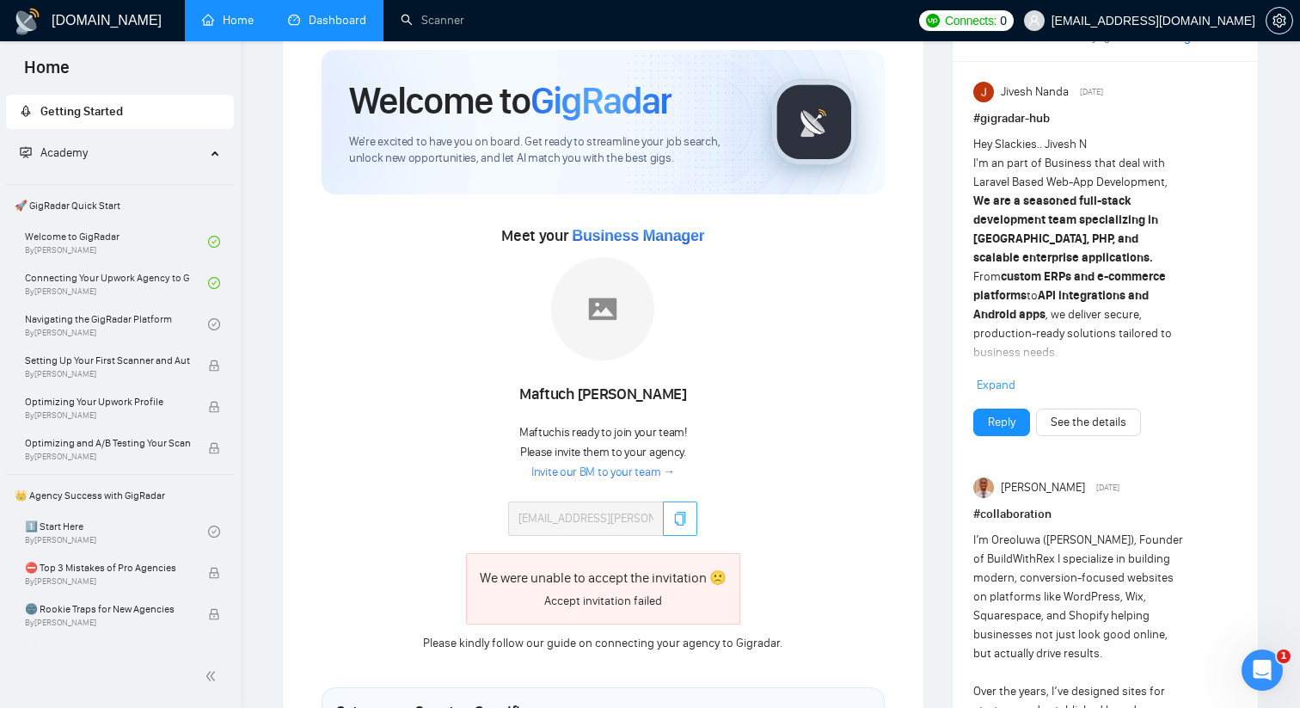
click at [674, 519] on icon "copy" at bounding box center [680, 519] width 14 height 14
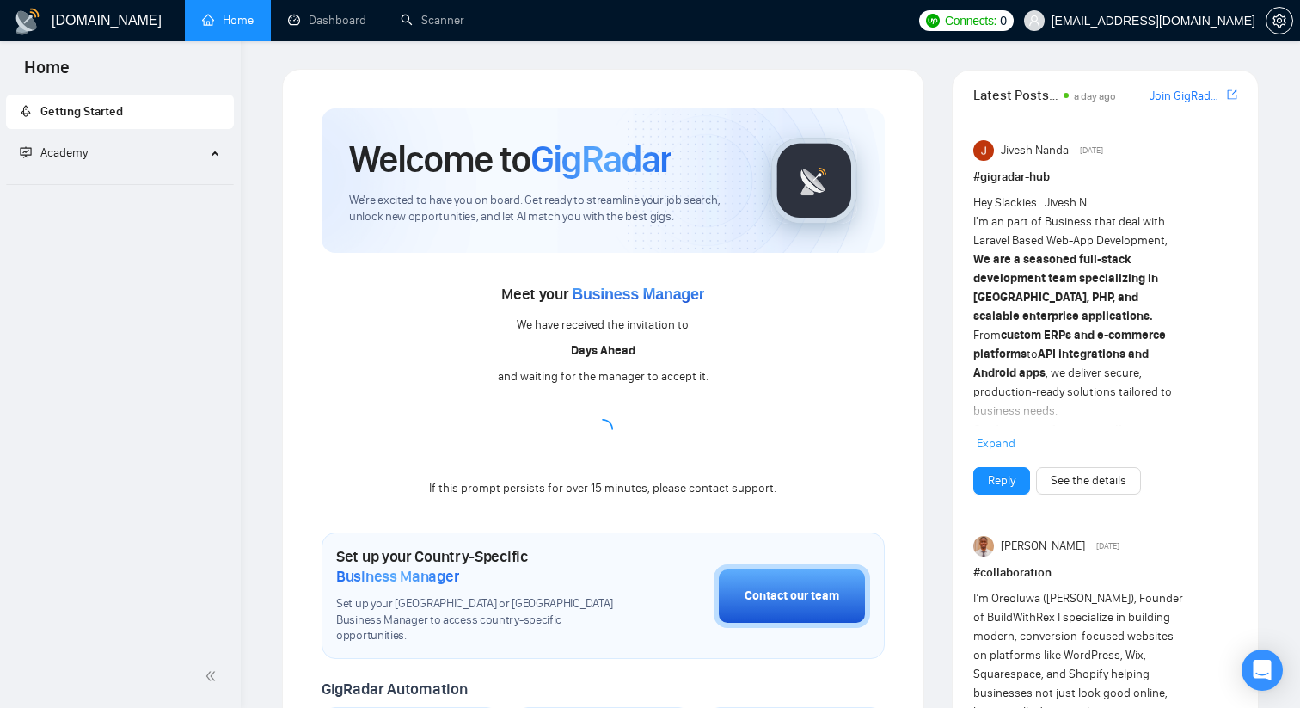
scroll to position [58, 0]
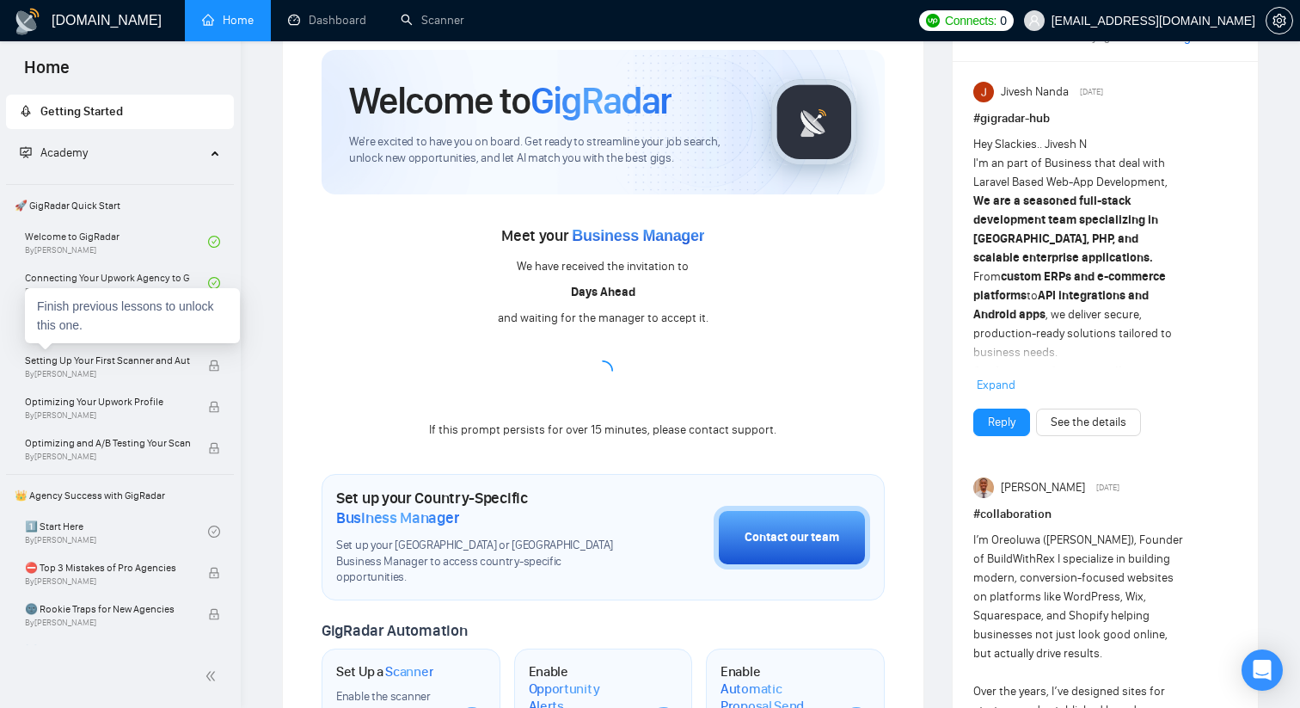
click at [104, 344] on div "Welcome to GigRadar By Vlad Timinsky Connecting Your Upwork Agency to GigRadar …" at bounding box center [120, 345] width 224 height 244
click at [104, 334] on link "Navigating the GigRadar Platform By Vlad Timinsky" at bounding box center [116, 324] width 183 height 38
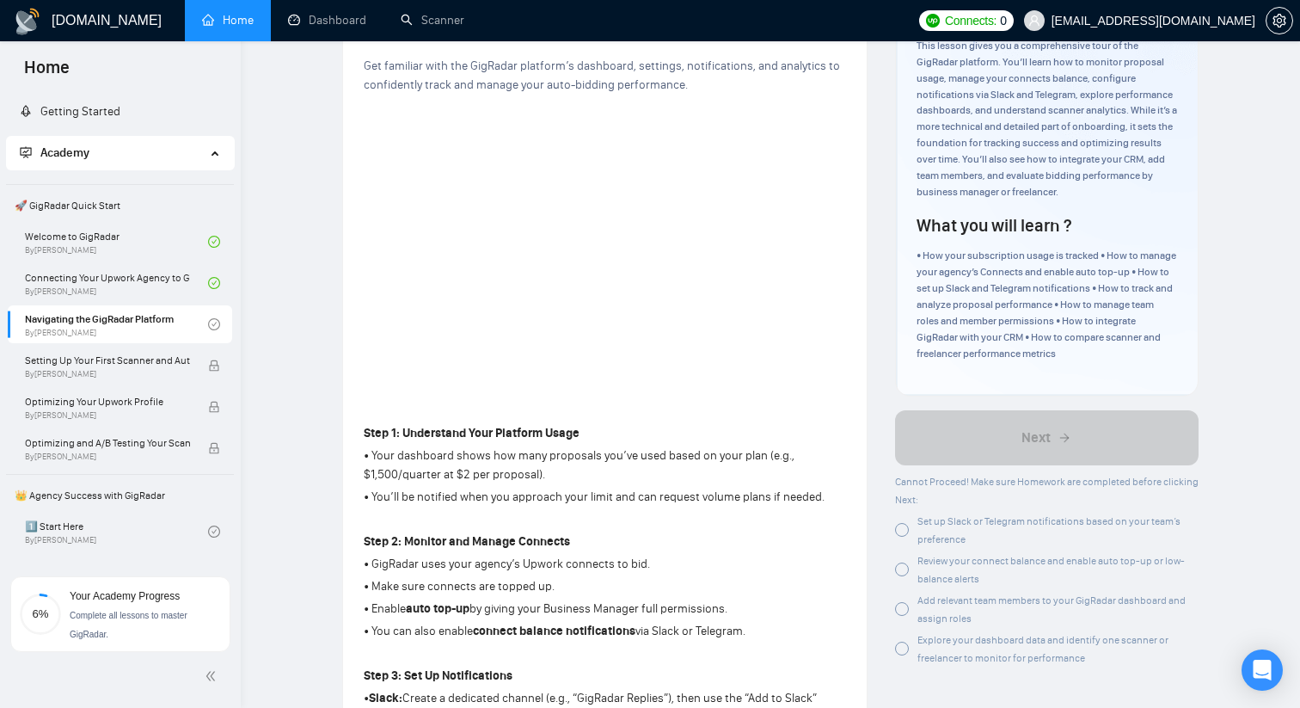
scroll to position [203, 0]
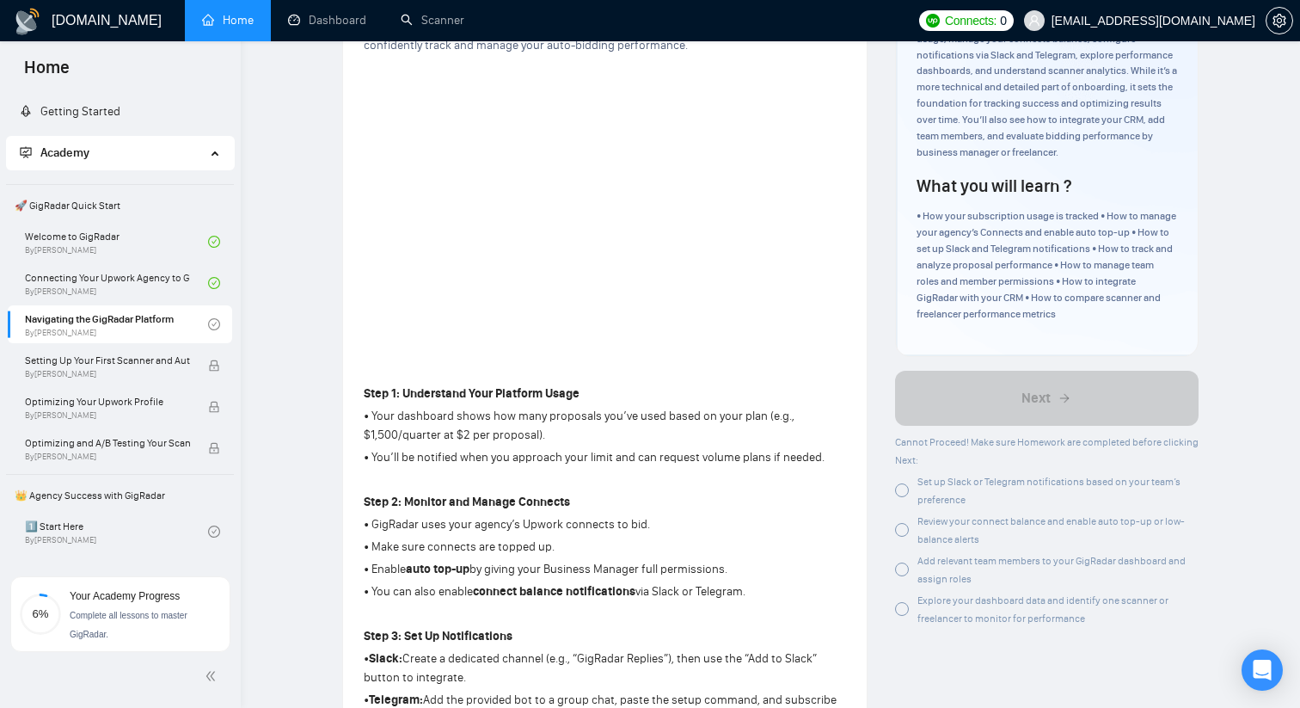
click at [901, 494] on div at bounding box center [902, 490] width 14 height 14
click at [904, 526] on div at bounding box center [902, 530] width 14 height 14
click at [906, 574] on div at bounding box center [902, 569] width 14 height 14
click at [905, 610] on div at bounding box center [902, 609] width 14 height 14
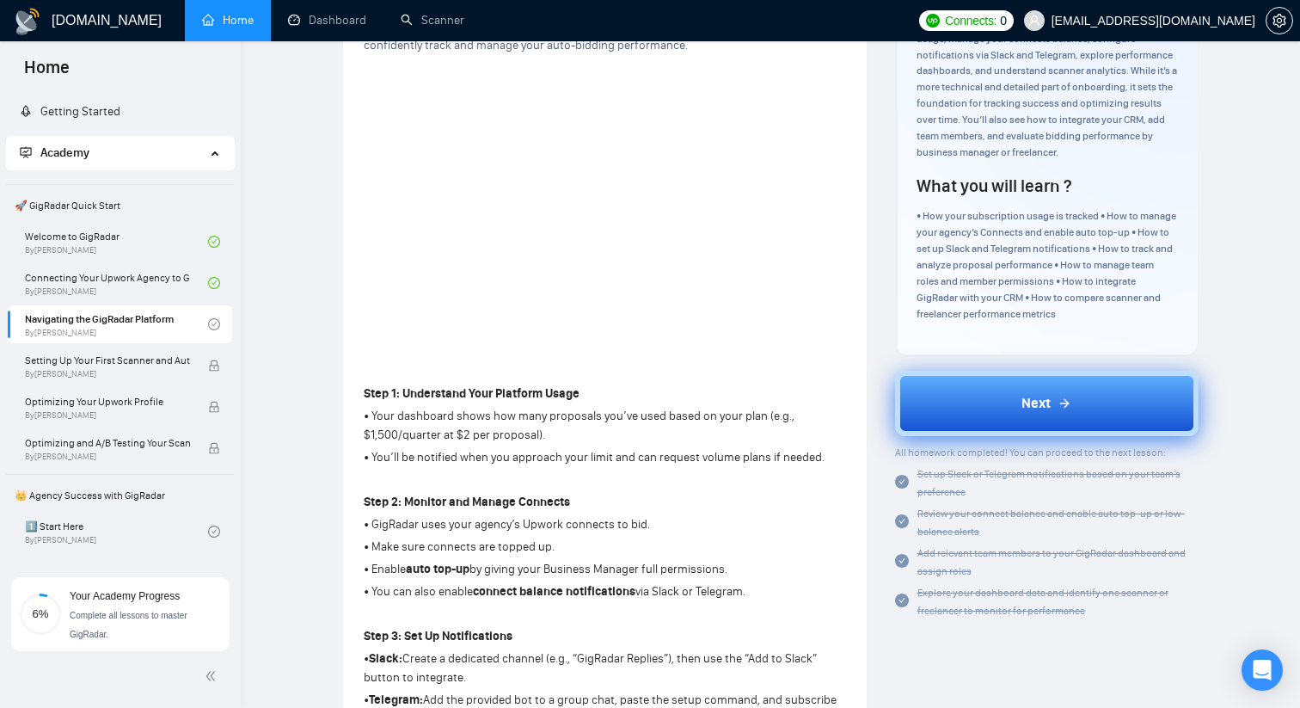
click at [966, 426] on button "Next" at bounding box center [1047, 403] width 304 height 65
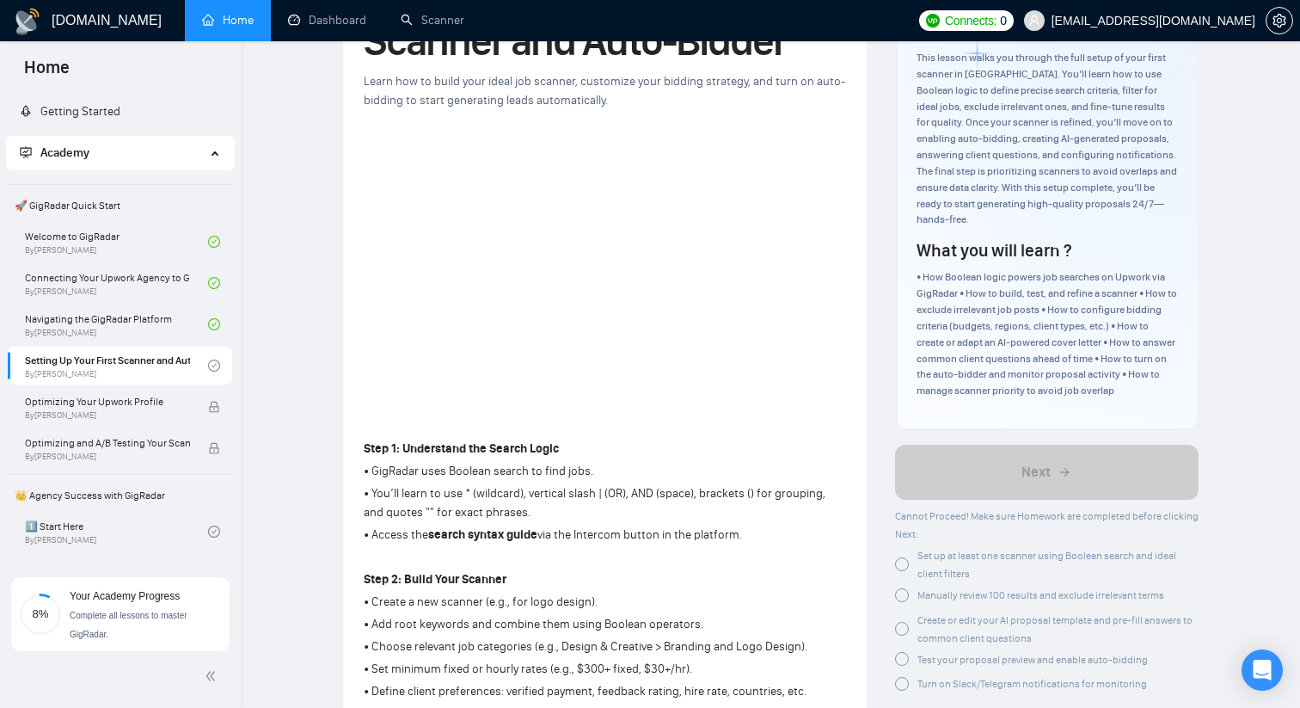
scroll to position [124, 0]
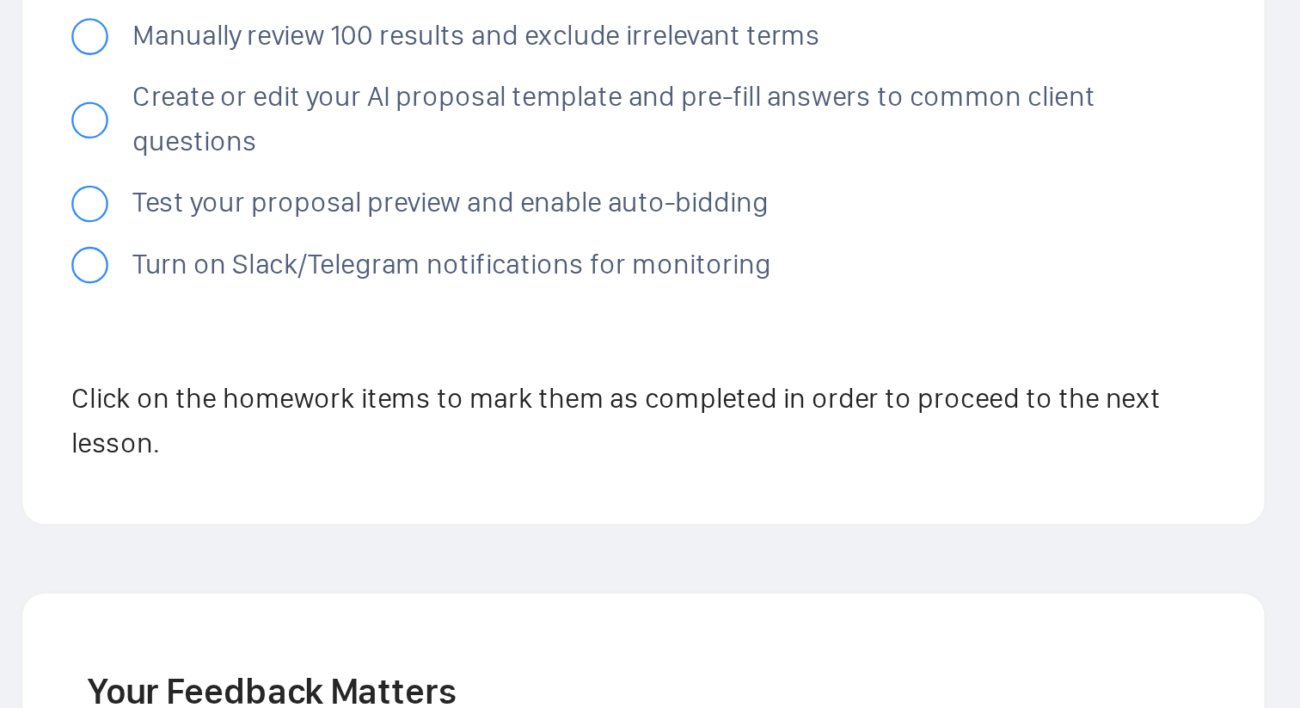
scroll to position [124, 0]
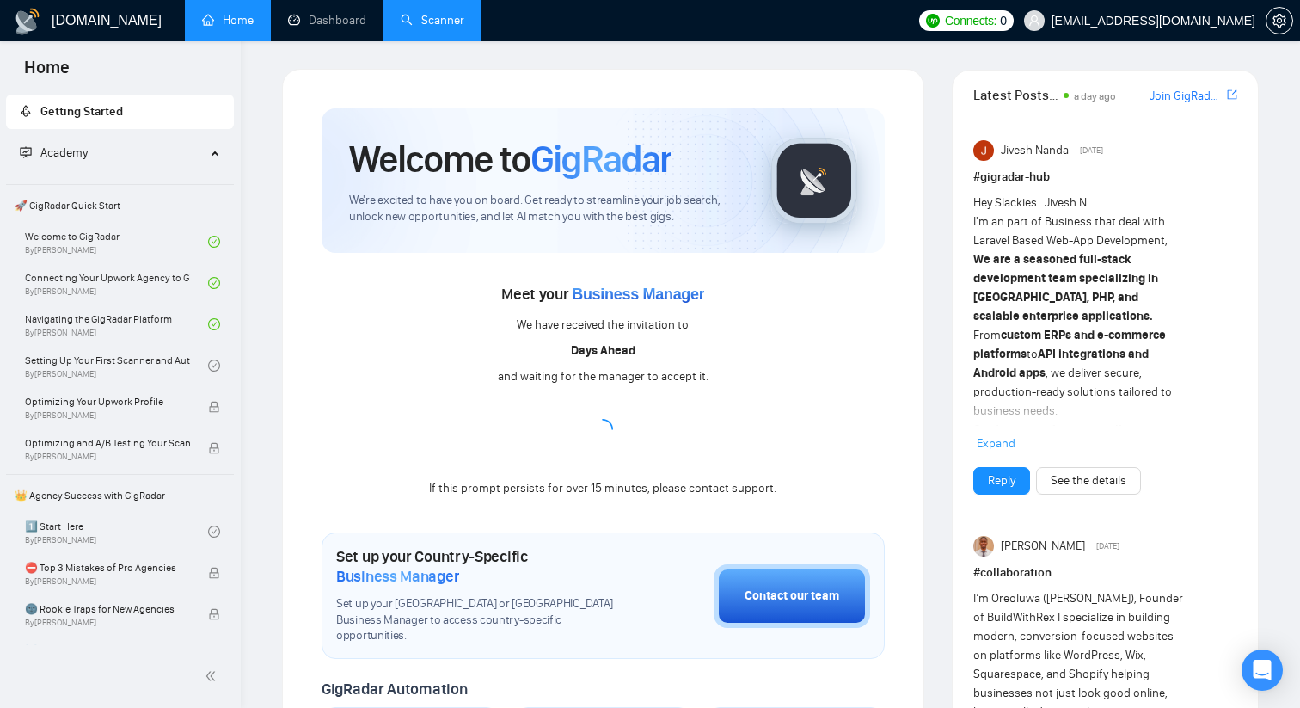
click at [464, 21] on link "Scanner" at bounding box center [433, 20] width 64 height 15
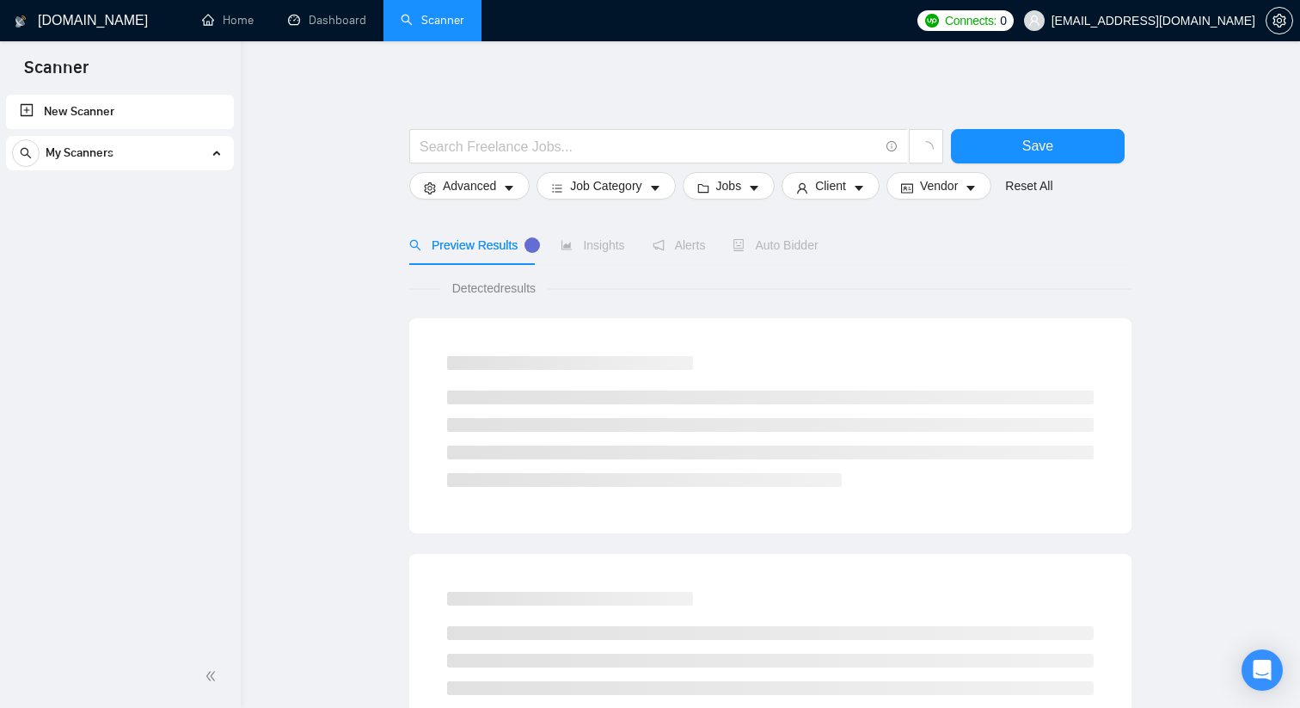
click at [144, 113] on link "New Scanner" at bounding box center [120, 112] width 200 height 34
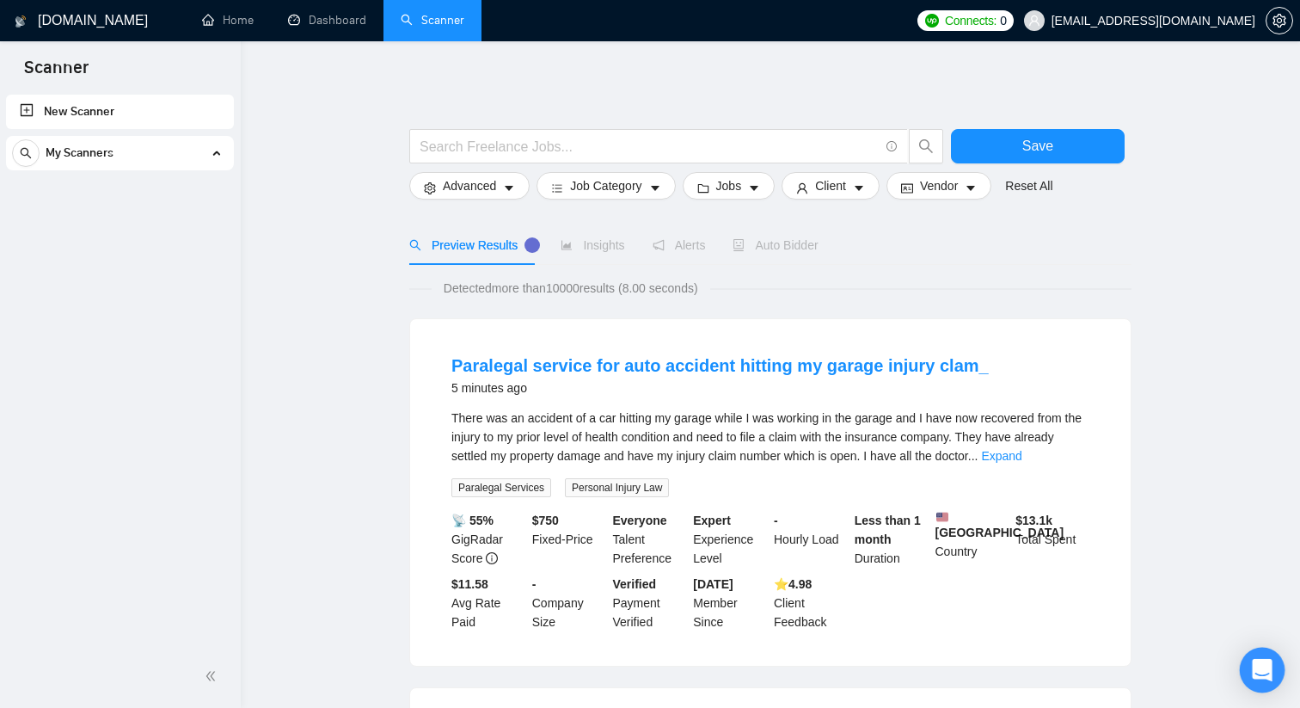
click at [1264, 674] on icon "Open Intercom Messenger" at bounding box center [1262, 670] width 22 height 22
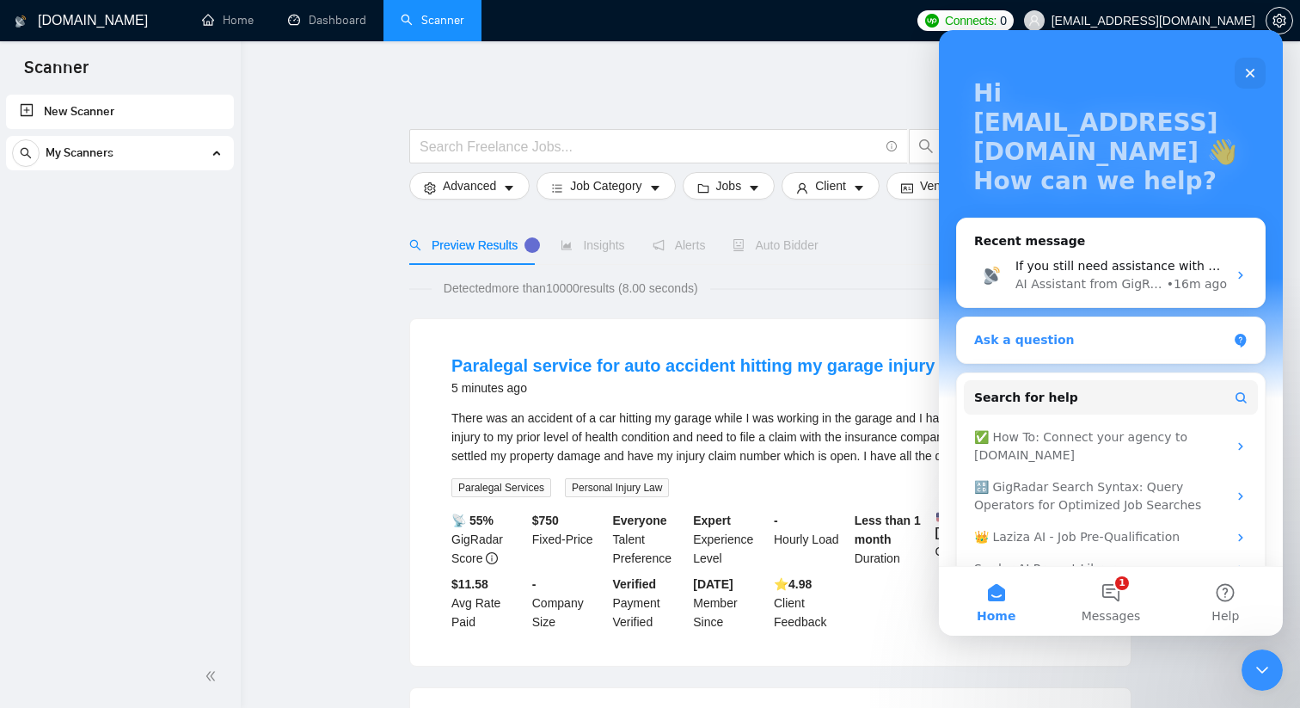
scroll to position [98, 0]
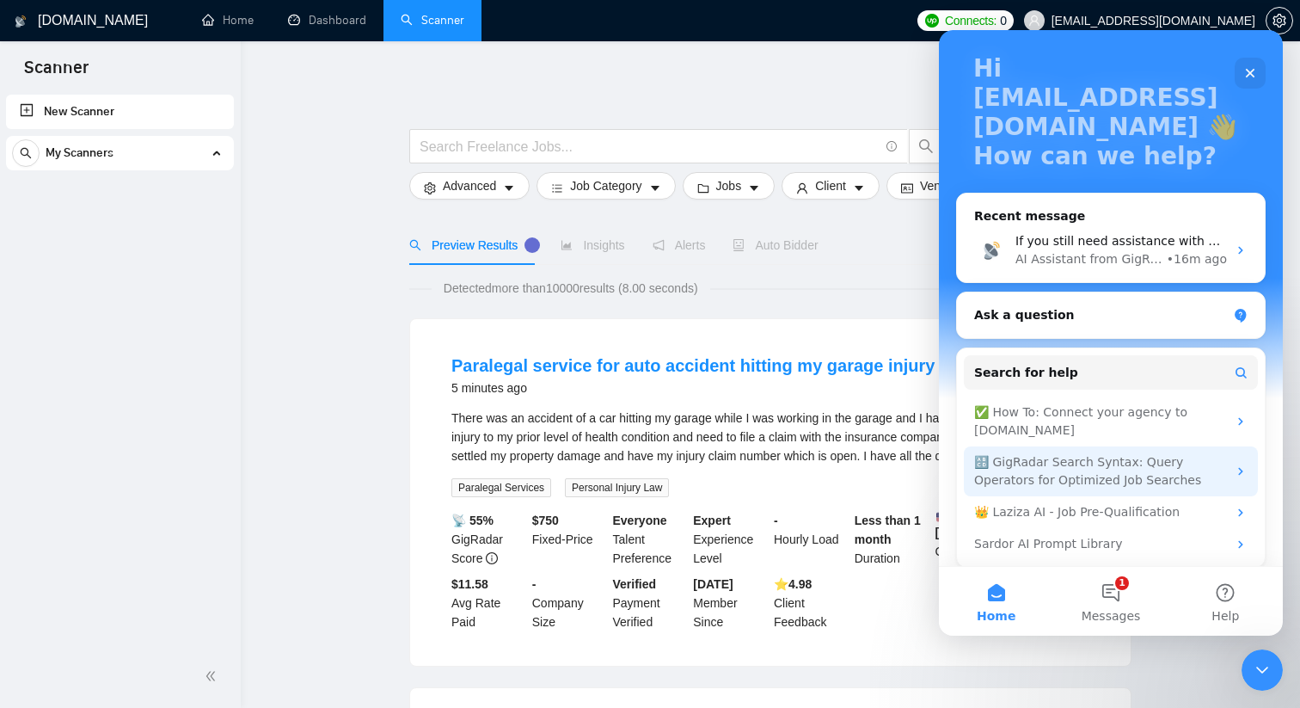
click at [1152, 481] on div "🔠 GigRadar Search Syntax: Query Operators for Optimized Job Searches" at bounding box center [1100, 471] width 253 height 36
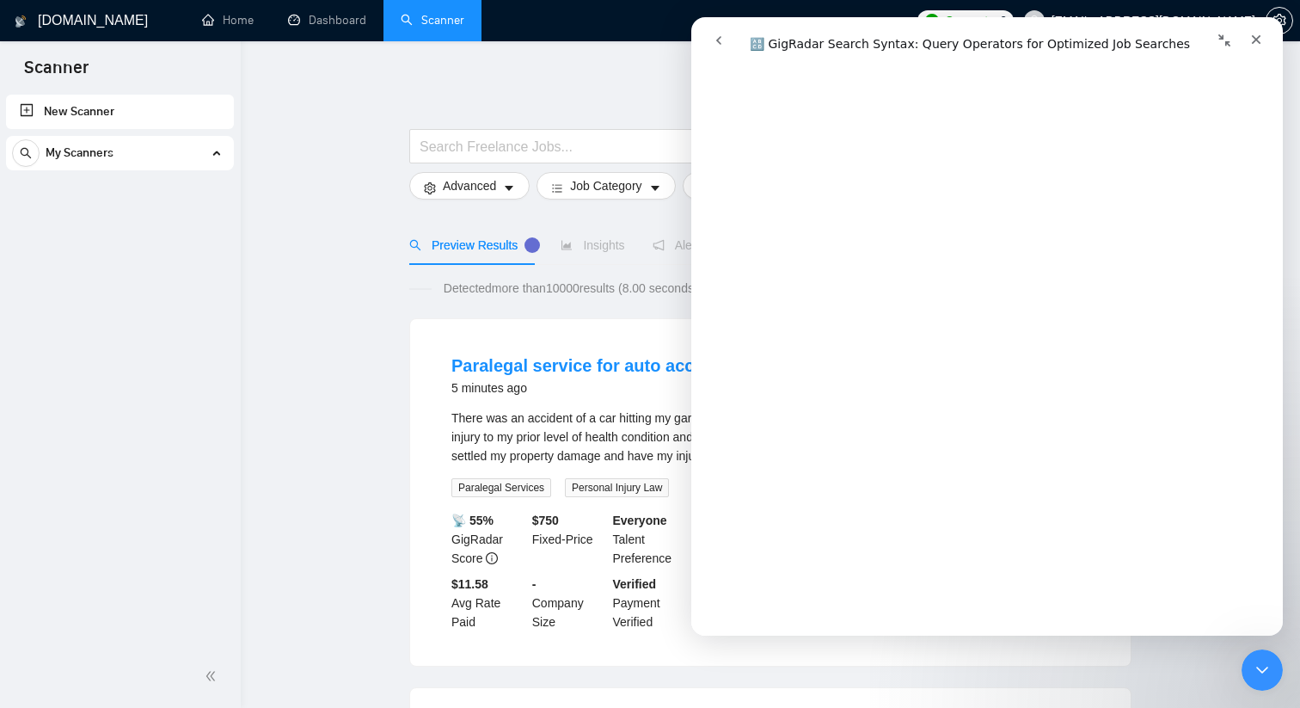
scroll to position [421, 0]
click at [561, 148] on input "text" at bounding box center [649, 146] width 459 height 21
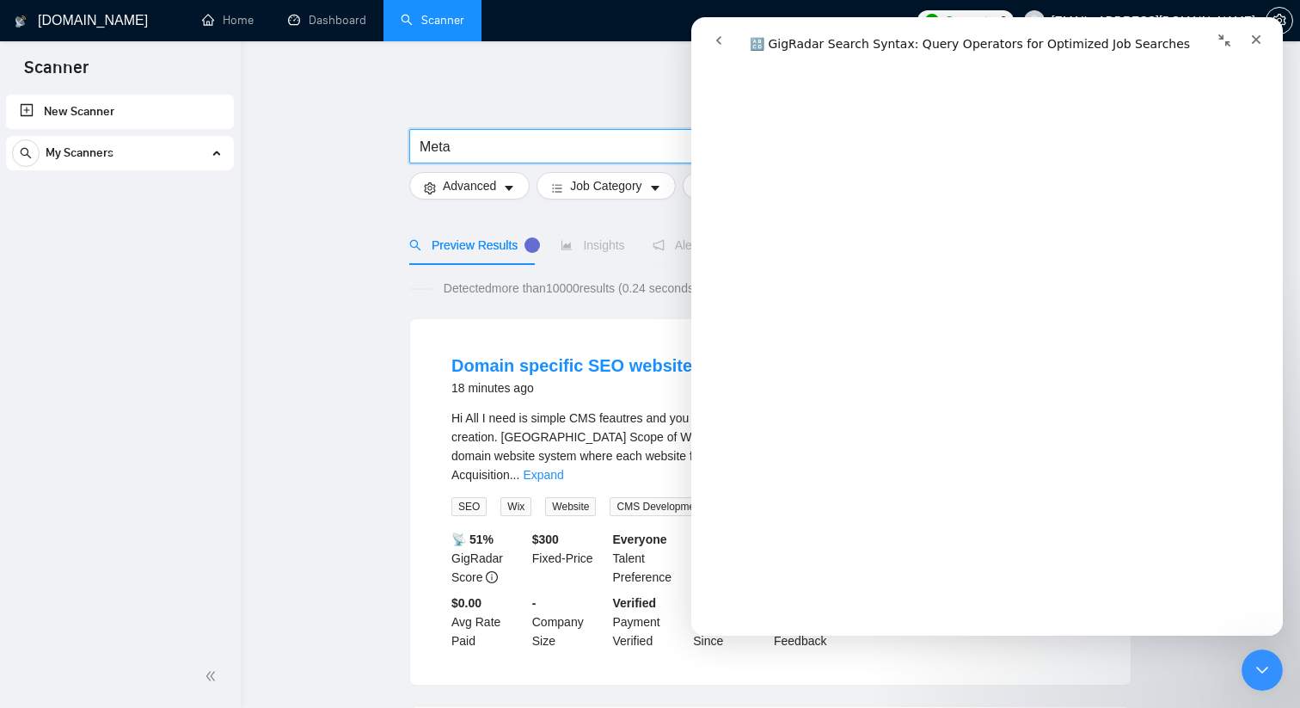
scroll to position [201, 0]
click at [420, 144] on input "Meta" at bounding box center [649, 146] width 459 height 21
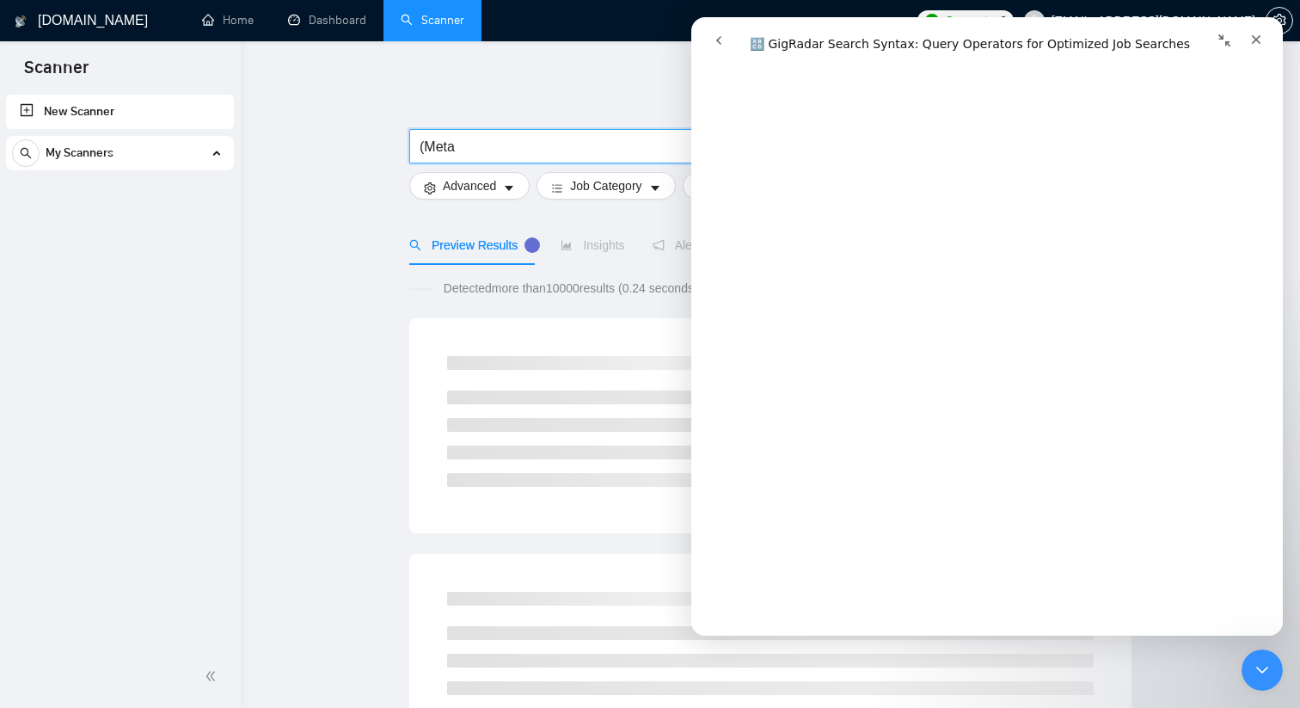
click at [488, 153] on input "(Meta" at bounding box center [649, 146] width 459 height 21
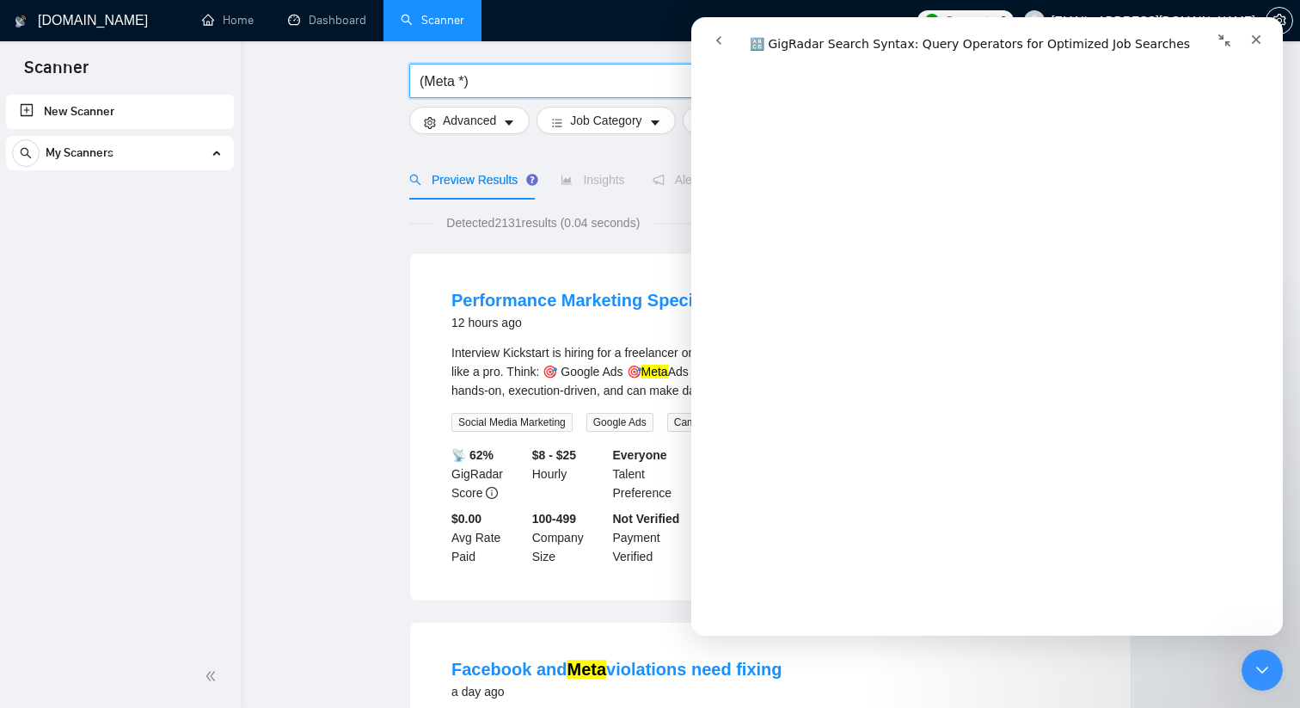
scroll to position [81, 0]
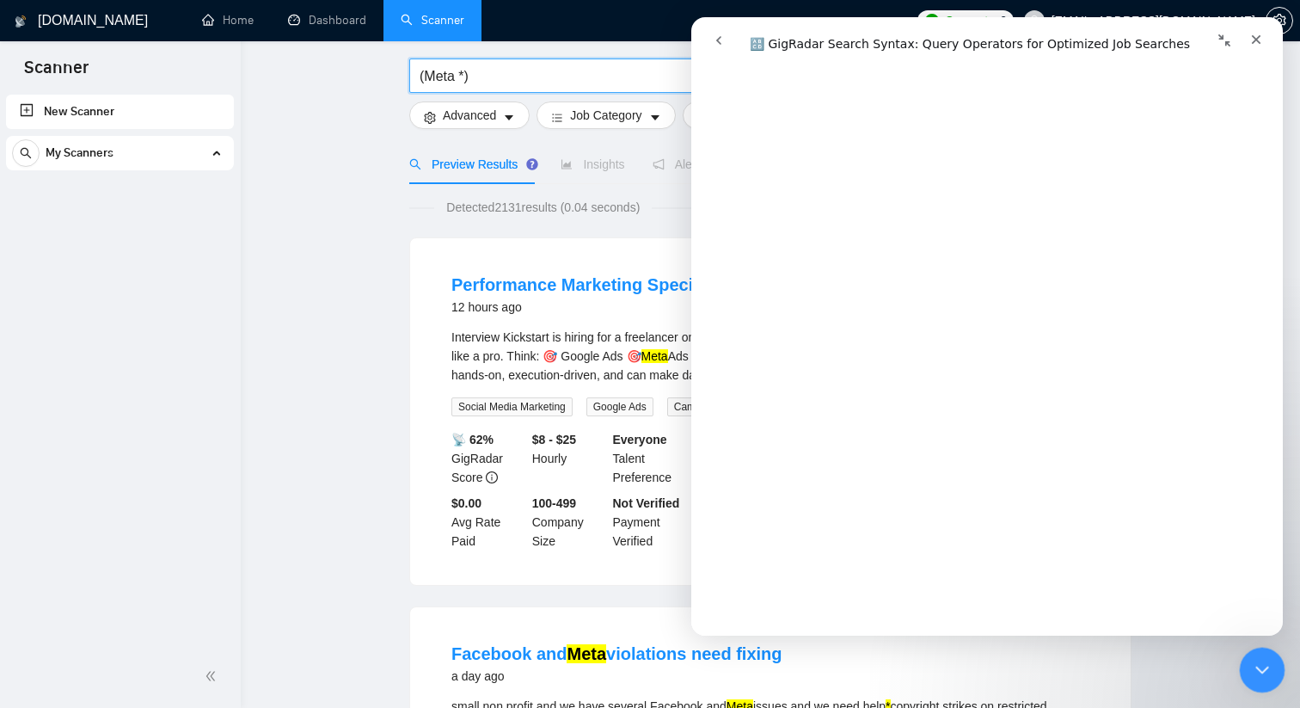
click at [1259, 657] on icon "Close Intercom Messenger" at bounding box center [1260, 667] width 21 height 21
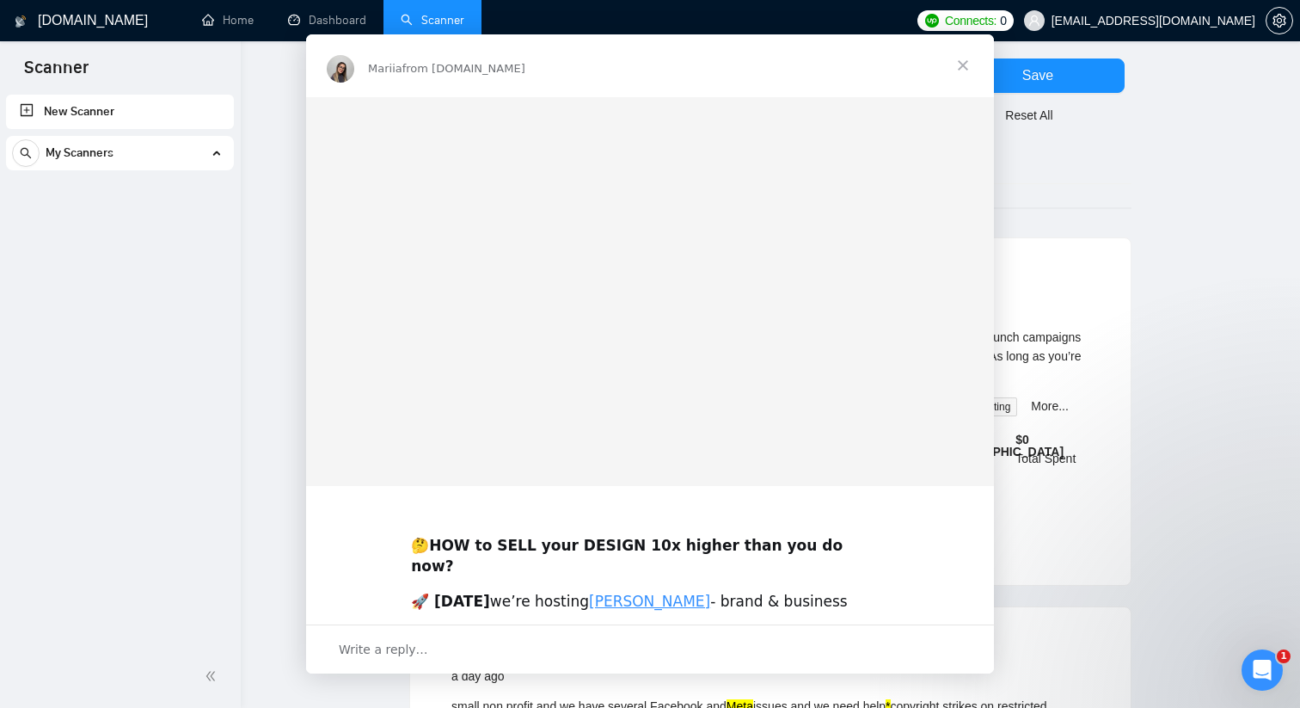
scroll to position [0, 0]
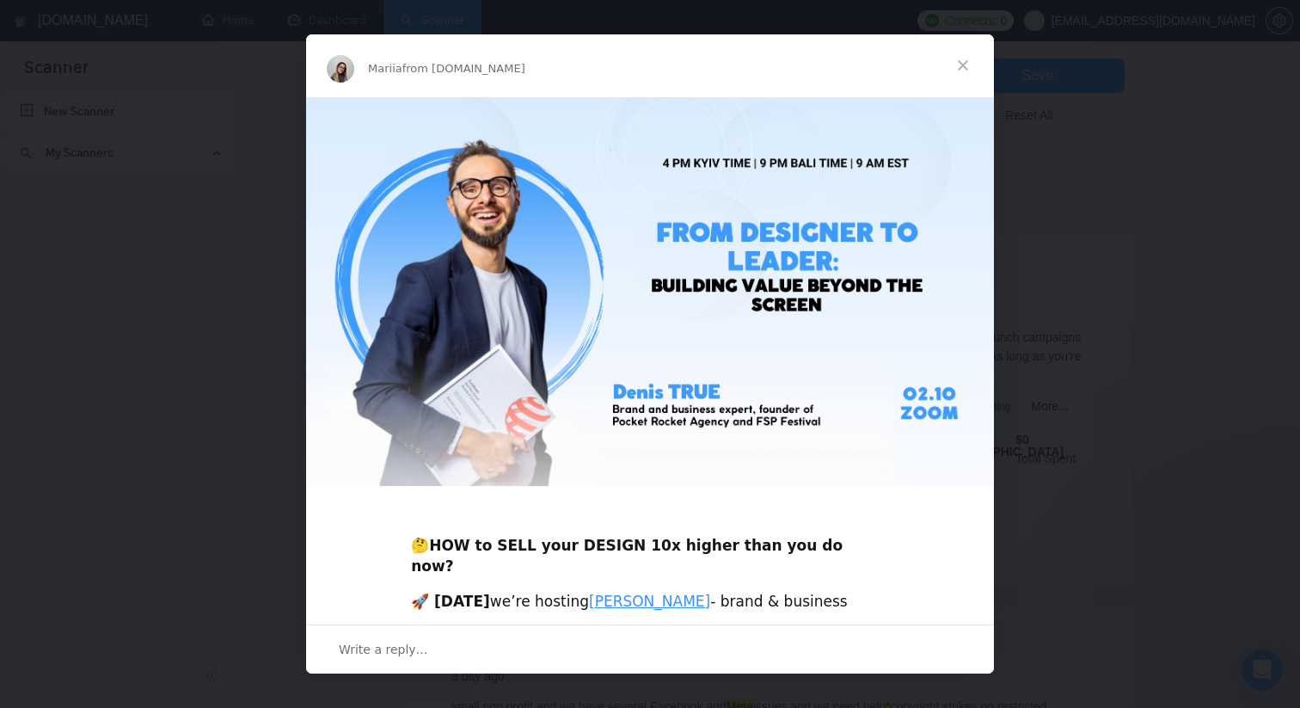
click at [964, 58] on span "Close" at bounding box center [963, 65] width 62 height 62
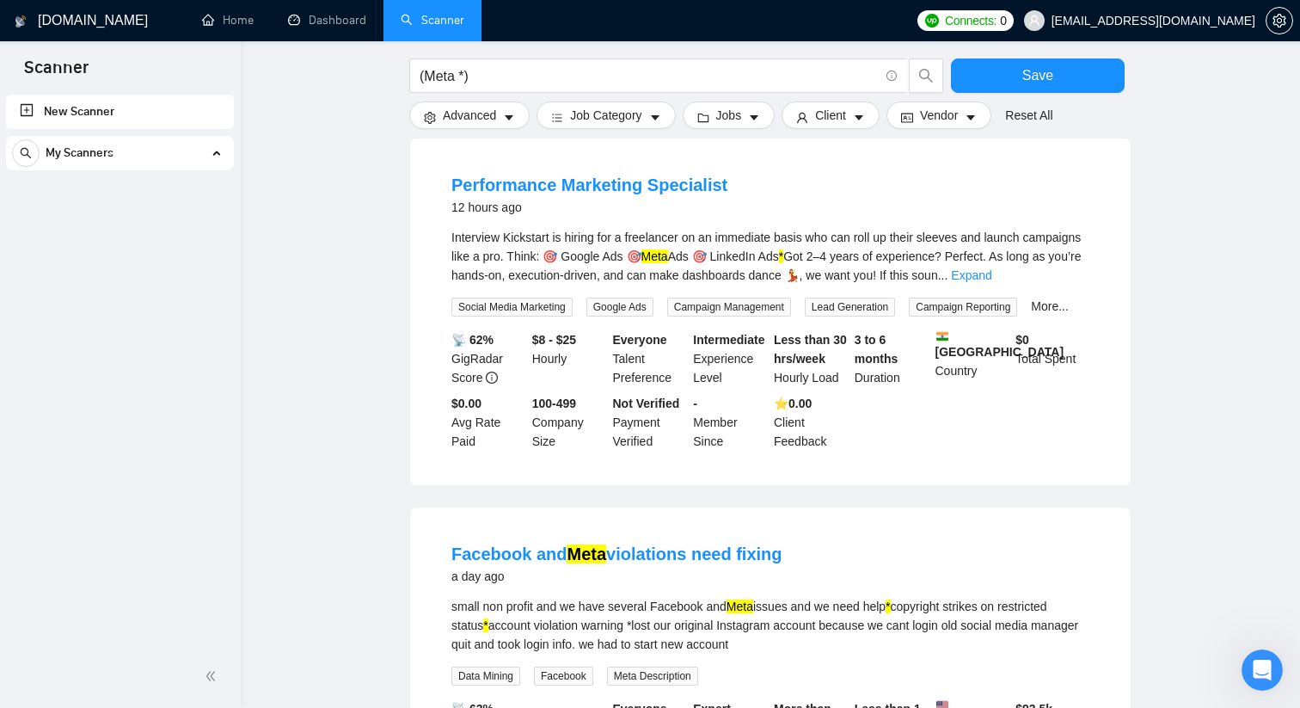
scroll to position [184, 0]
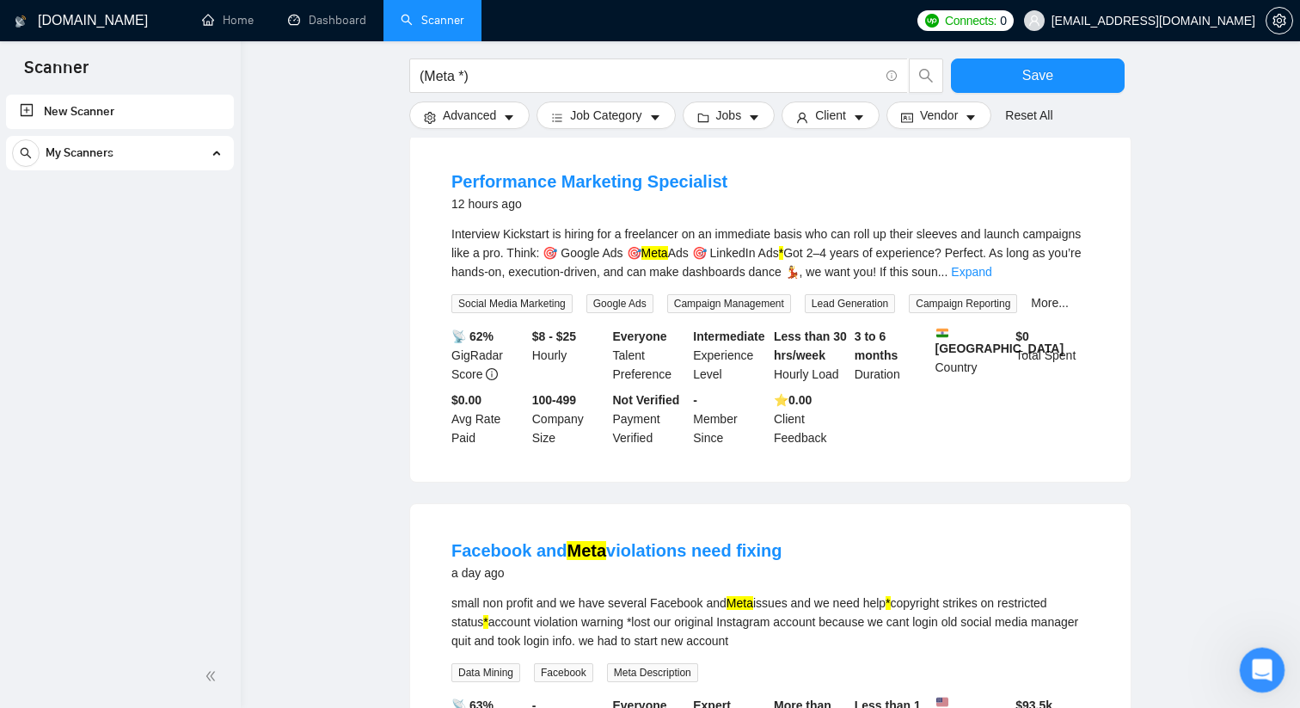
click at [1253, 657] on icon "Open Intercom Messenger" at bounding box center [1260, 668] width 28 height 28
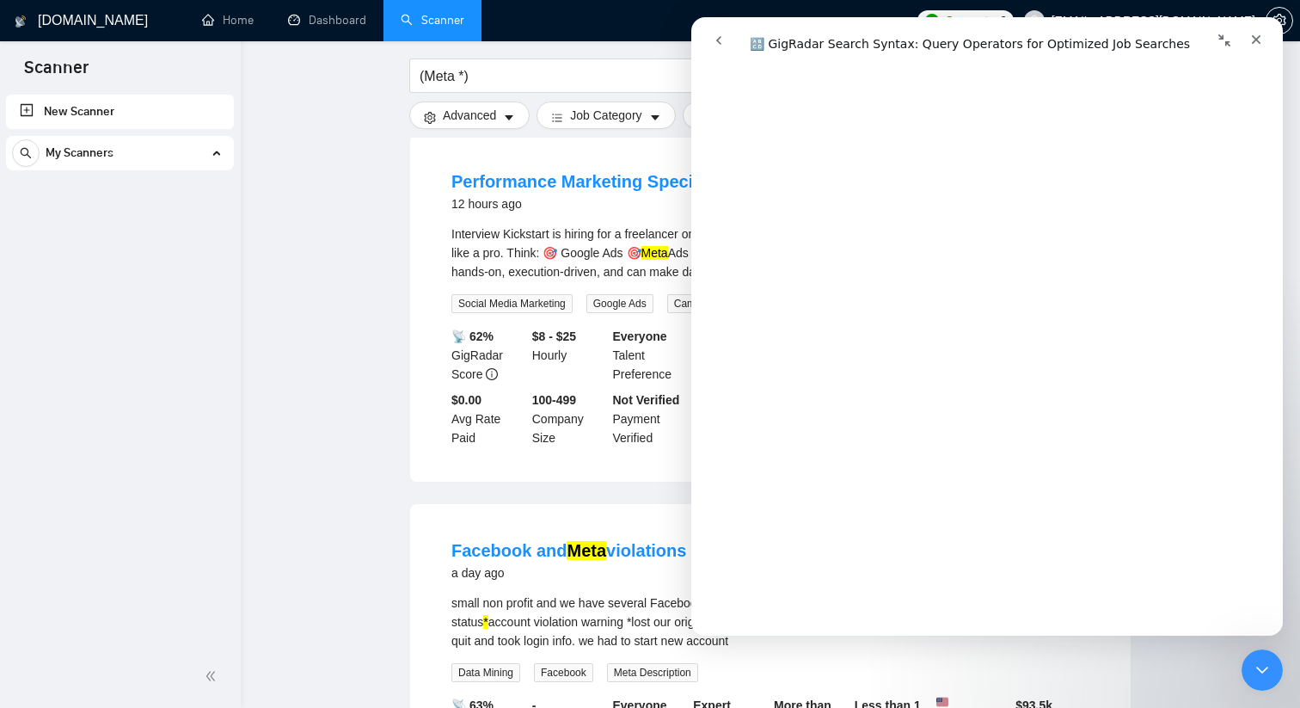
scroll to position [1262, 0]
click at [473, 78] on input "(Meta *)" at bounding box center [649, 75] width 459 height 21
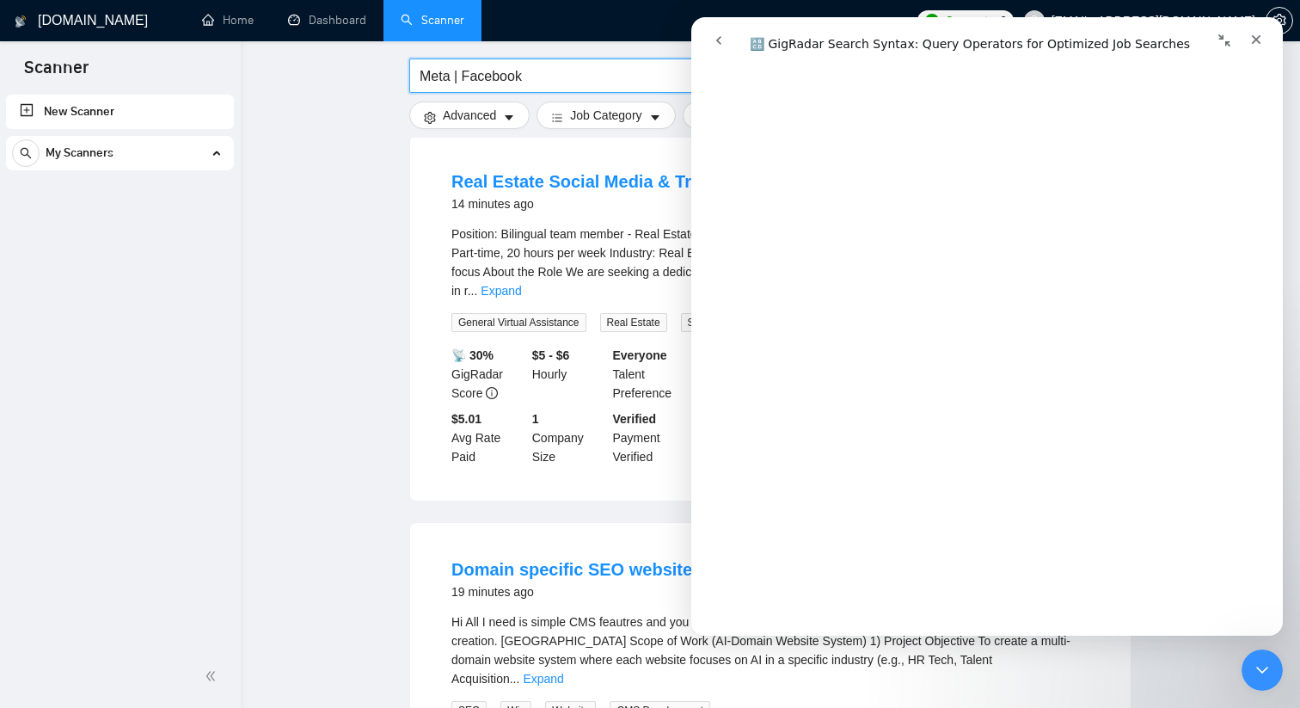
scroll to position [2808, 0]
click at [423, 74] on input "Meta | Facebook" at bounding box center [649, 75] width 459 height 21
click at [551, 84] on input "(Meta | Facebook" at bounding box center [649, 75] width 459 height 21
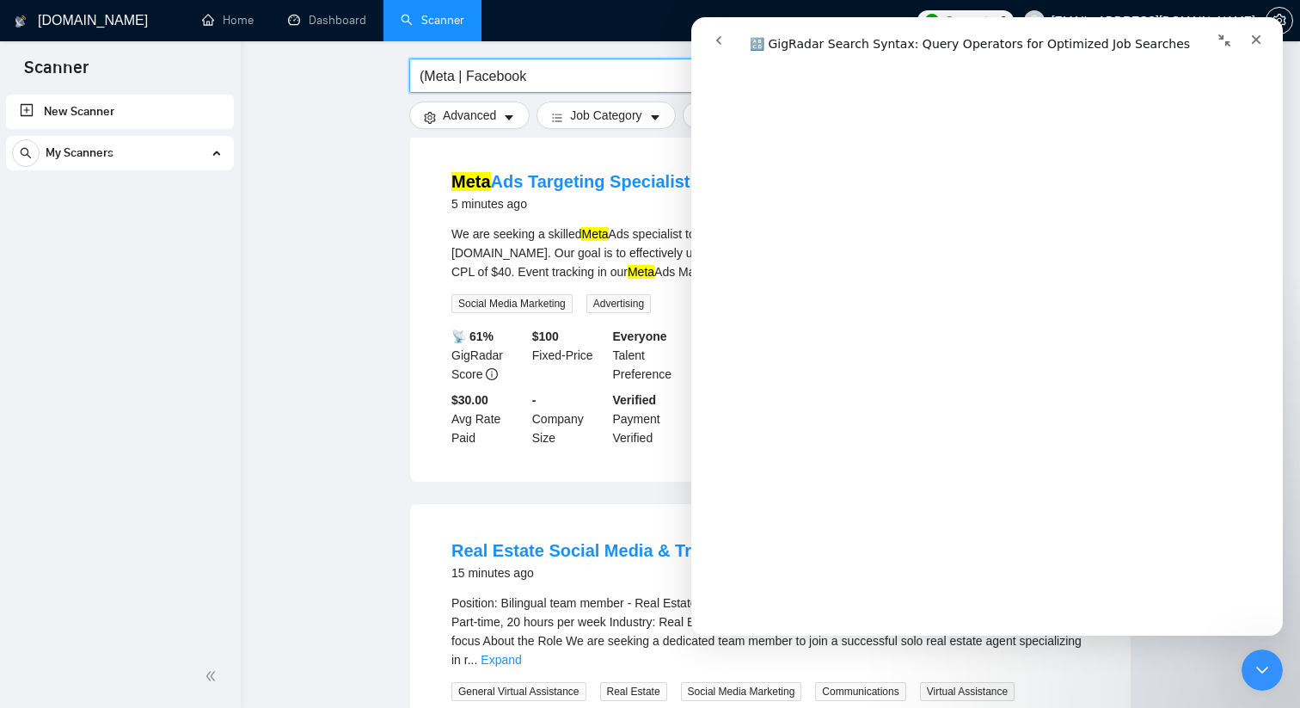
scroll to position [4869, 0]
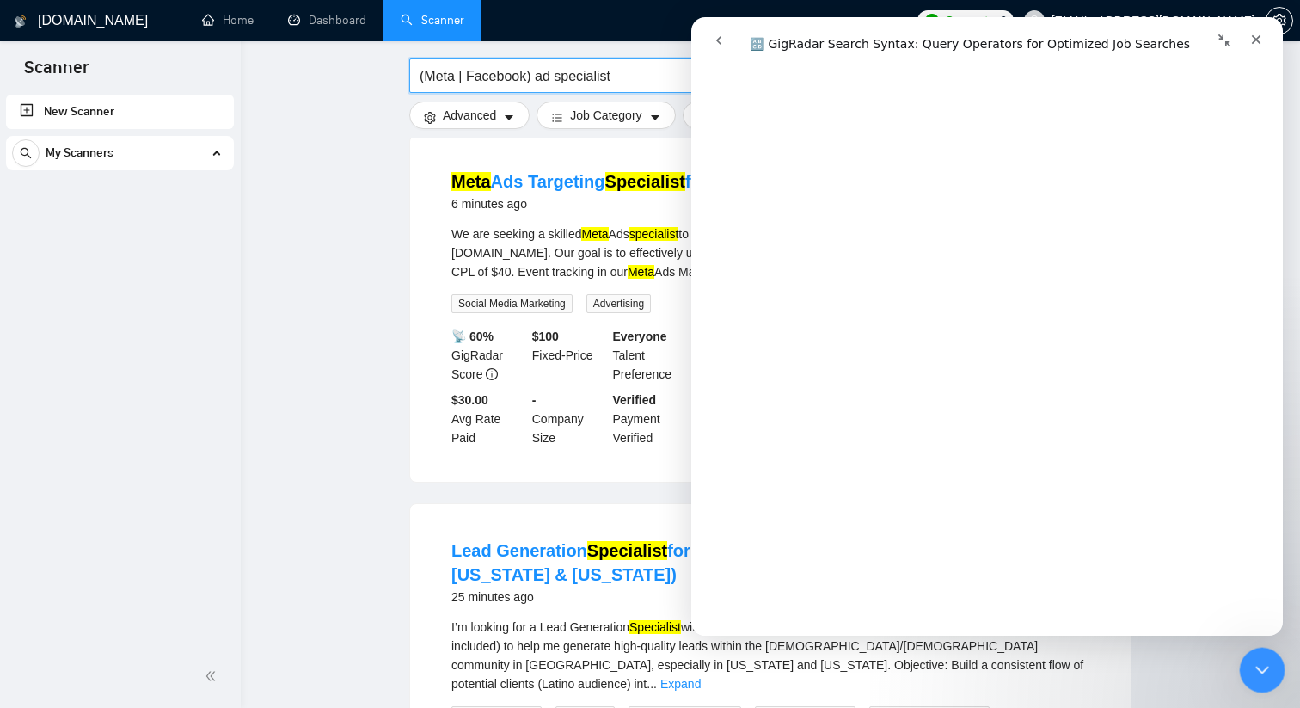
click at [1264, 676] on icon "Close Intercom Messenger" at bounding box center [1260, 667] width 21 height 21
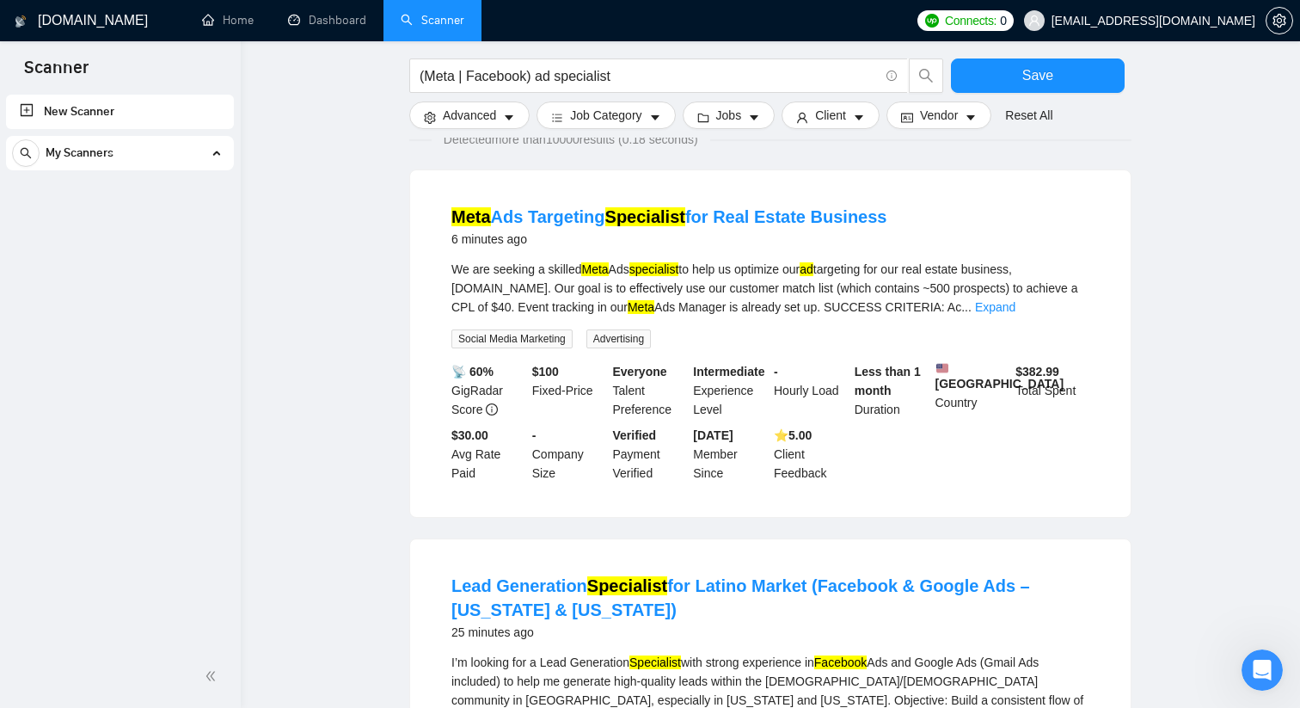
scroll to position [128, 0]
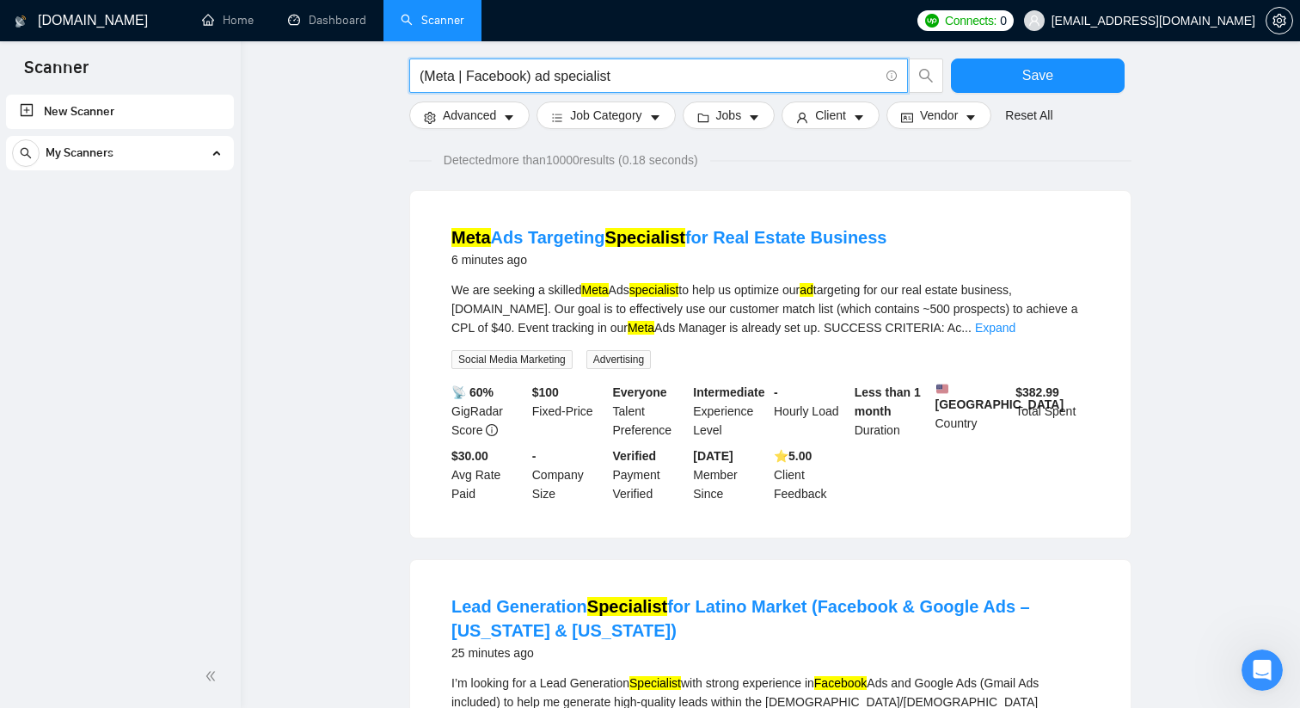
click at [555, 77] on input "(Meta | Facebook) ad specialist" at bounding box center [649, 75] width 459 height 21
click at [637, 79] on input "(Meta | Facebook) ad specialist" at bounding box center [649, 75] width 459 height 21
click at [558, 73] on input "(Meta | Facebook) ad specialist" at bounding box center [649, 75] width 459 height 21
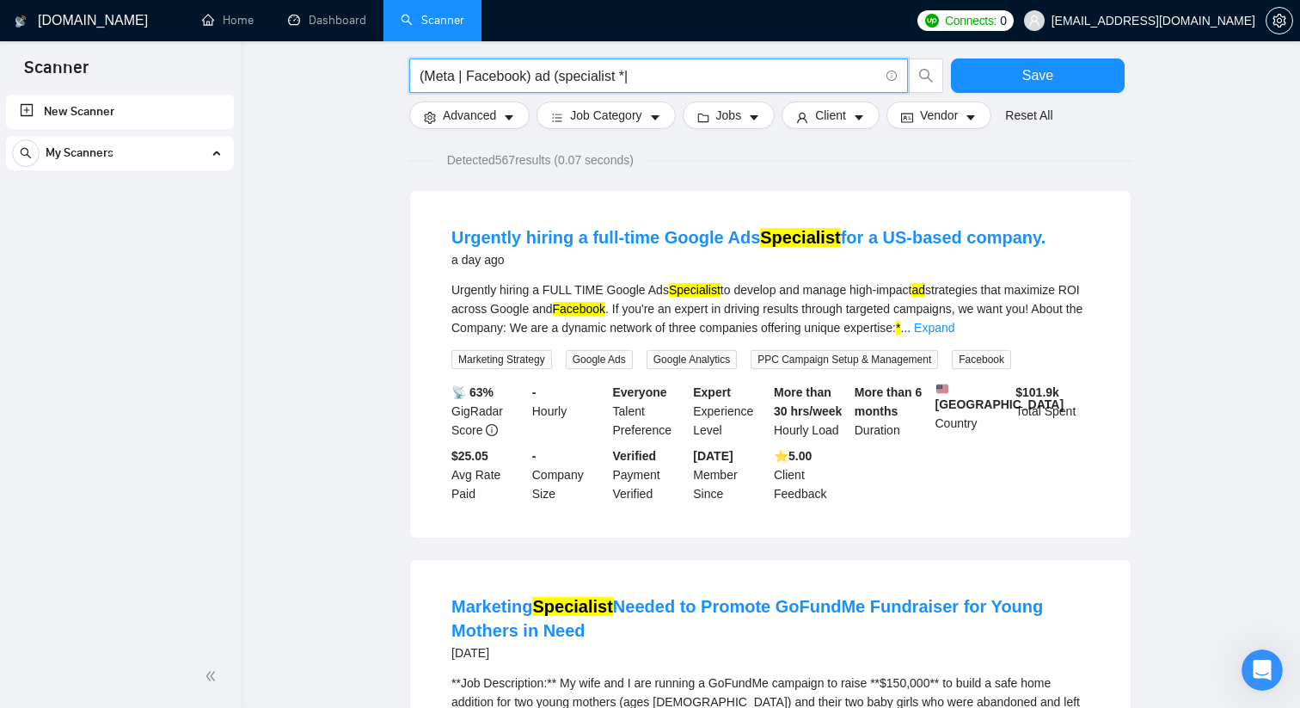
click at [626, 72] on input "(Meta | Facebook) ad (specialist *|" at bounding box center [649, 75] width 459 height 21
click at [648, 74] on input "(Meta | Facebook) ad (specialist * |" at bounding box center [649, 75] width 459 height 21
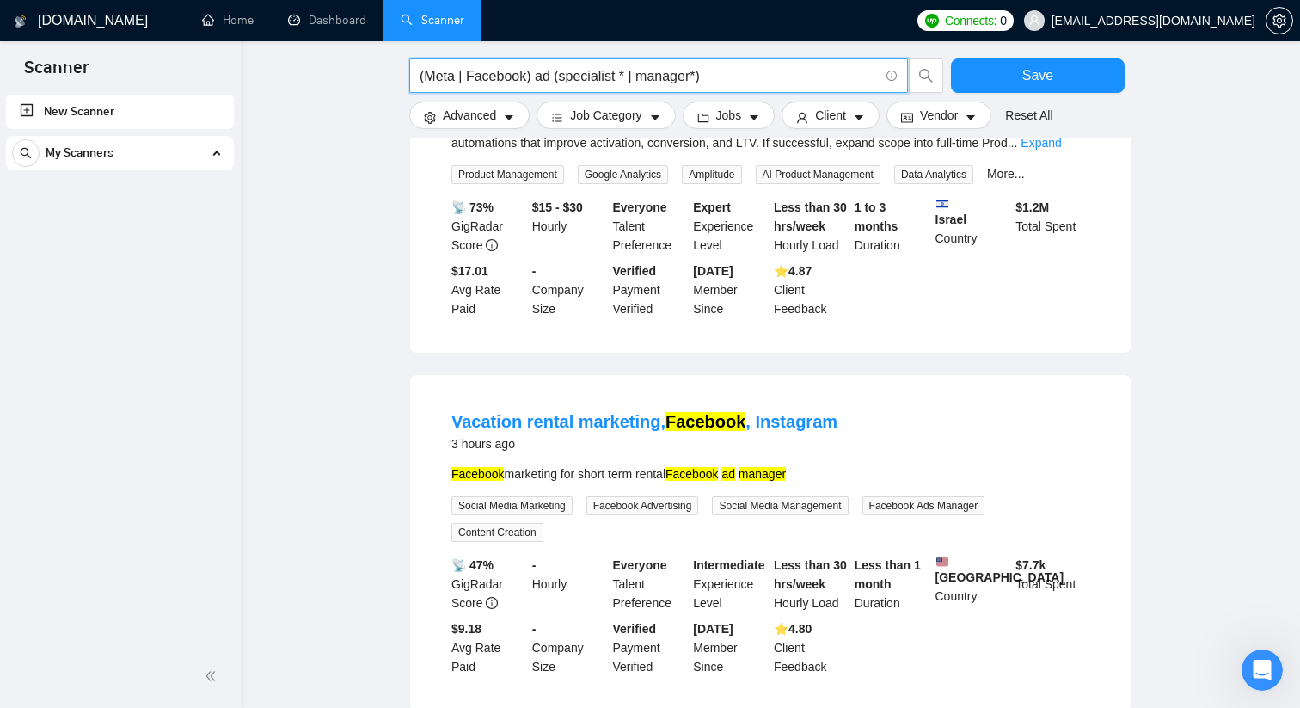
scroll to position [1655, 0]
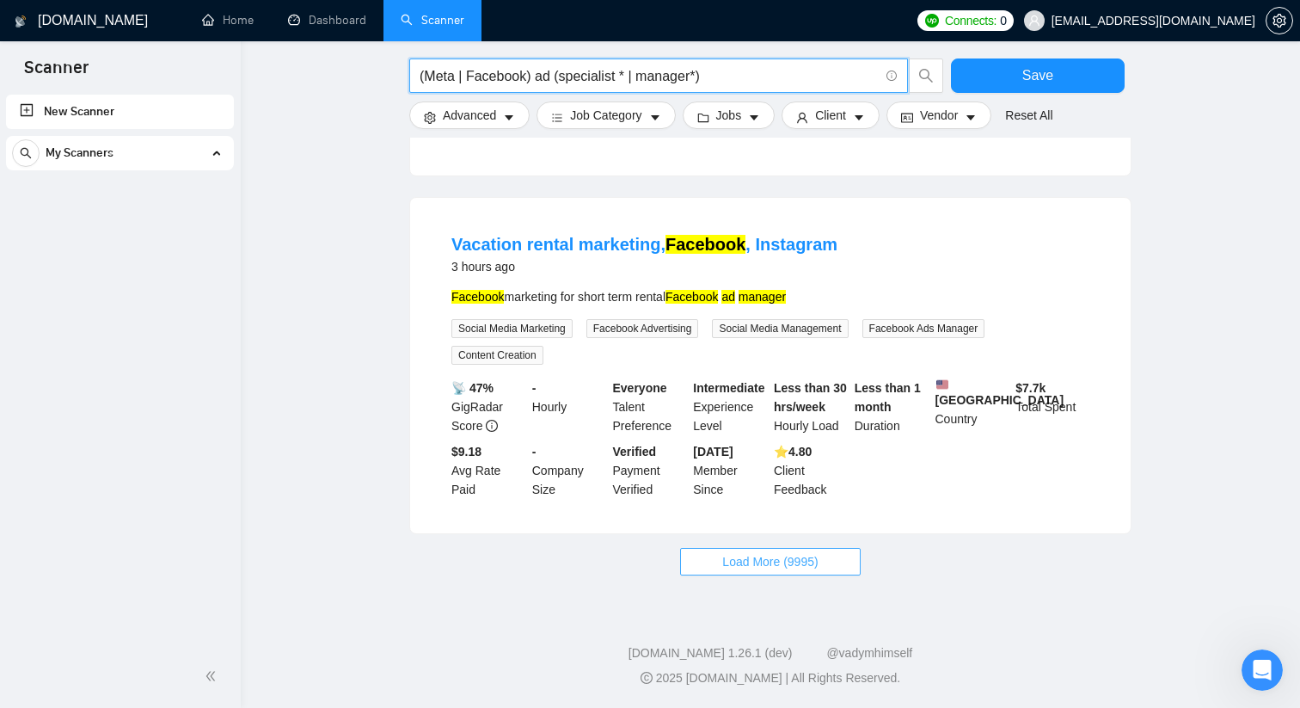
click at [741, 558] on span "Load More (9995)" at bounding box center [769, 561] width 95 height 19
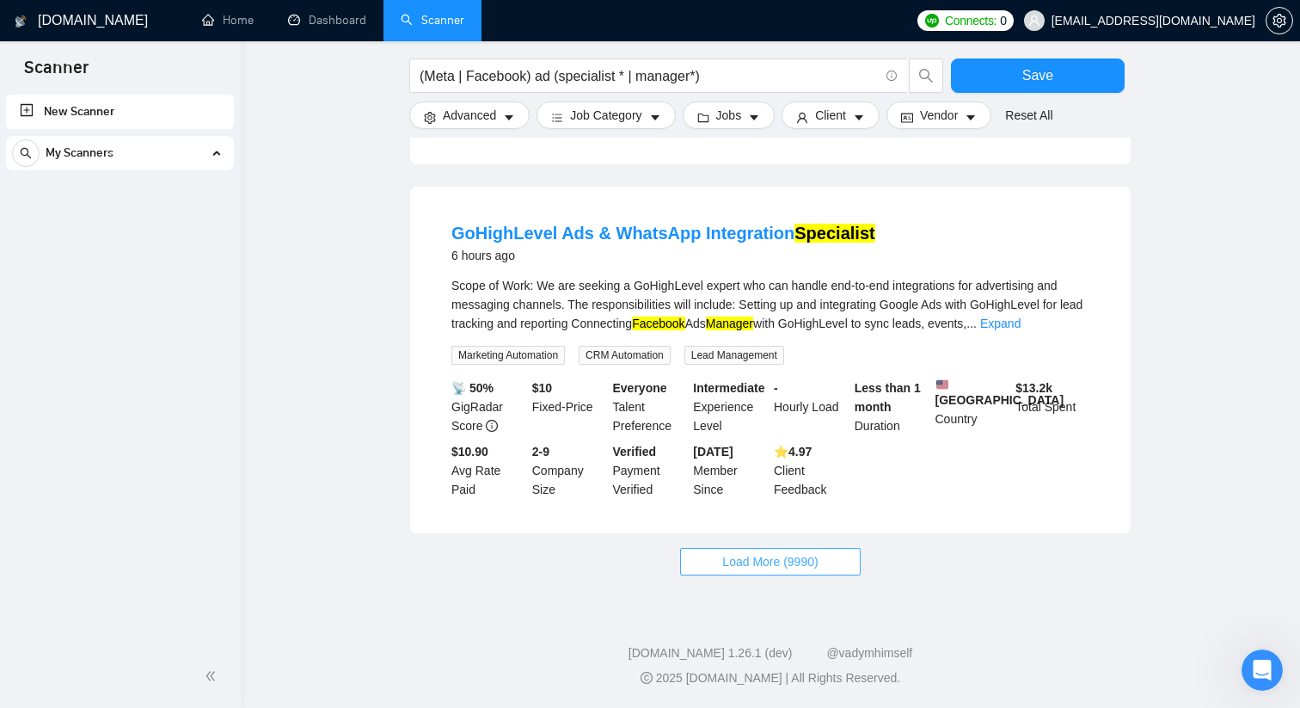
scroll to position [3559, 0]
click at [791, 563] on span "Load More (9990)" at bounding box center [769, 561] width 95 height 19
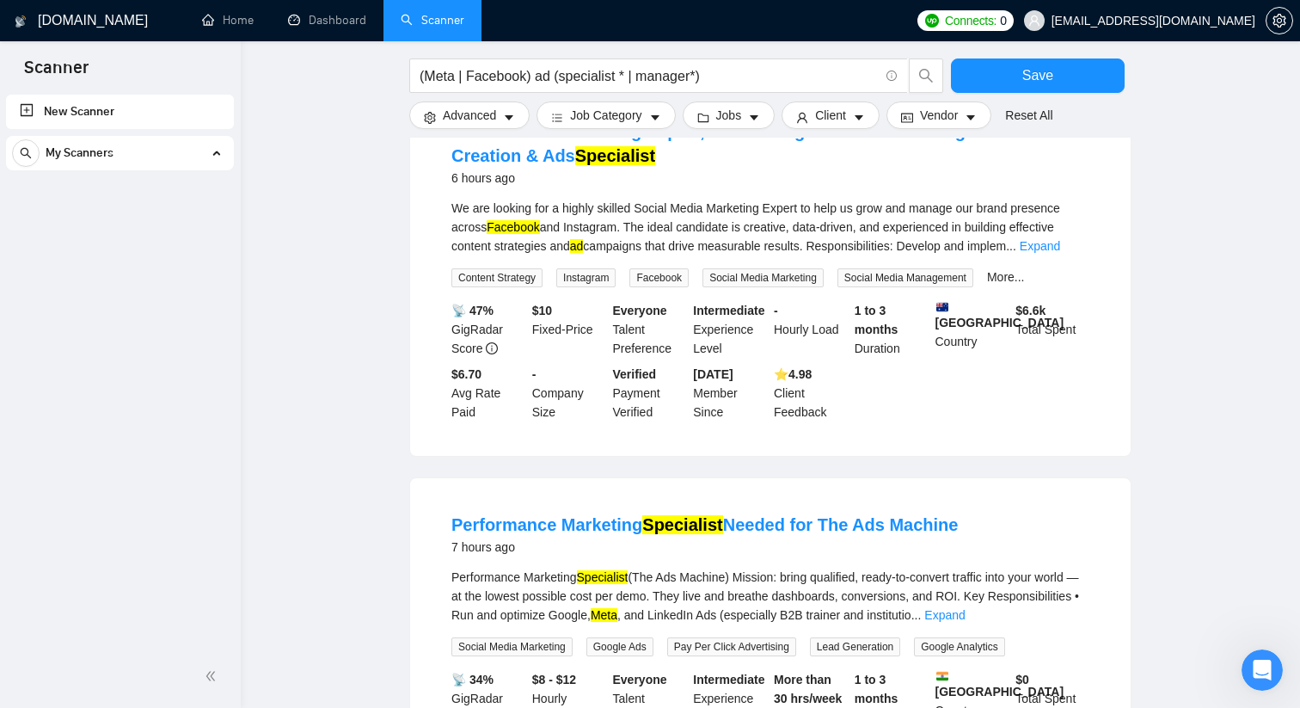
scroll to position [3982, 0]
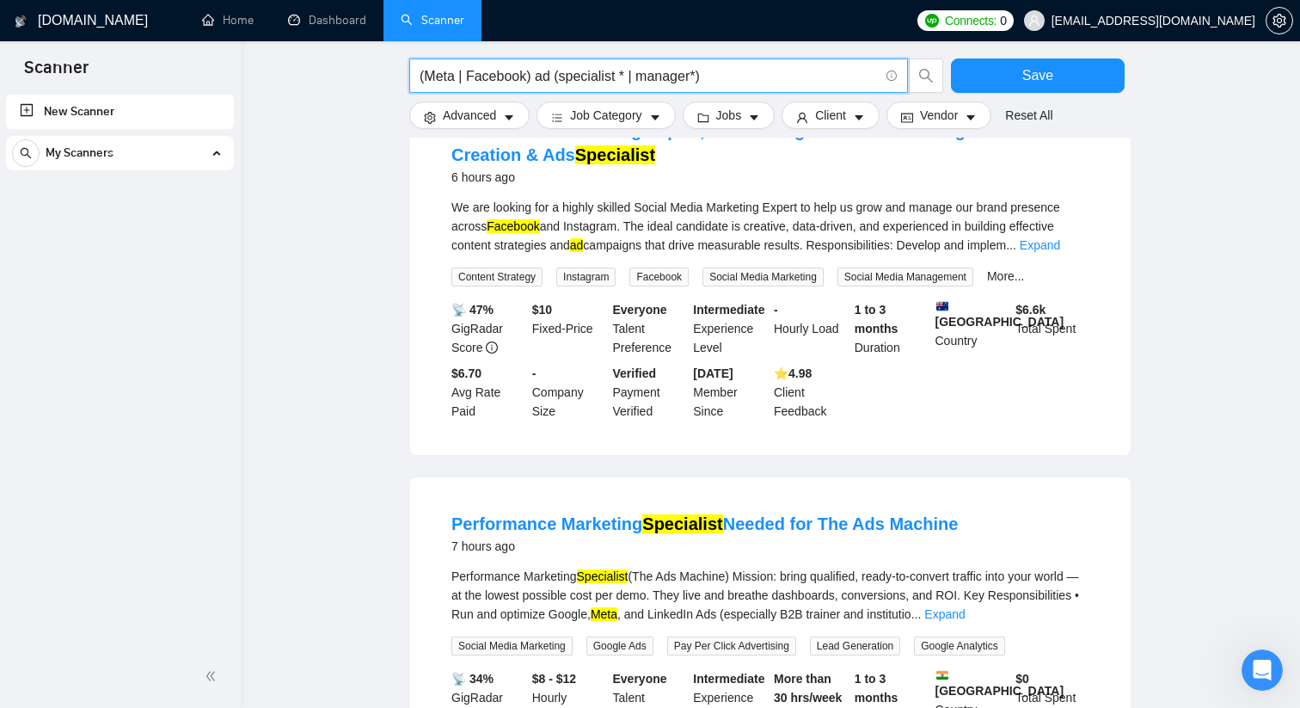
drag, startPoint x: 734, startPoint y: 84, endPoint x: 313, endPoint y: 101, distance: 421.7
click at [550, 78] on input "(Meta | Facebook) ad (specialist * | manager*)" at bounding box center [649, 75] width 459 height 21
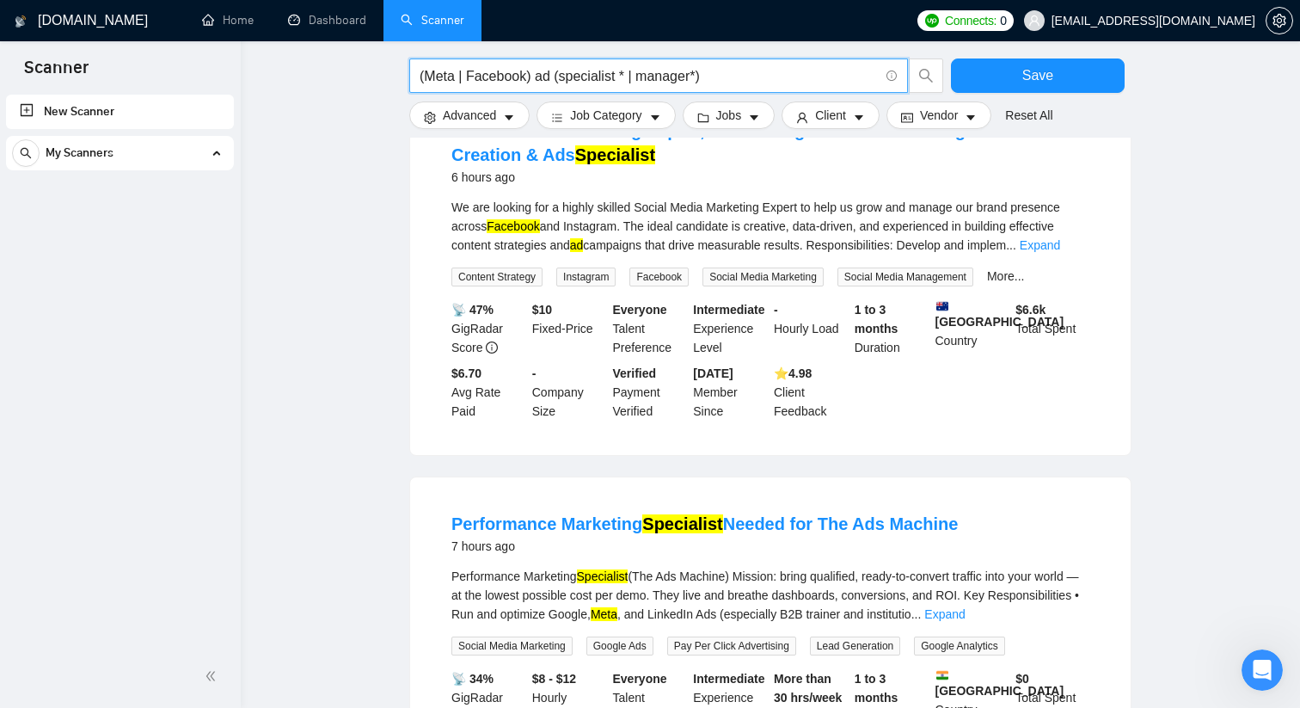
click at [446, 77] on input "(Meta | Facebook) ad (specialist * | manager*)" at bounding box center [649, 75] width 459 height 21
click at [488, 74] on input "(ecom | Facebook) ad (specialist * | manager*)" at bounding box center [649, 75] width 459 height 21
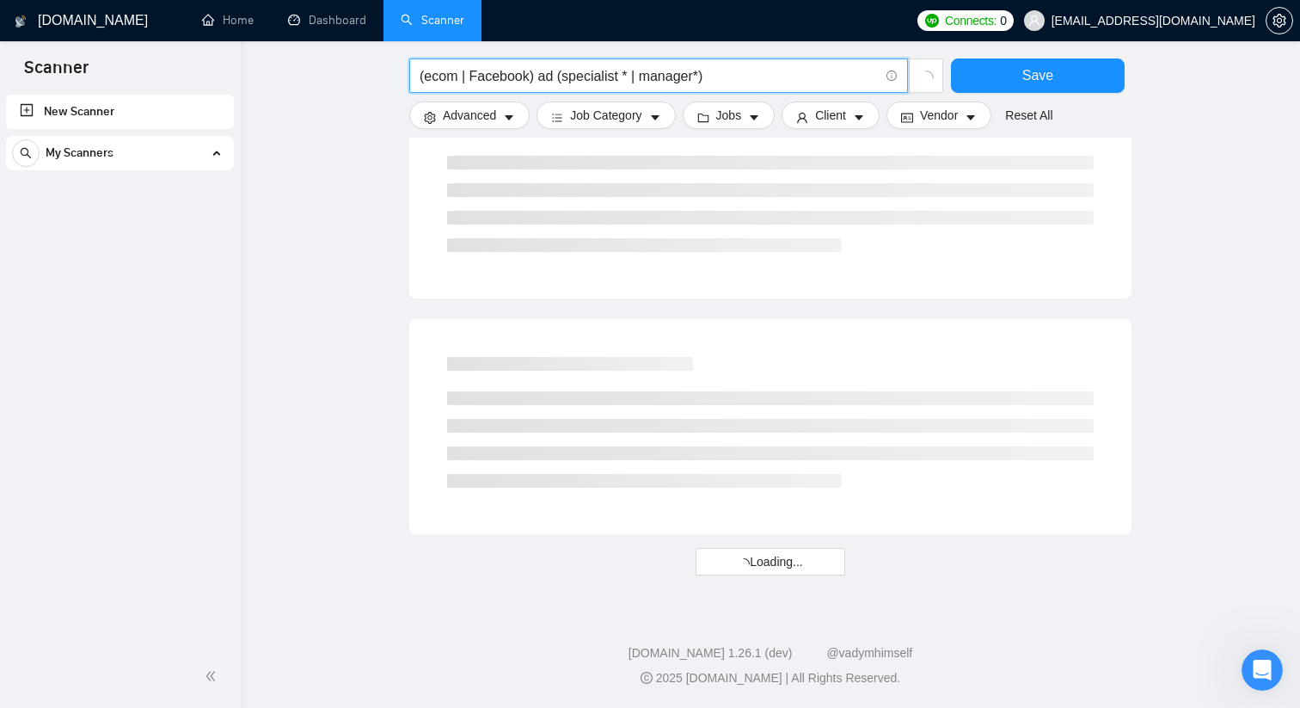
click at [488, 74] on input "(ecom | Facebook) ad (specialist * | manager*)" at bounding box center [649, 75] width 459 height 21
click at [487, 73] on input "(ecom | Facebook) ad (specialist * | manager*)" at bounding box center [649, 75] width 459 height 21
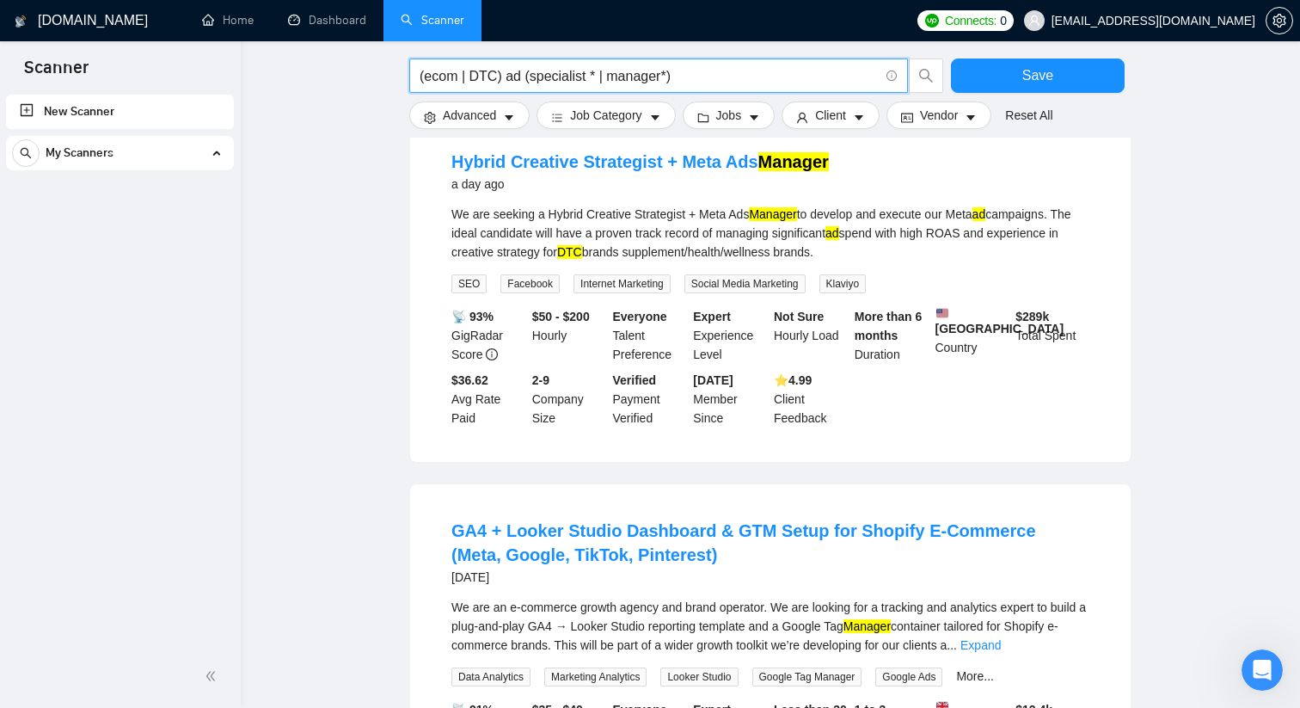
scroll to position [1654, 0]
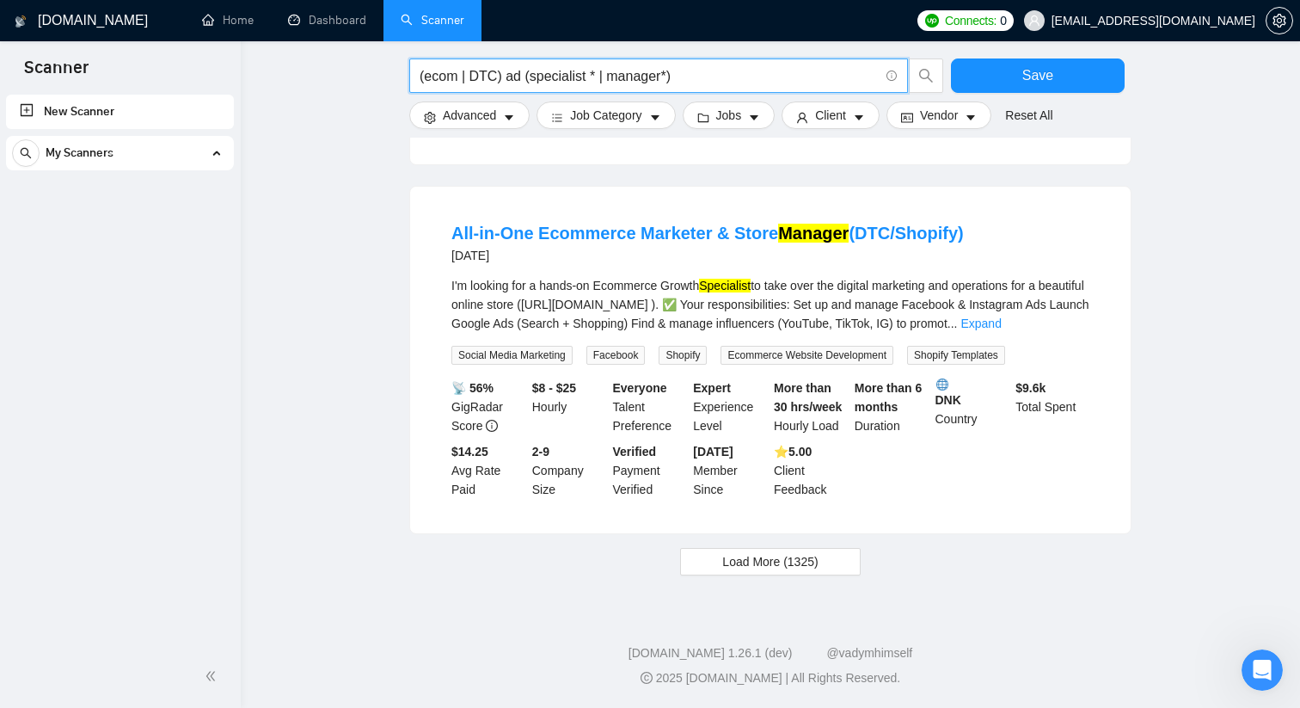
drag, startPoint x: 682, startPoint y: 71, endPoint x: 529, endPoint y: 71, distance: 153.1
click at [530, 73] on input "(ecom | DTC) ad (specialist * | manager*)" at bounding box center [649, 75] width 459 height 21
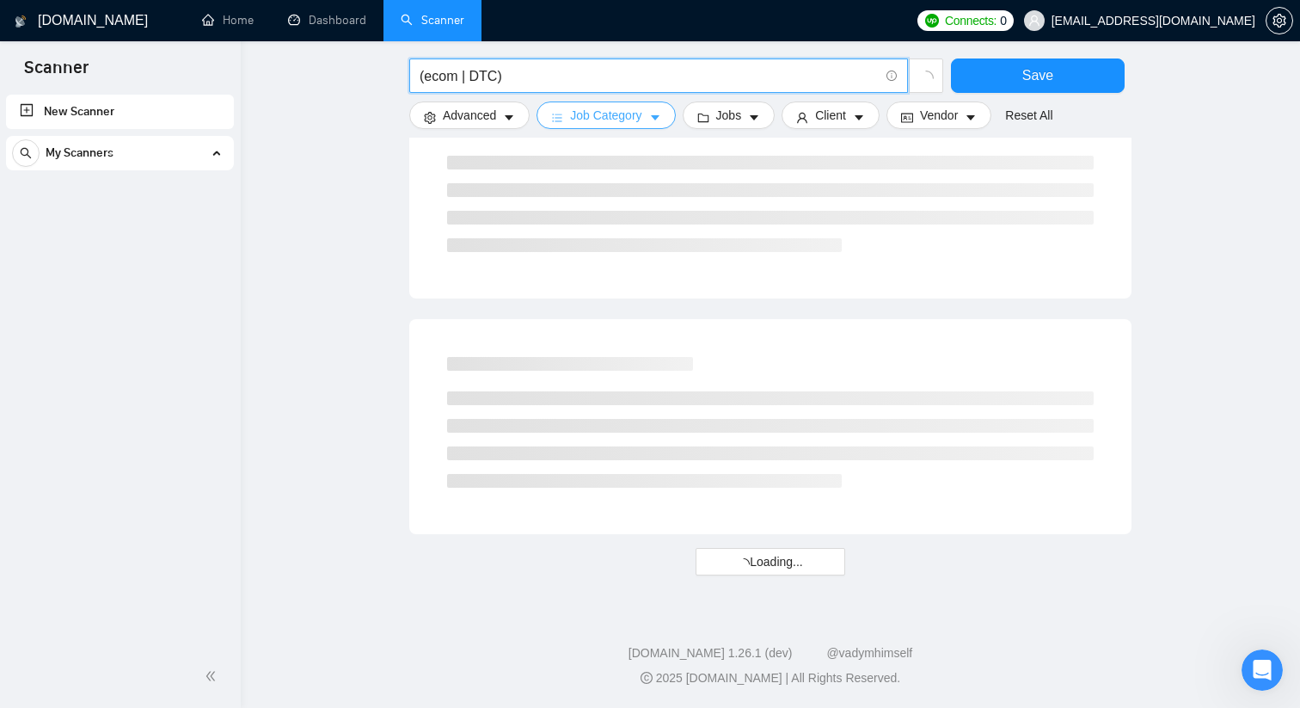
scroll to position [1680, 0]
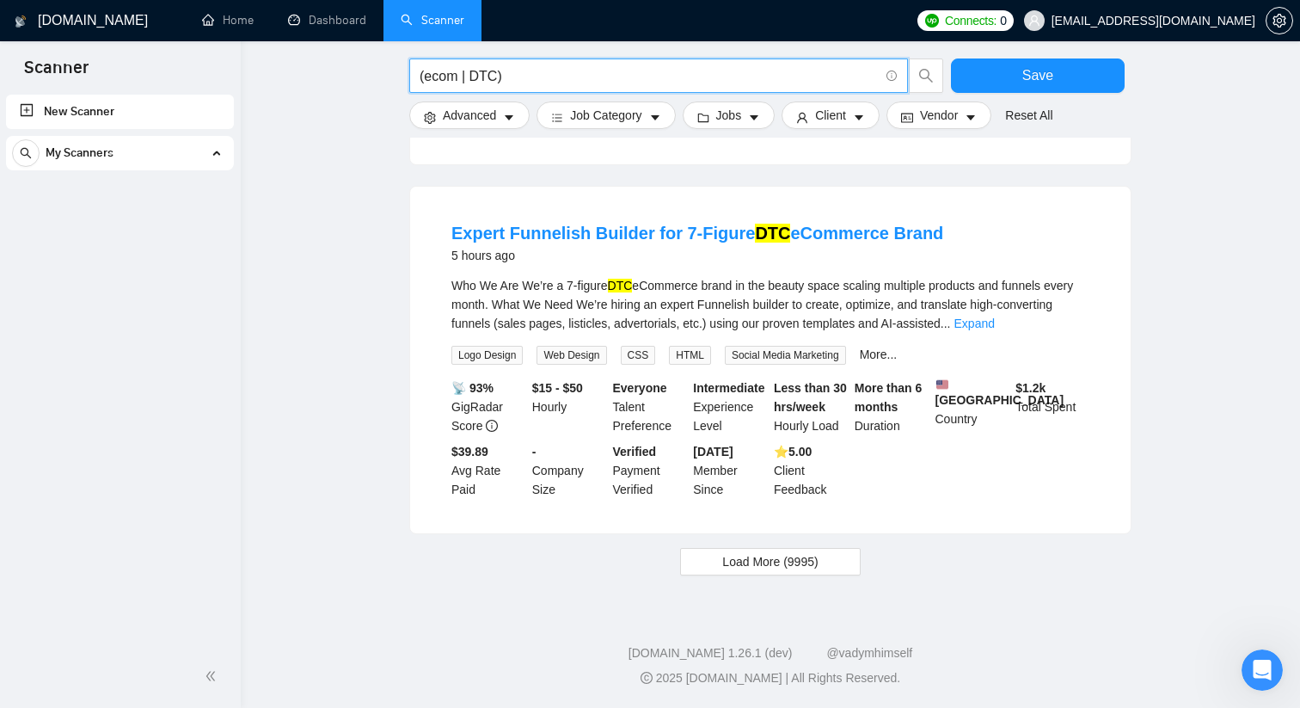
drag, startPoint x: 532, startPoint y: 80, endPoint x: 322, endPoint y: 65, distance: 210.3
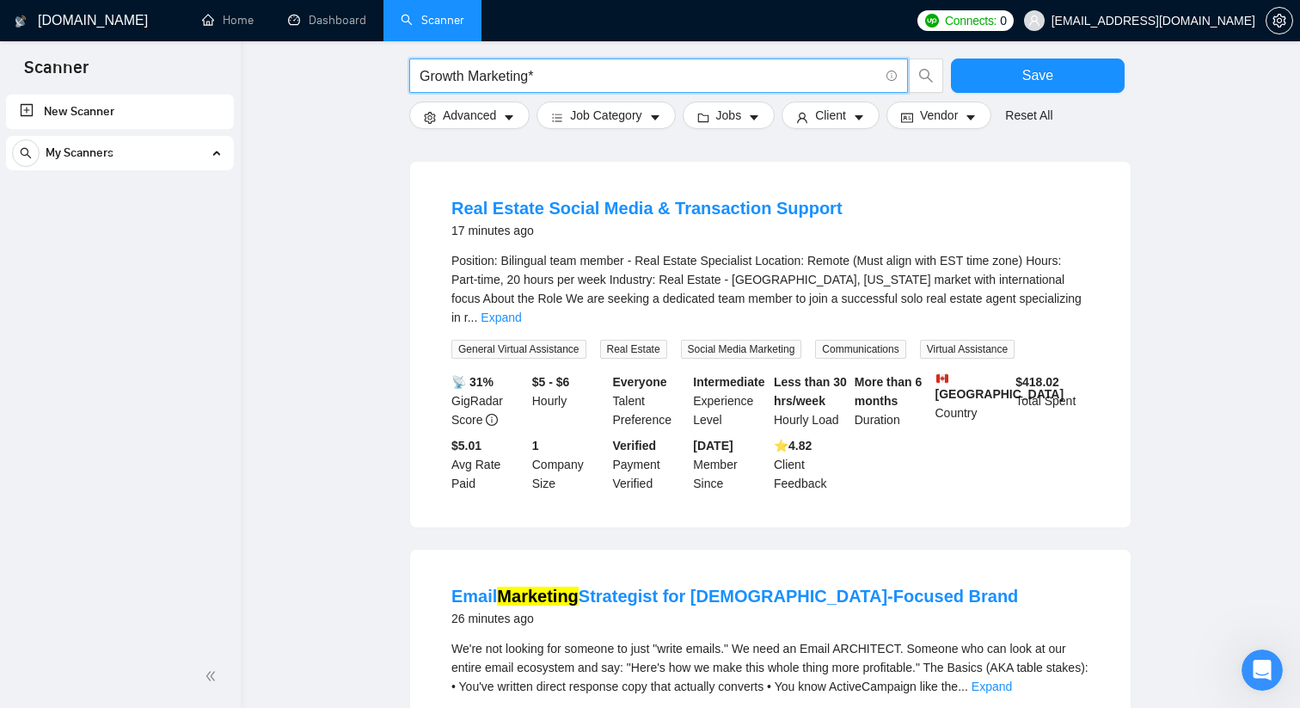
scroll to position [0, 0]
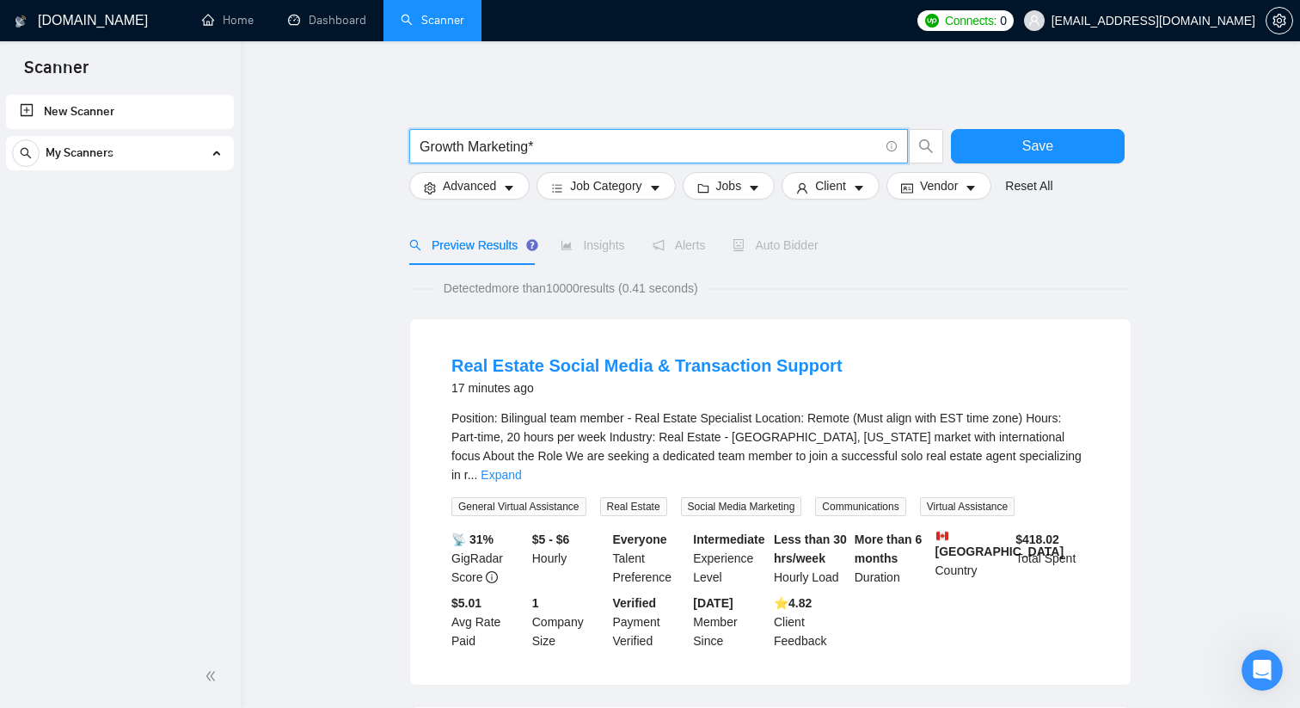
click at [417, 149] on span "Growth Marketing*" at bounding box center [658, 146] width 499 height 34
click at [421, 144] on input "Growth Marketing*" at bounding box center [649, 146] width 459 height 21
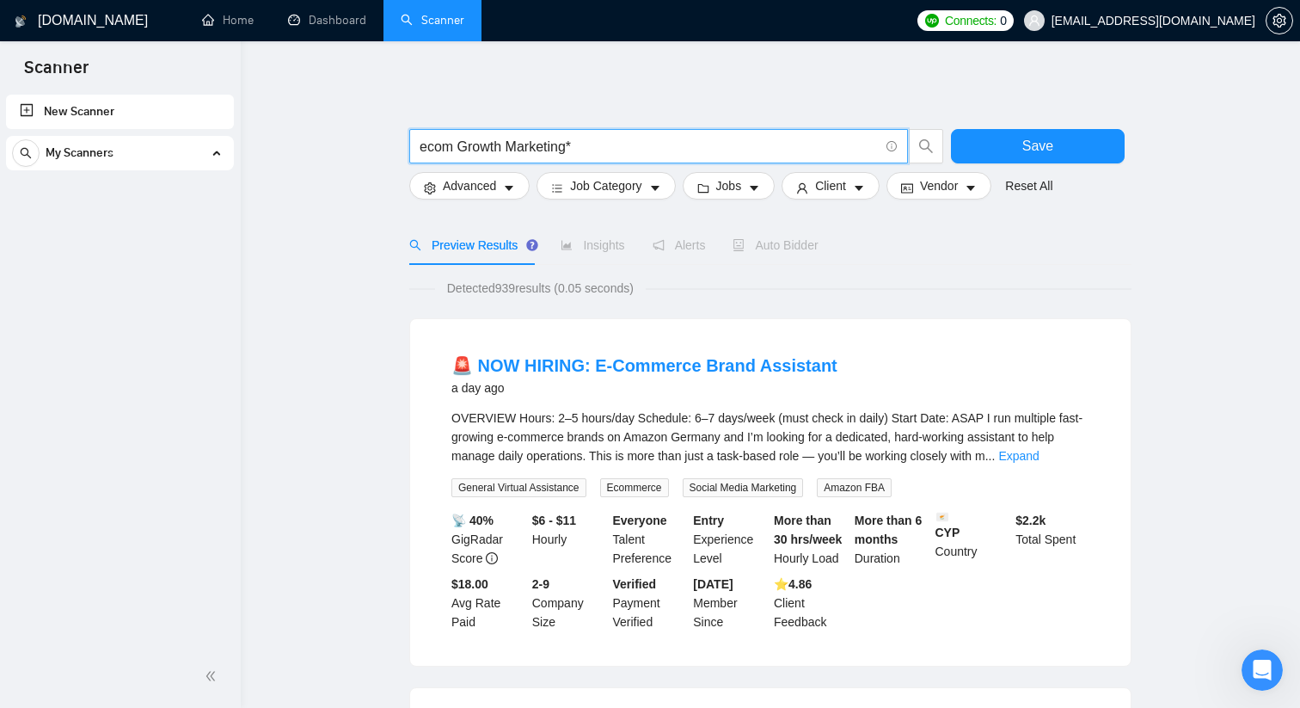
click at [423, 141] on input "ecom Growth Marketing*" at bounding box center [649, 146] width 459 height 21
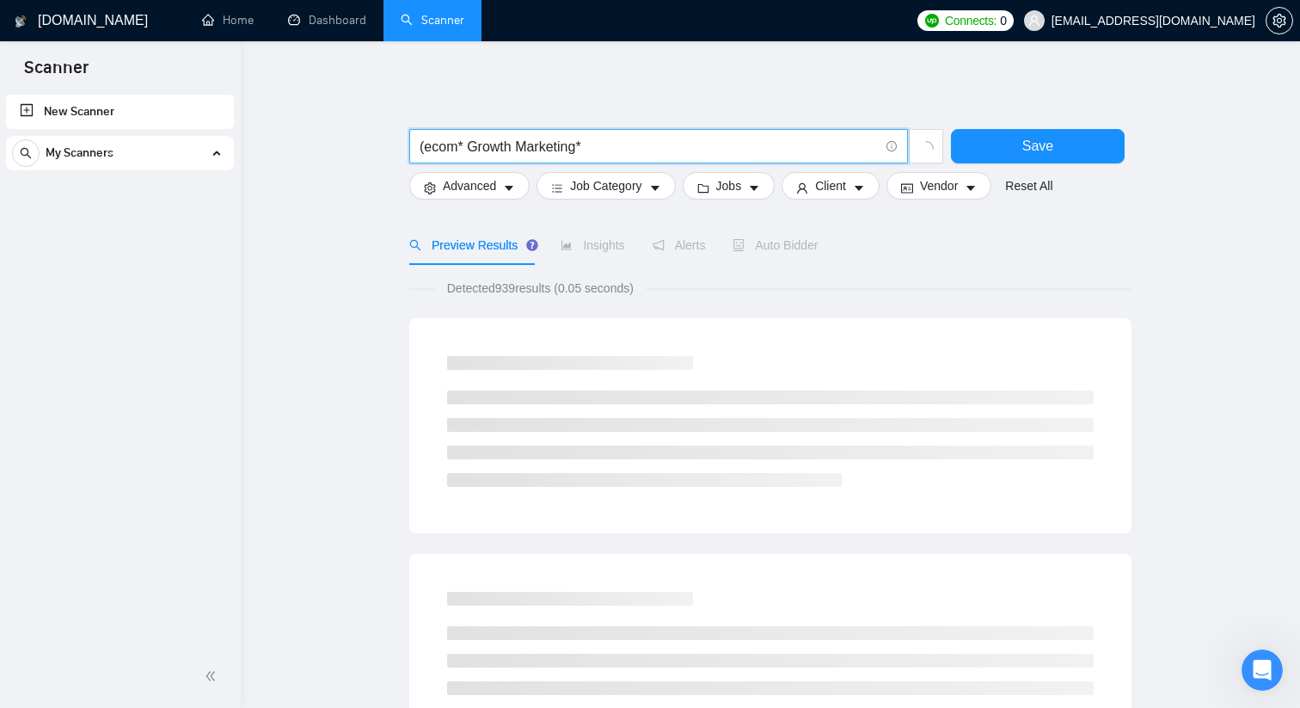
click at [513, 146] on input "(ecom* Growth Marketing*" at bounding box center [649, 146] width 459 height 21
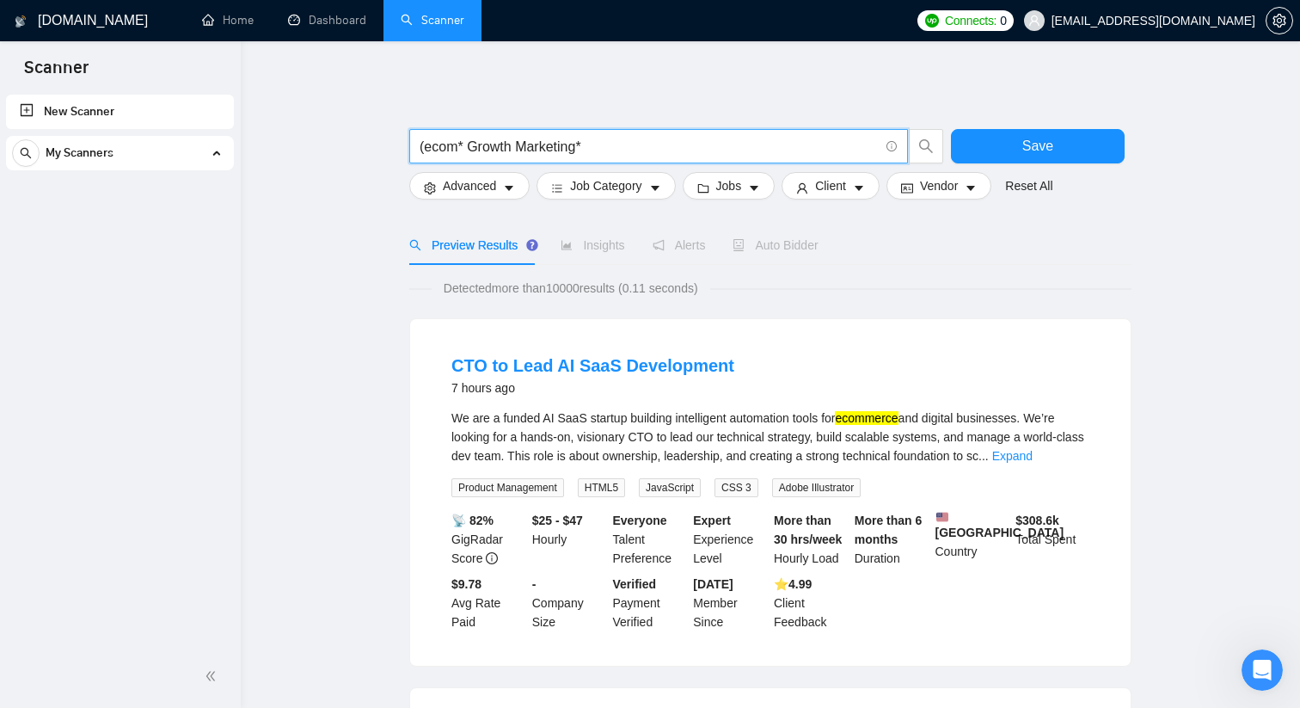
type input "(ecom* Growth* Marketing*"
drag, startPoint x: 633, startPoint y: 147, endPoint x: 370, endPoint y: 147, distance: 263.2
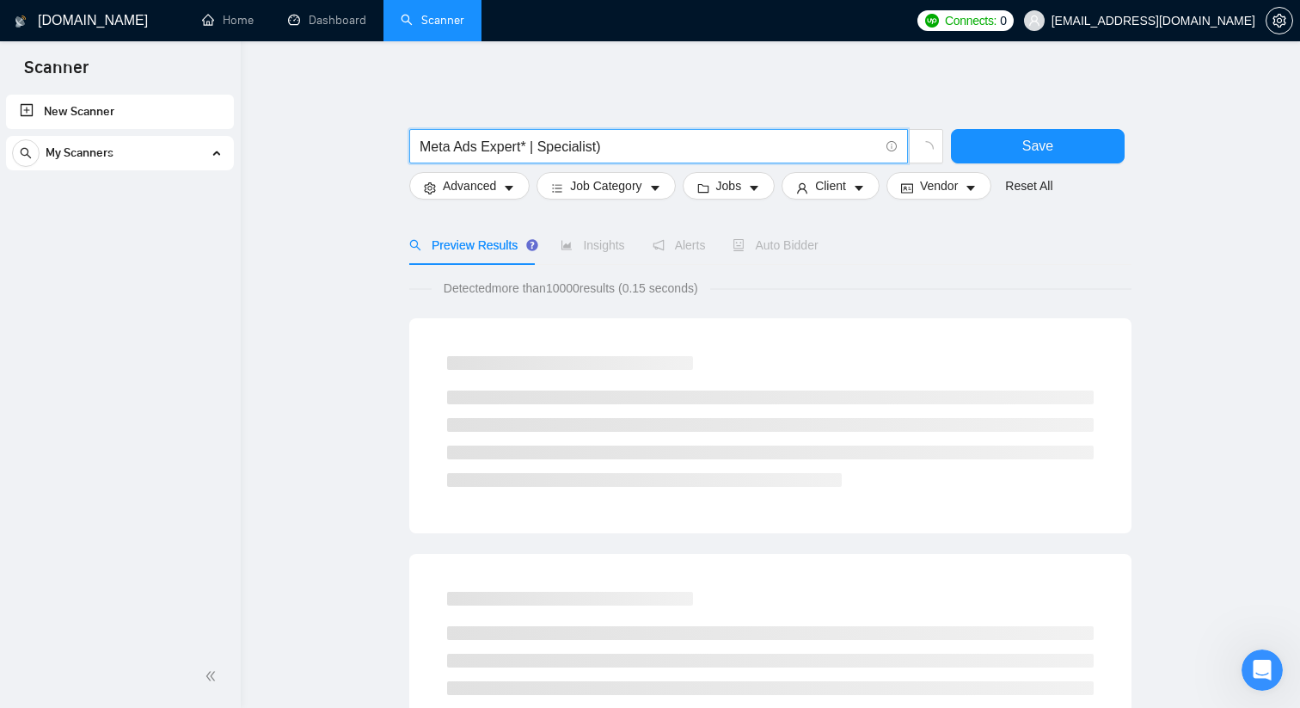
click at [482, 147] on input "Meta Ads Expert* | Specialist)" at bounding box center [649, 146] width 459 height 21
click at [421, 144] on input "Meta Ads (Expert* | Specialist)" at bounding box center [649, 146] width 459 height 21
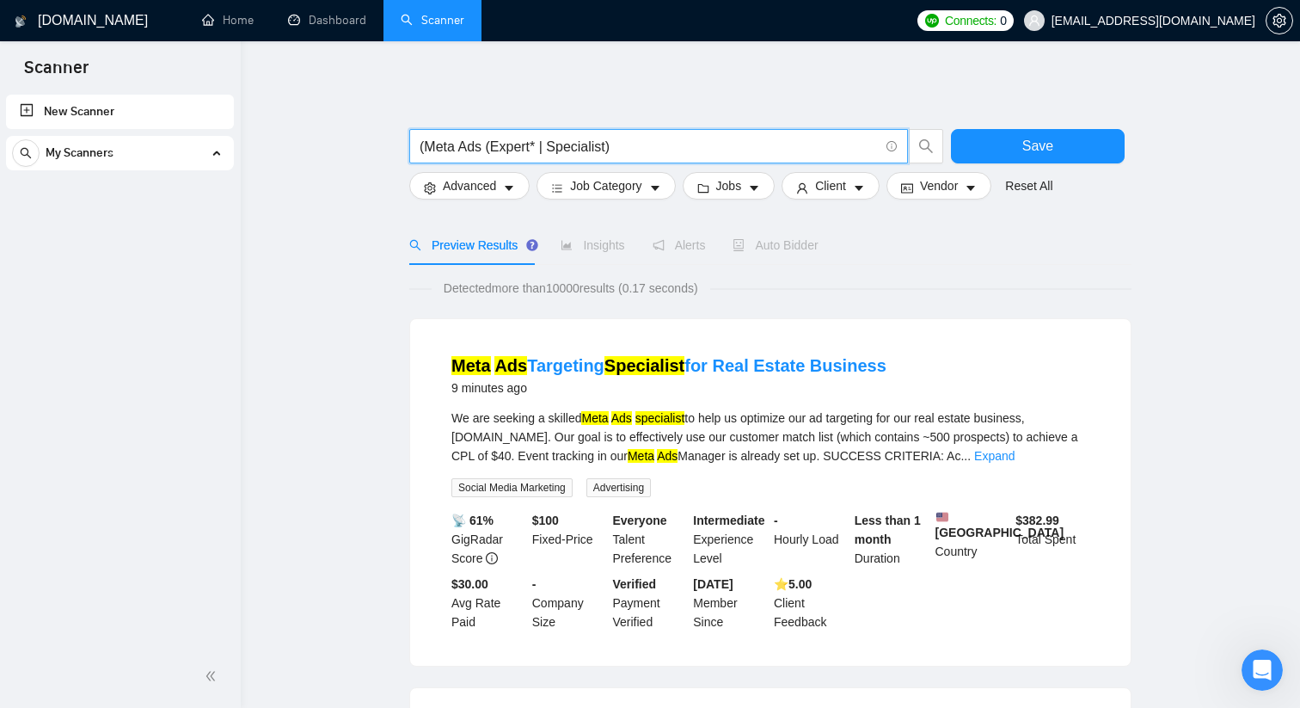
click at [459, 144] on input "(Meta Ads (Expert* | Specialist)" at bounding box center [649, 146] width 459 height 21
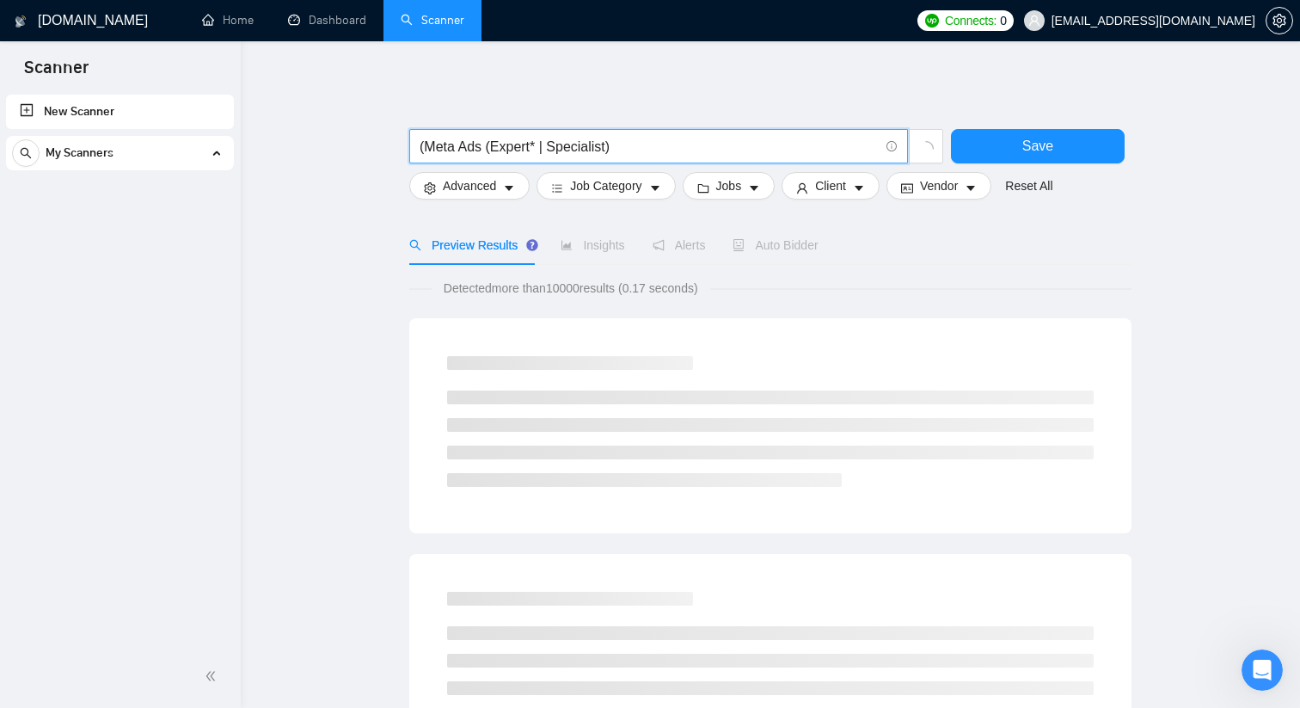
click at [455, 147] on input "(Meta Ads (Expert* | Specialist)" at bounding box center [649, 146] width 459 height 21
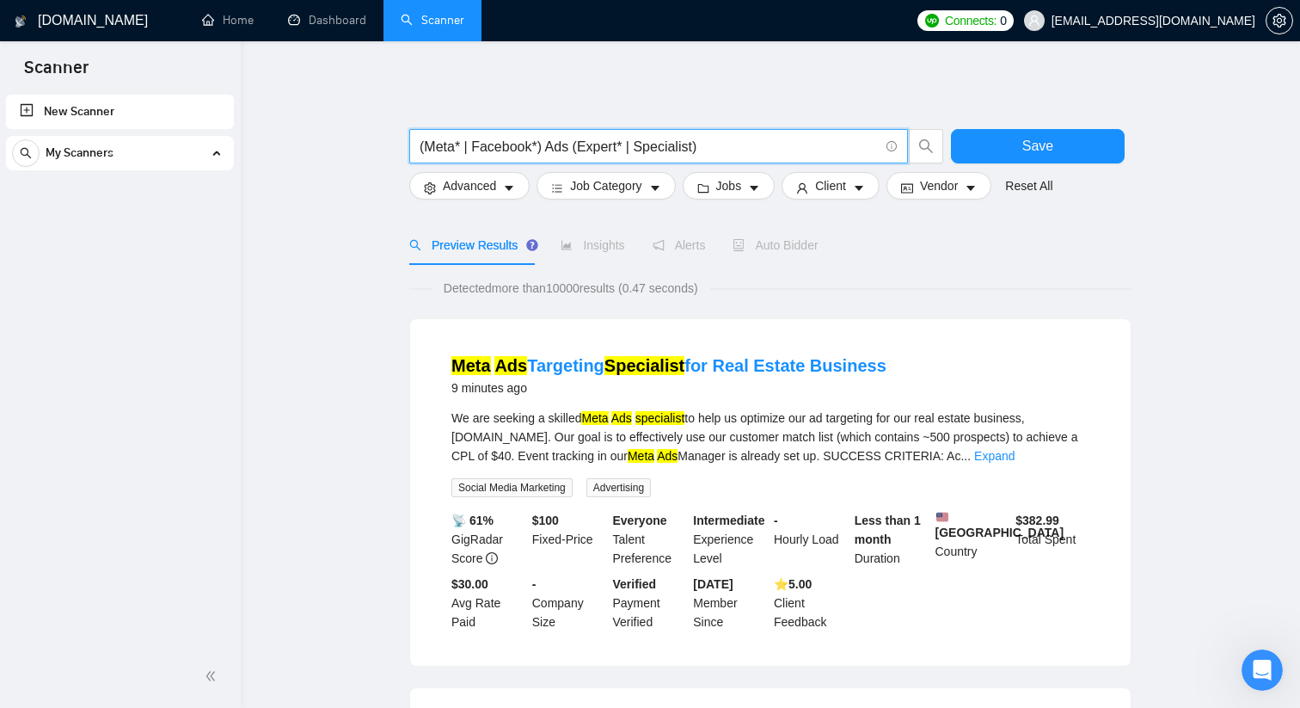
click at [751, 157] on input "(Meta* | Facebook*) Ads (Expert* | Specialist)" at bounding box center [649, 146] width 459 height 21
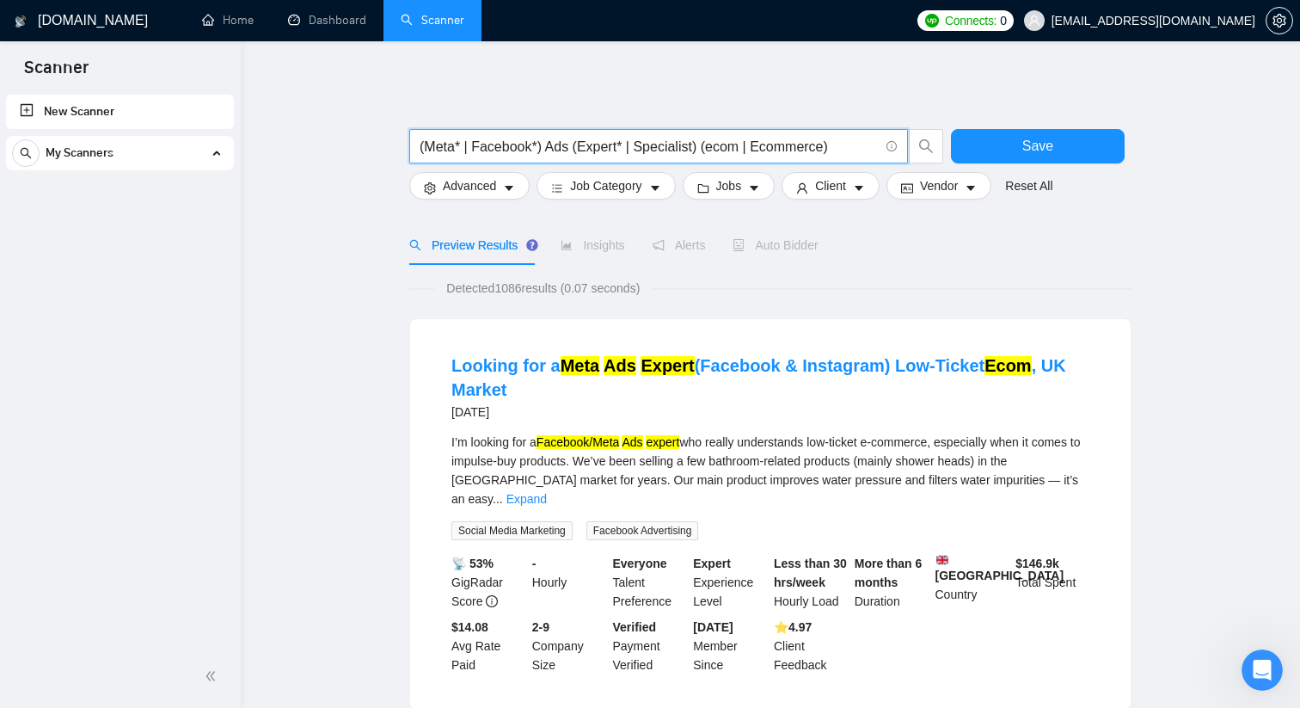
click at [743, 146] on input "(Meta* | Facebook*) Ads (Expert* | Specialist) (ecom | Ecommerce)" at bounding box center [649, 146] width 459 height 21
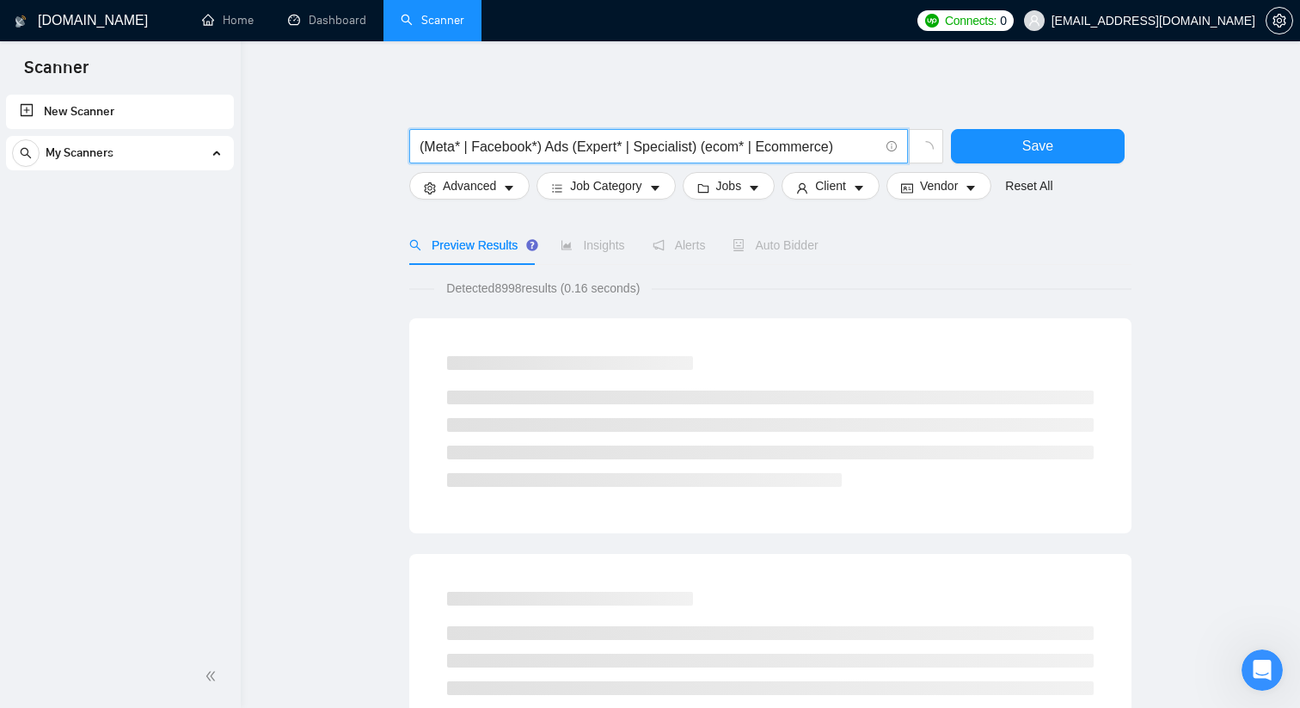
click at [836, 145] on input "(Meta* | Facebook*) Ads (Expert* | Specialist) (ecom* | Ecommerce)" at bounding box center [649, 146] width 459 height 21
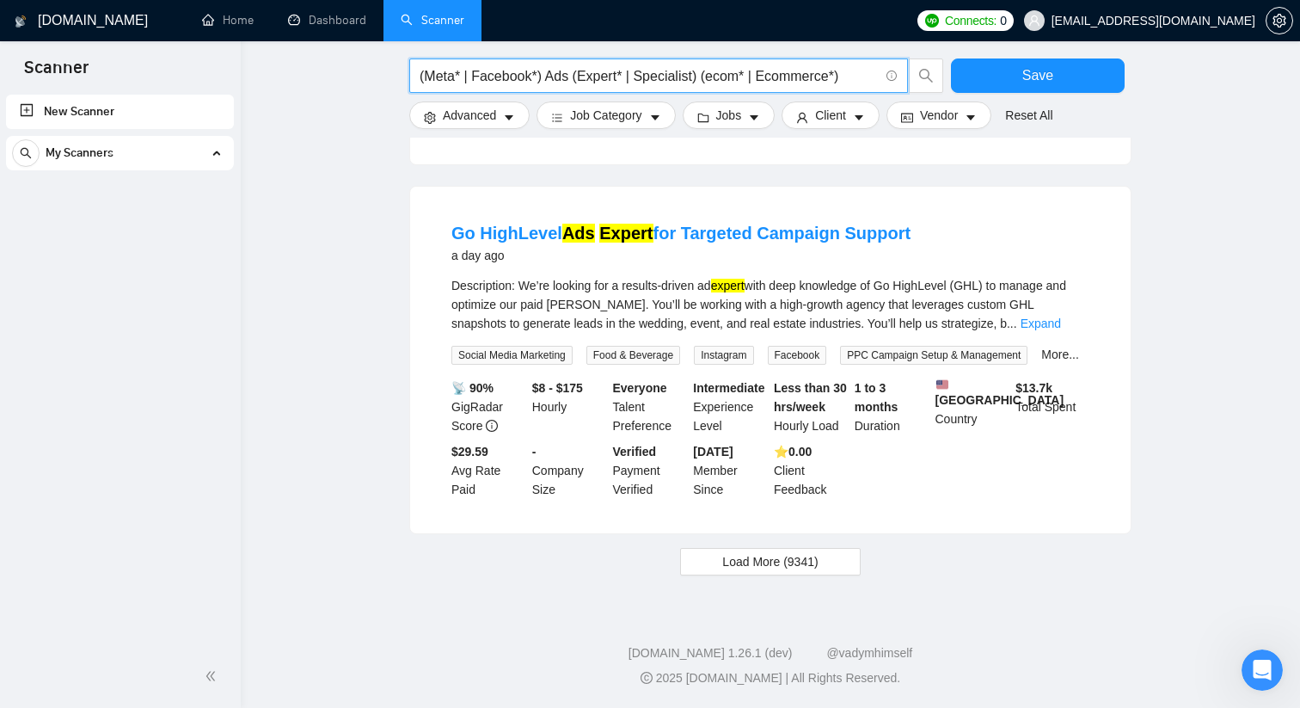
scroll to position [1700, 0]
type input "(Meta* | Facebook*) Ads (Expert* | Specialist) (ecom* | Ecommerce*)"
click at [792, 568] on span "Load More (9341)" at bounding box center [769, 561] width 95 height 19
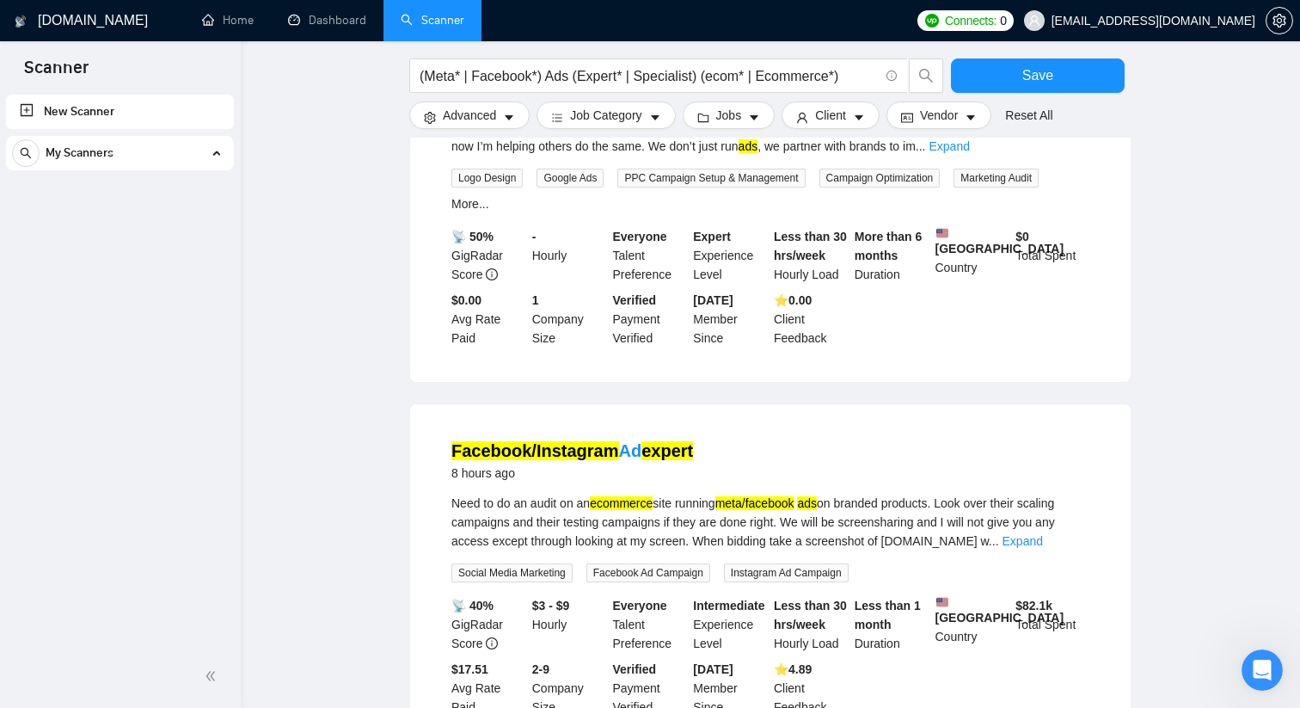
scroll to position [0, 0]
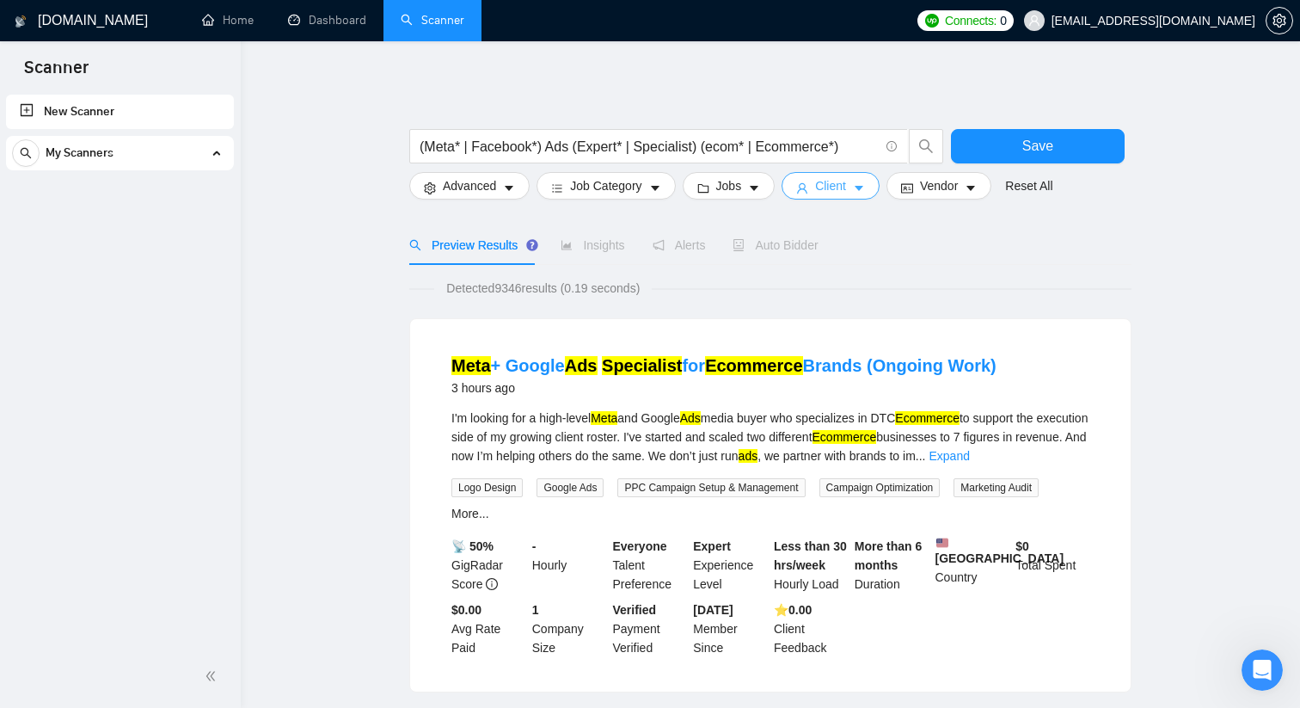
click at [846, 181] on span "Client" at bounding box center [830, 185] width 31 height 19
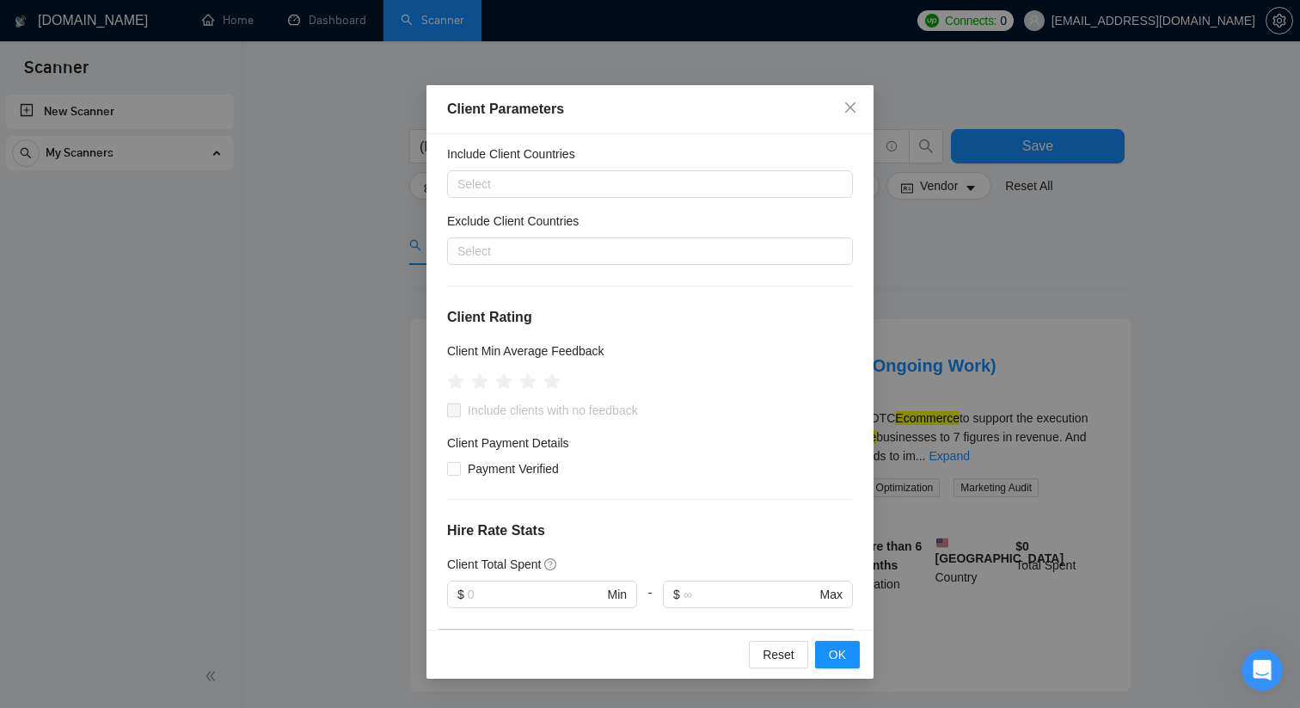
scroll to position [56, 0]
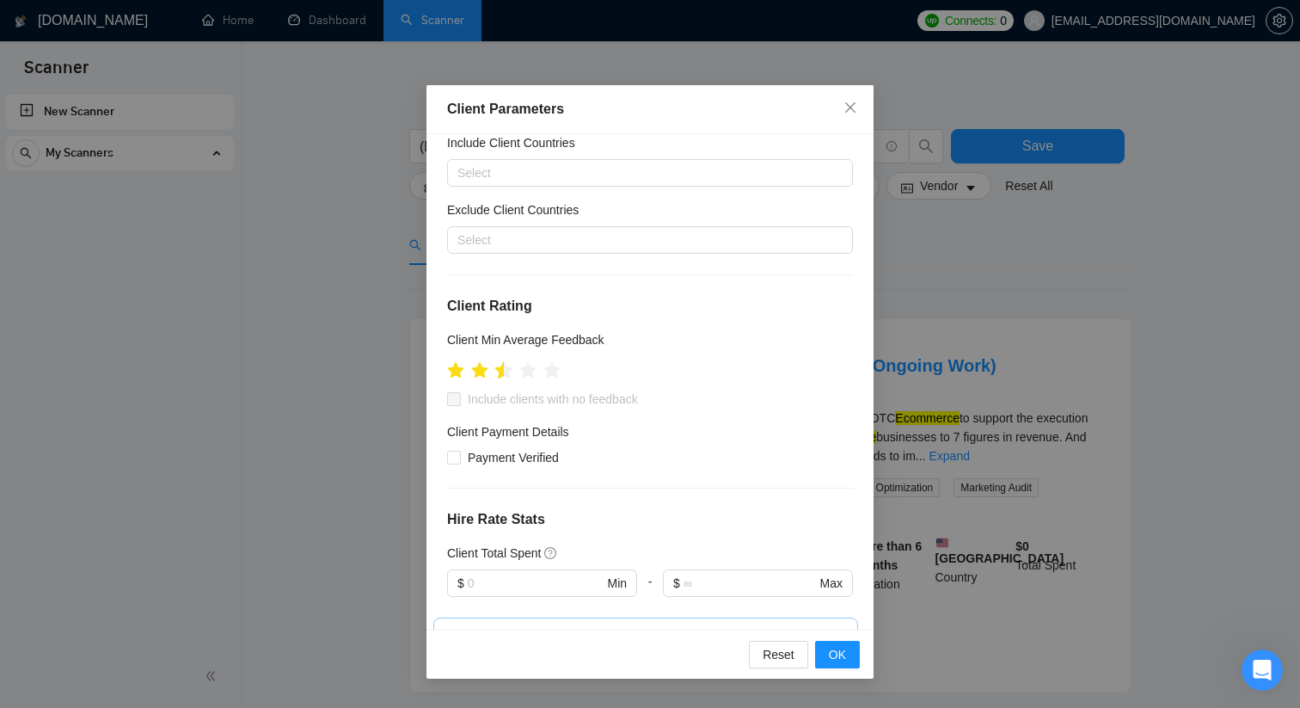
click at [501, 375] on icon "star" at bounding box center [504, 369] width 18 height 17
click at [509, 372] on icon "star" at bounding box center [503, 370] width 19 height 19
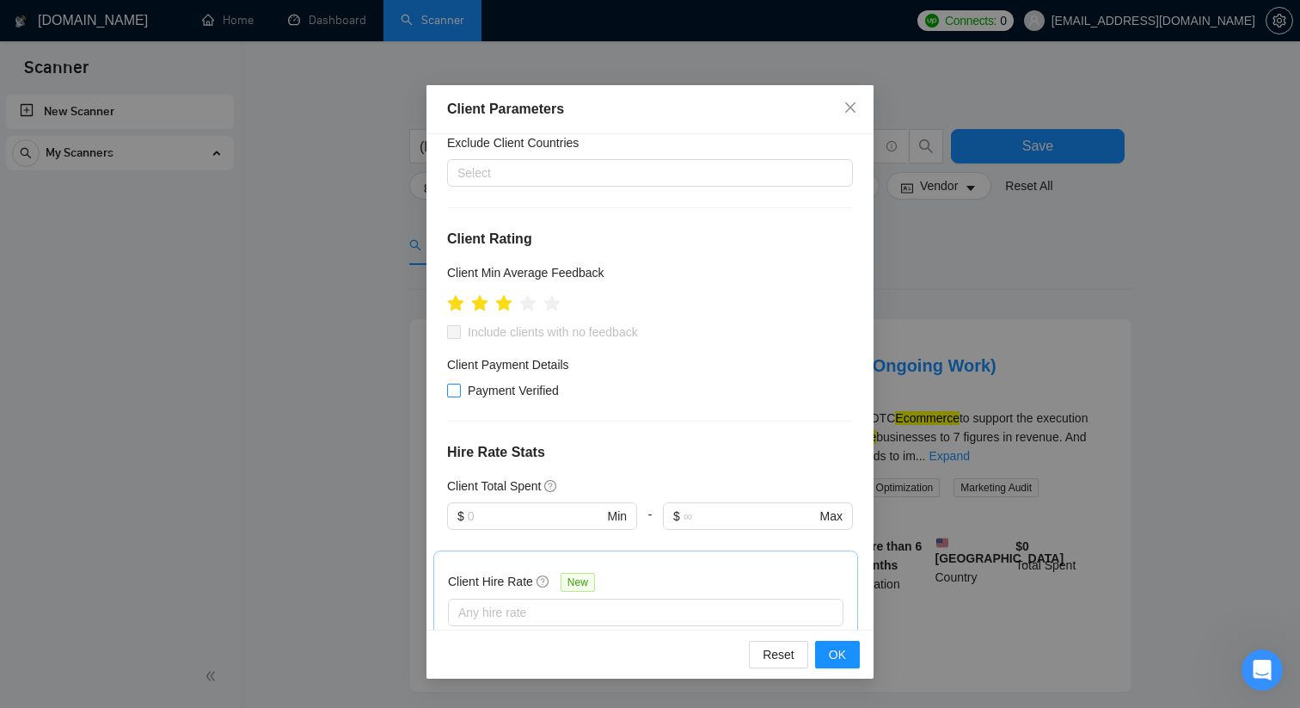
scroll to position [160, 0]
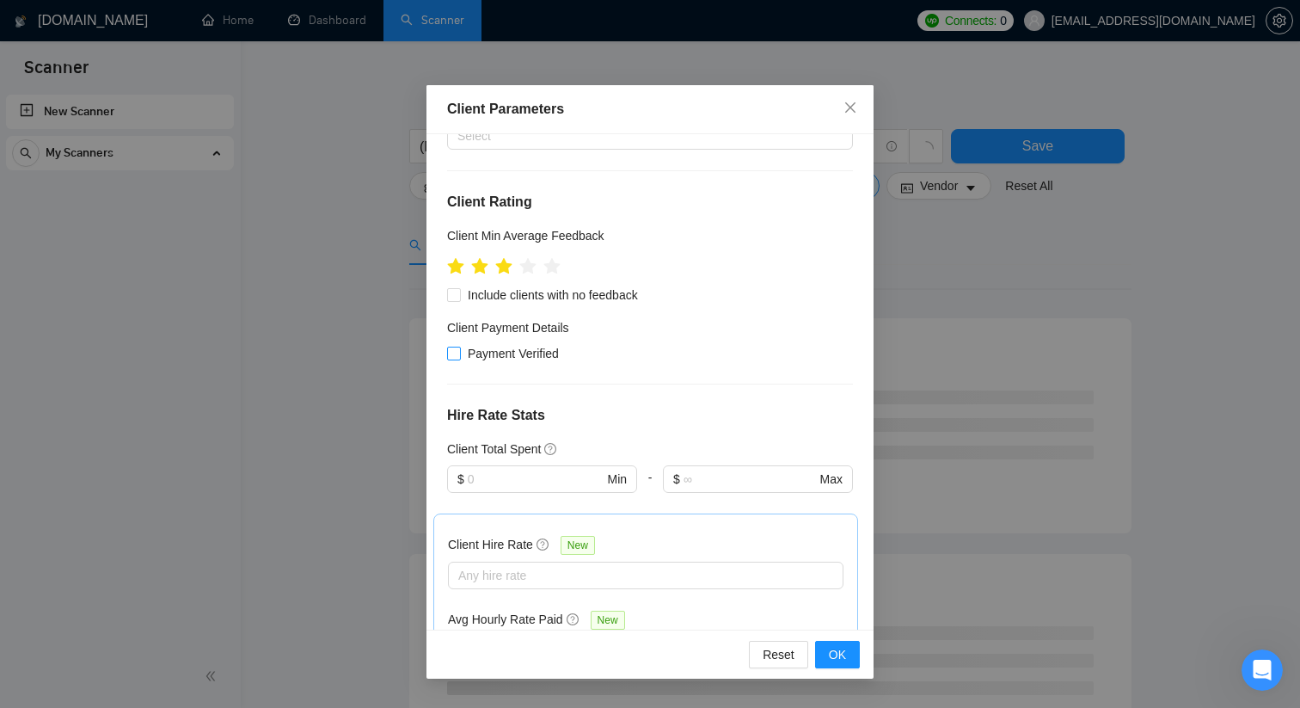
click at [463, 359] on span "Payment Verified" at bounding box center [513, 353] width 105 height 19
click at [459, 359] on input "Payment Verified" at bounding box center [453, 353] width 12 height 12
checkbox input "true"
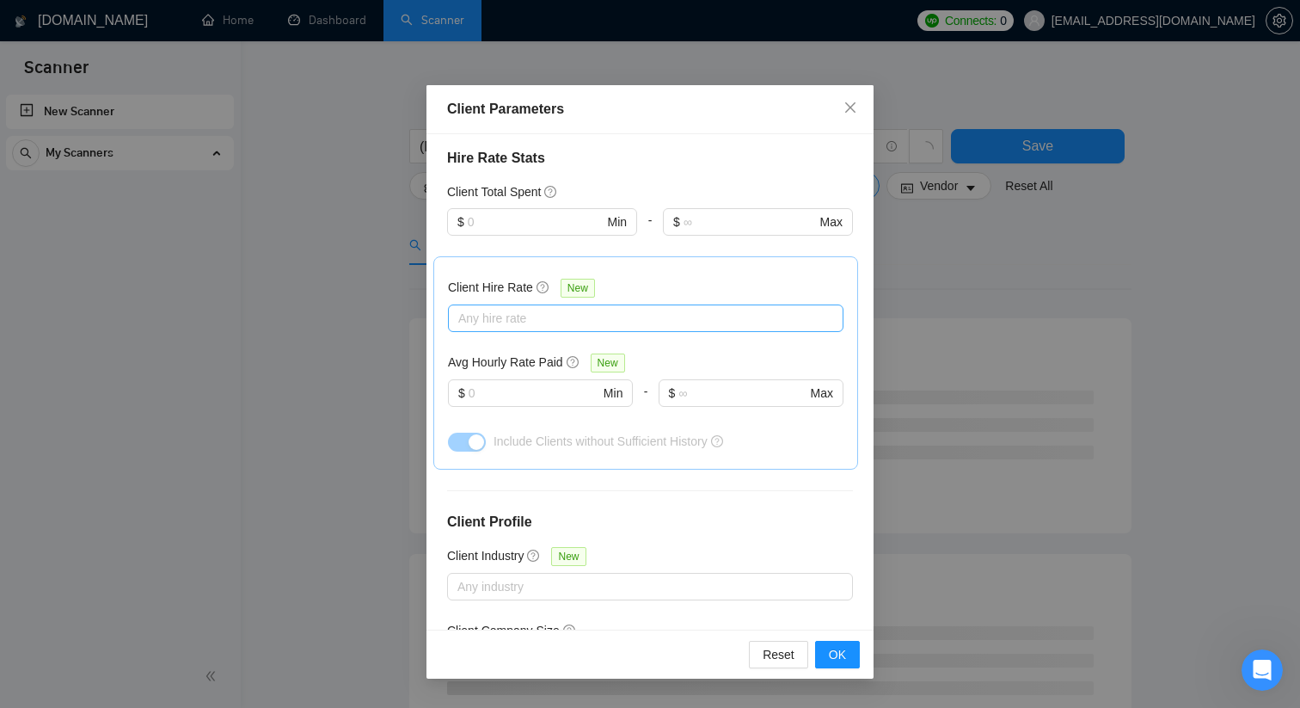
scroll to position [424, 0]
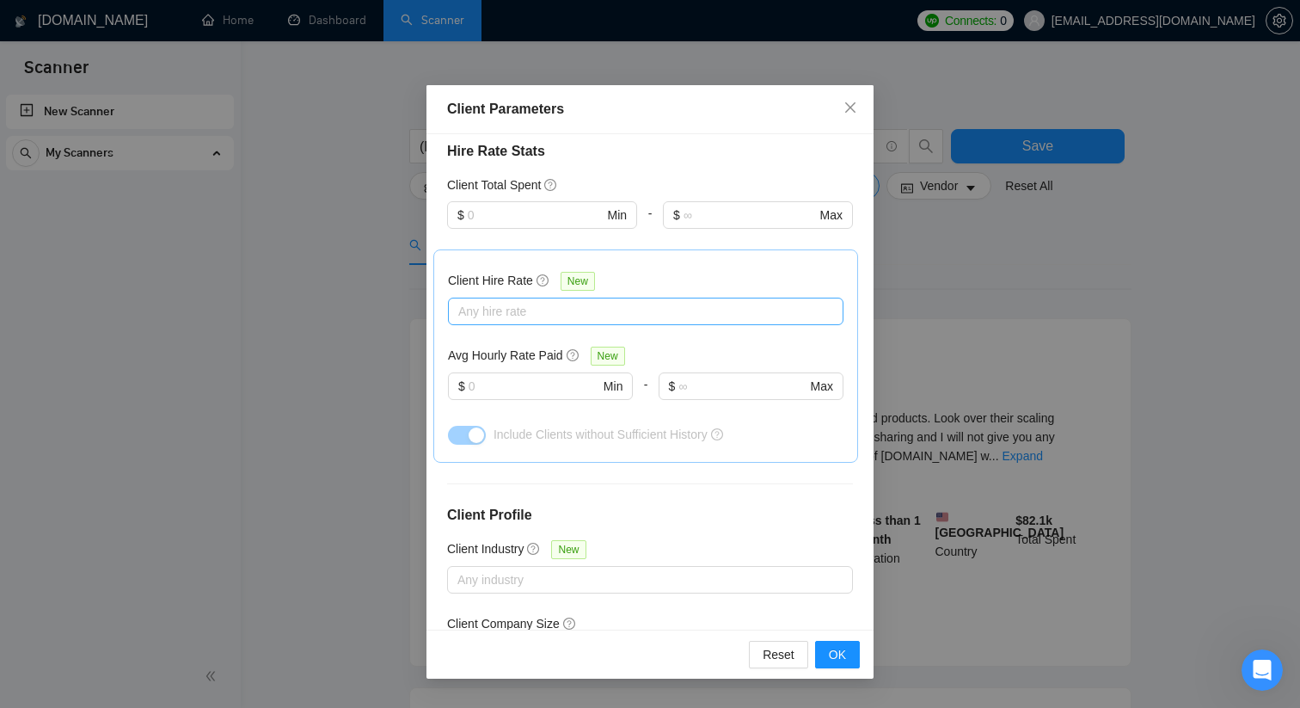
click at [554, 304] on div at bounding box center [637, 311] width 370 height 21
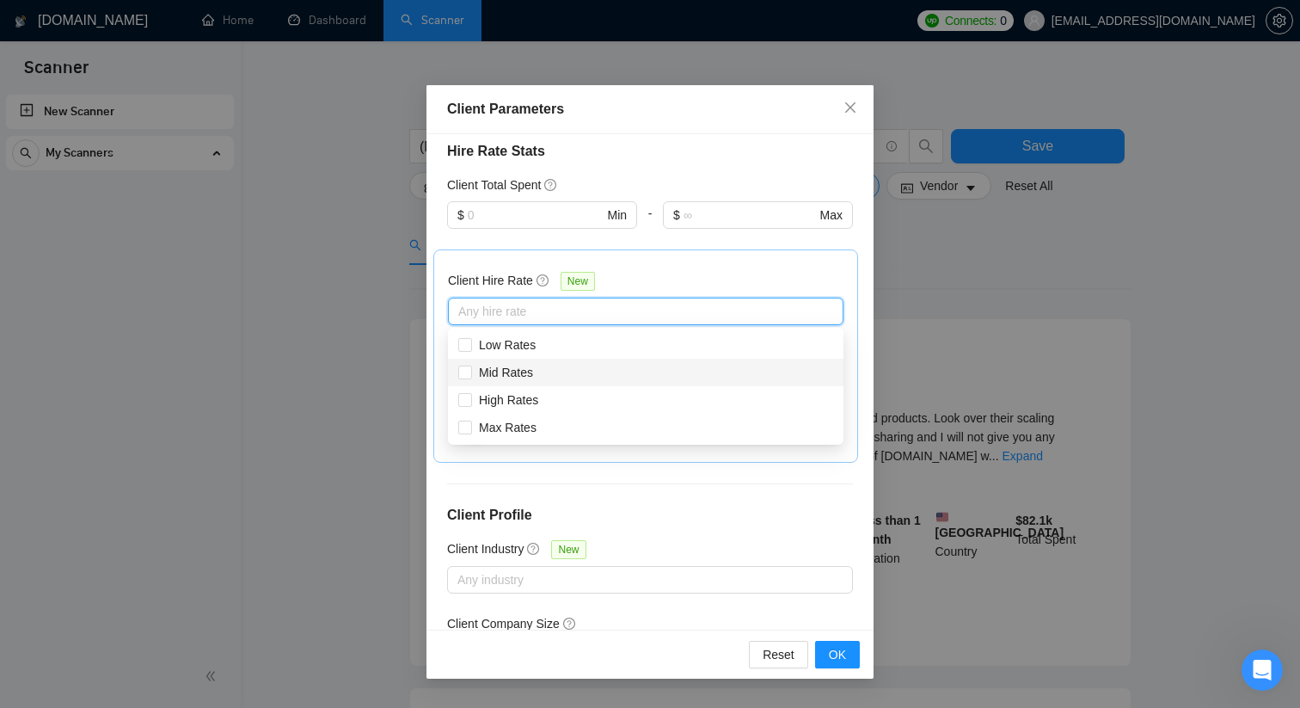
click at [550, 379] on div "Mid Rates" at bounding box center [645, 372] width 375 height 19
checkbox input "true"
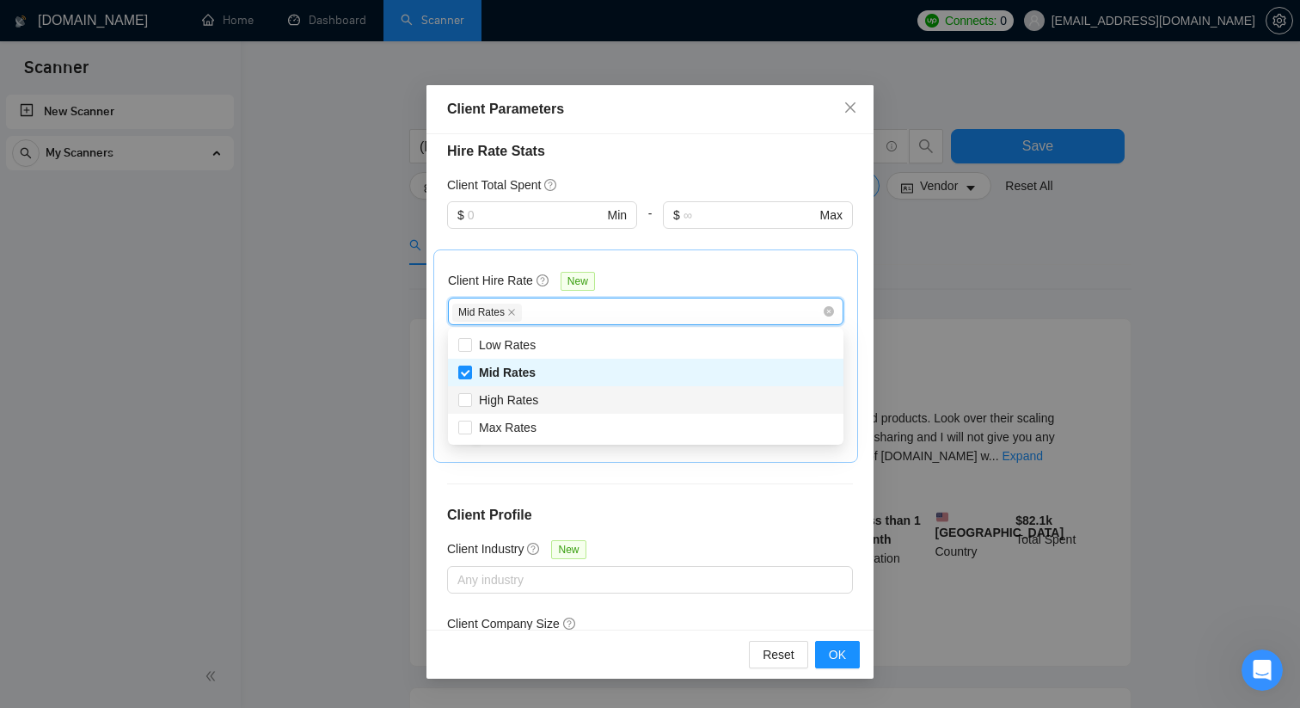
click at [550, 413] on div "High Rates" at bounding box center [646, 400] width 396 height 28
checkbox input "true"
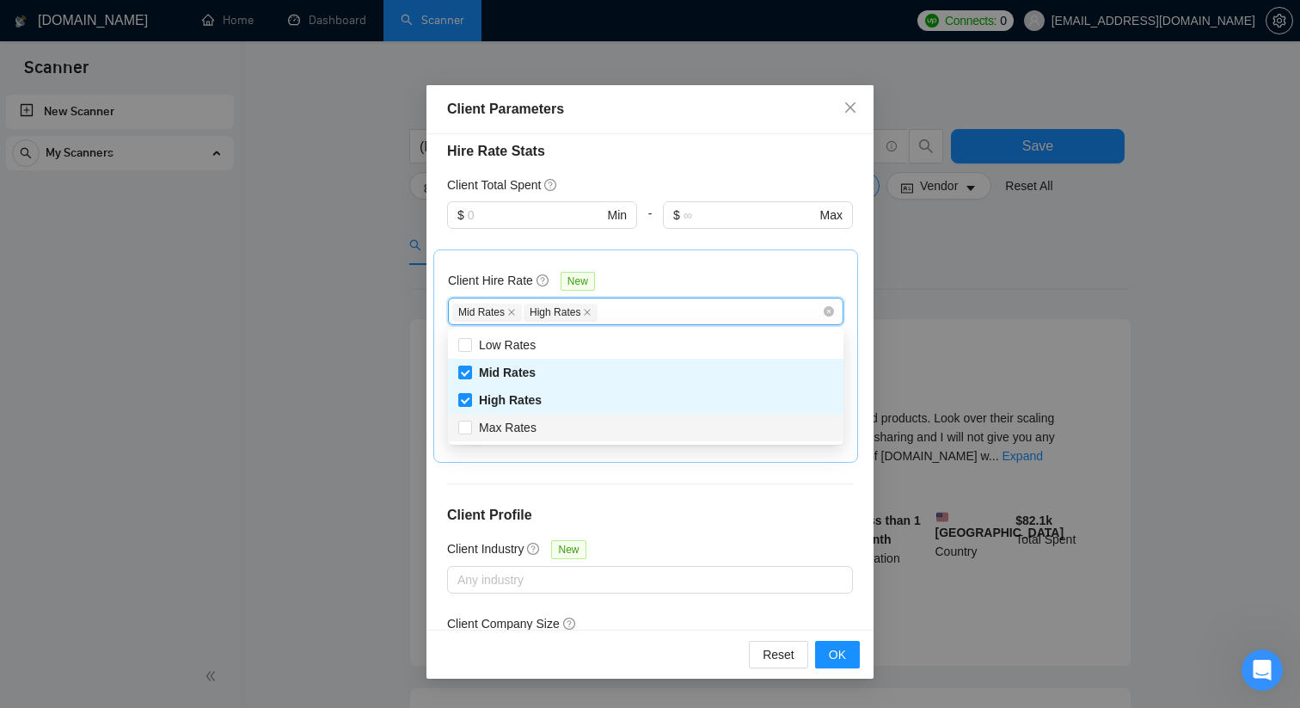
click at [550, 436] on div "Max Rates" at bounding box center [645, 427] width 375 height 19
checkbox input "true"
click at [659, 497] on div "Client Location Include Client Countries Select Exclude Client Countries Select…" at bounding box center [650, 381] width 447 height 495
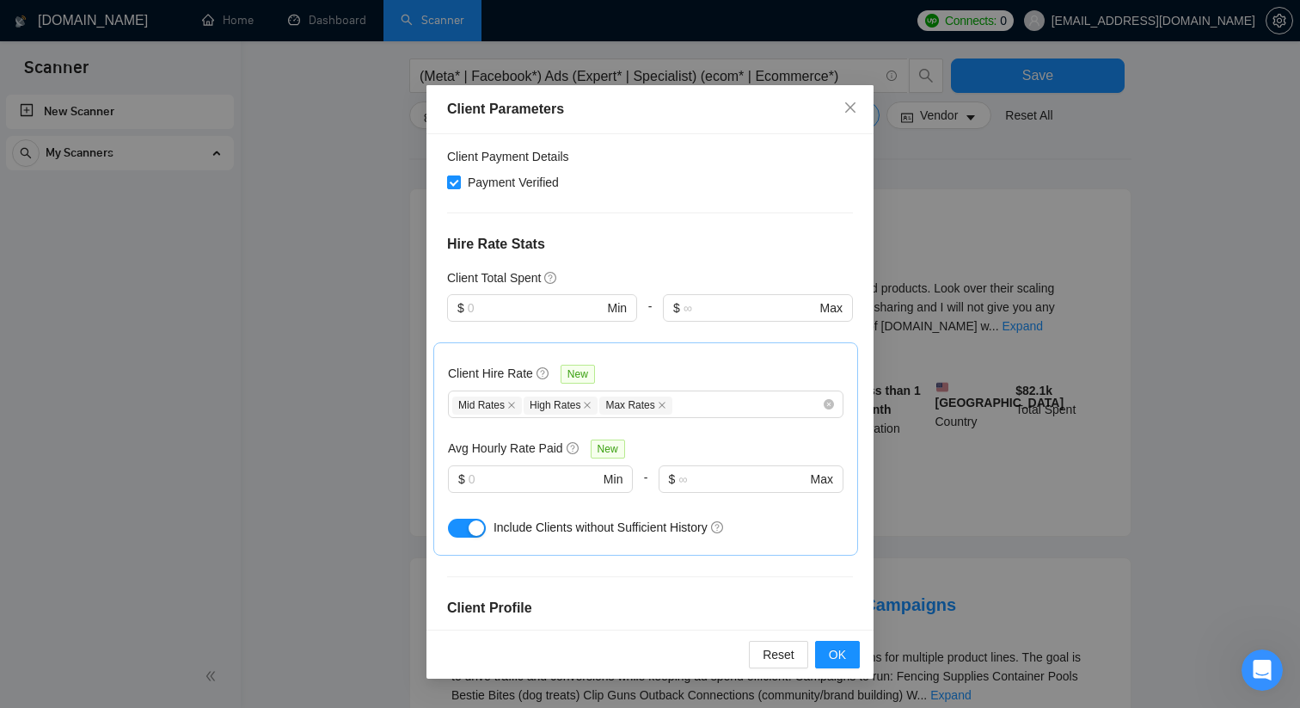
scroll to position [0, 0]
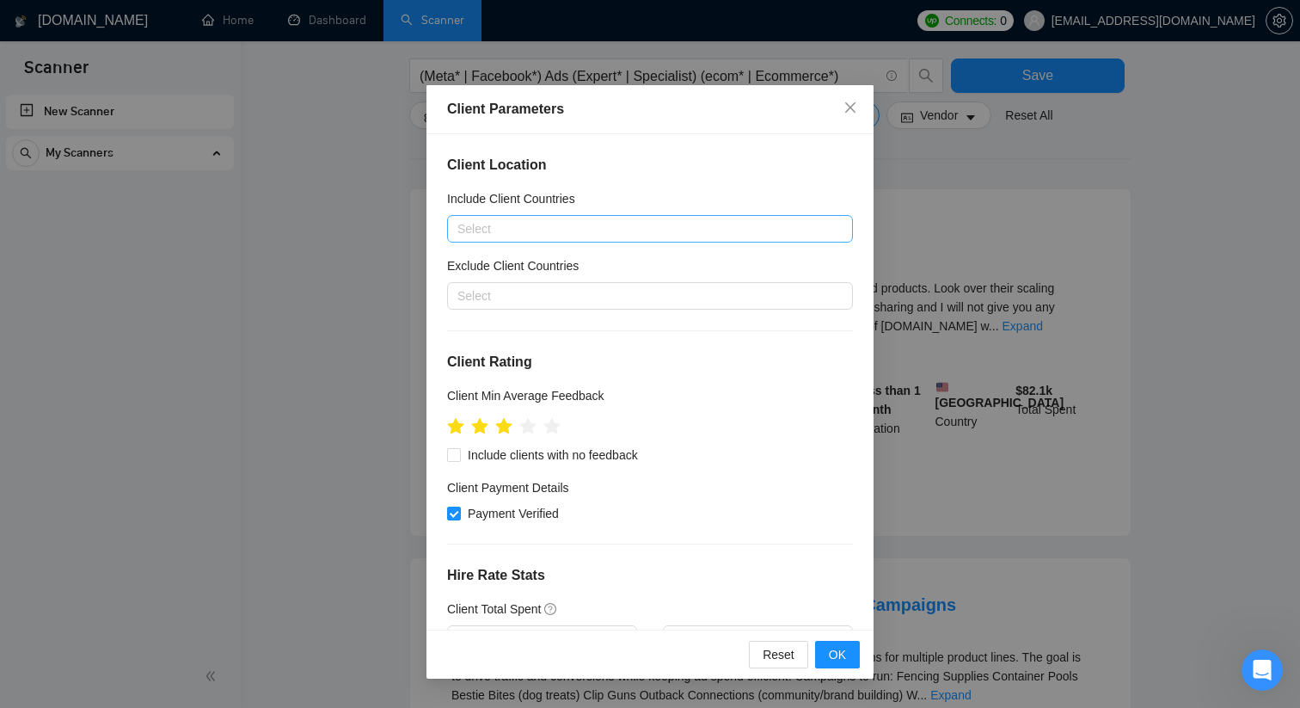
click at [599, 231] on div at bounding box center [641, 228] width 380 height 21
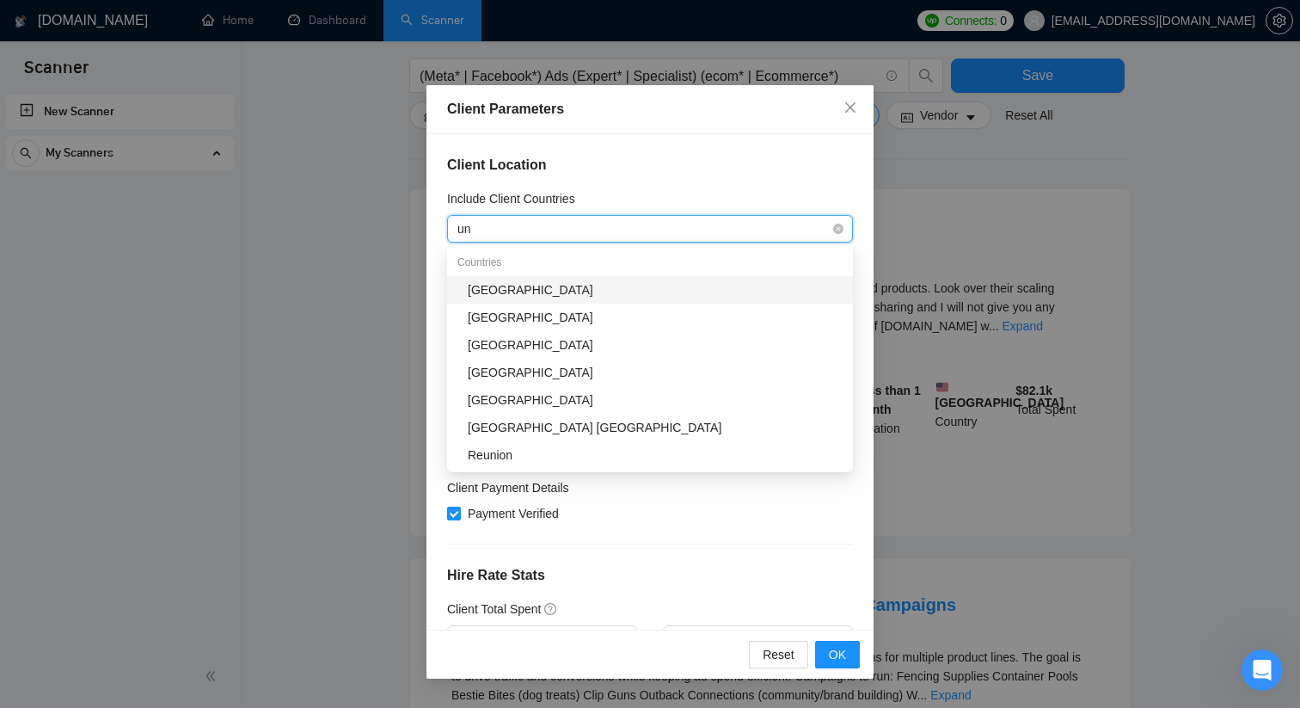
type input "u"
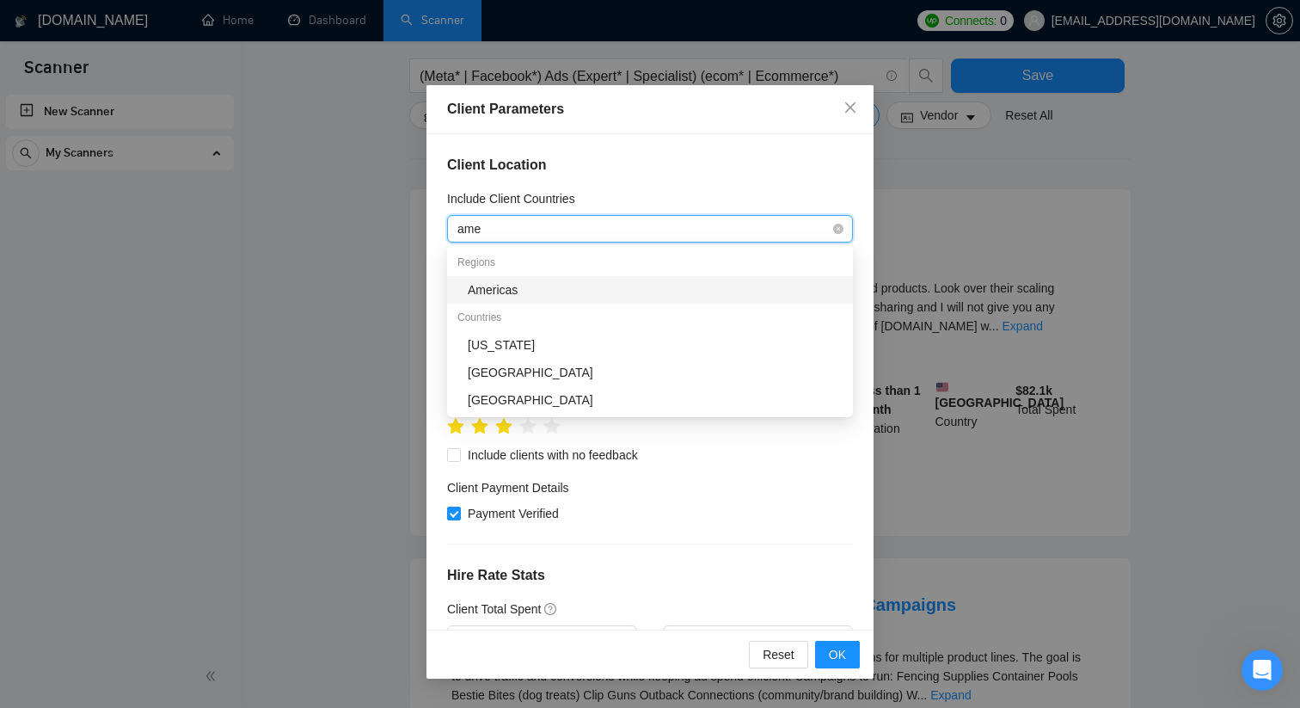
type input "amer"
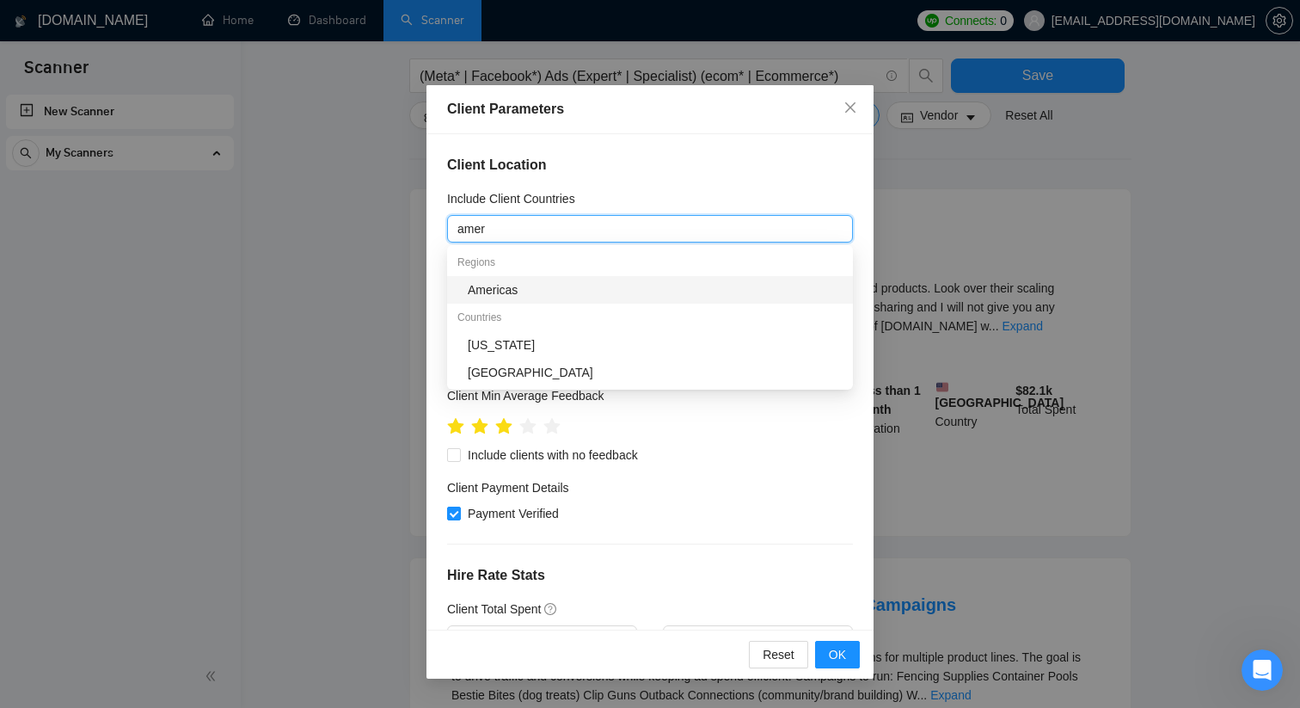
click at [548, 280] on div "Americas" at bounding box center [655, 289] width 375 height 19
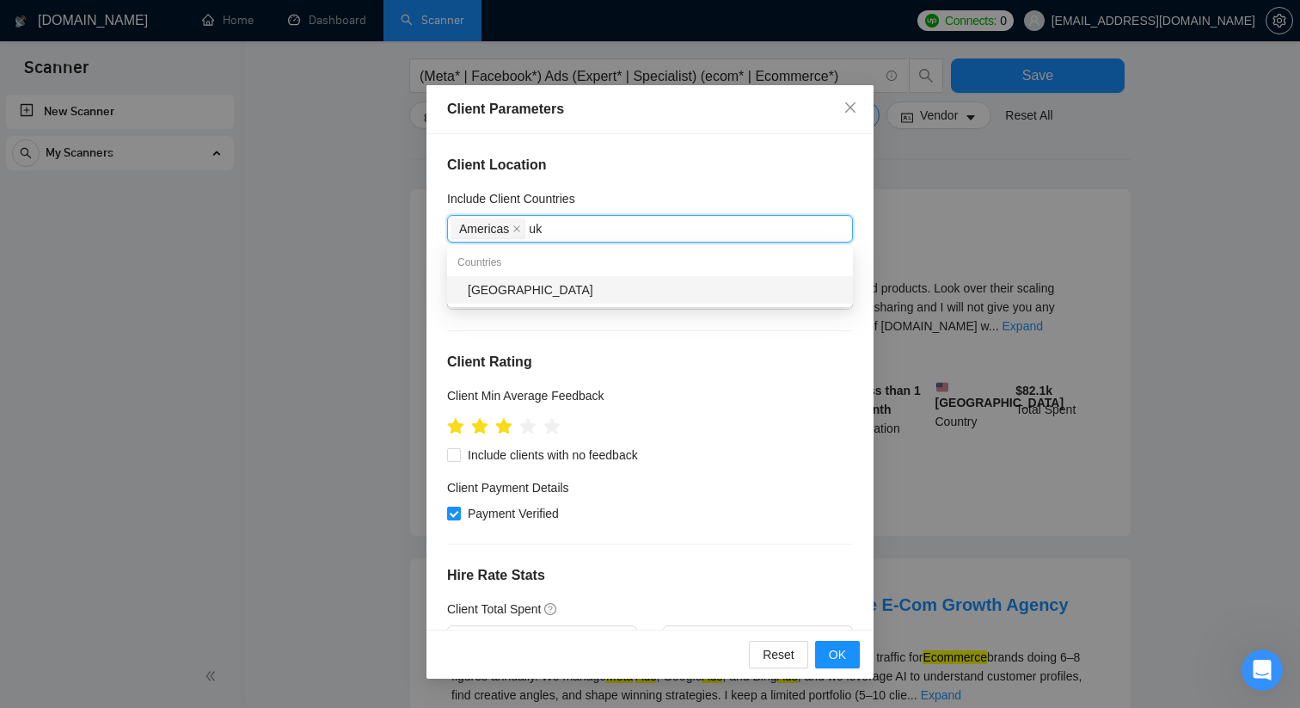
type input "u"
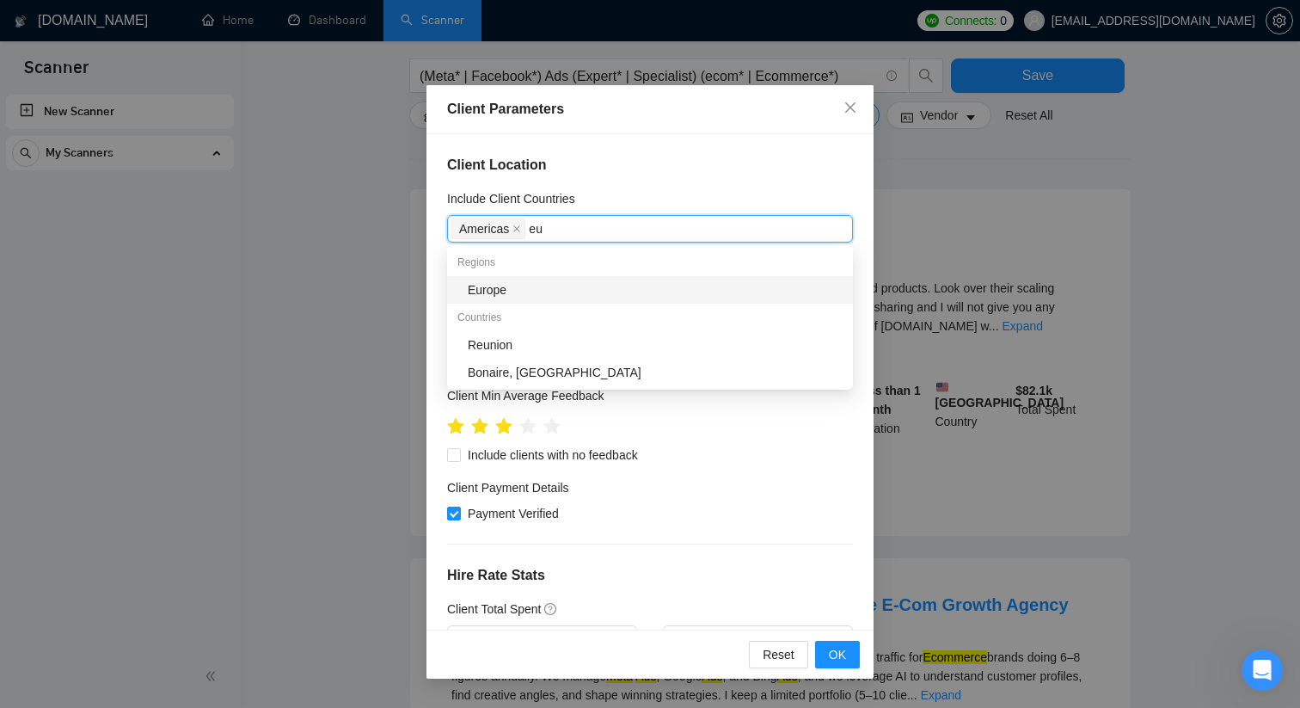
type input "eur"
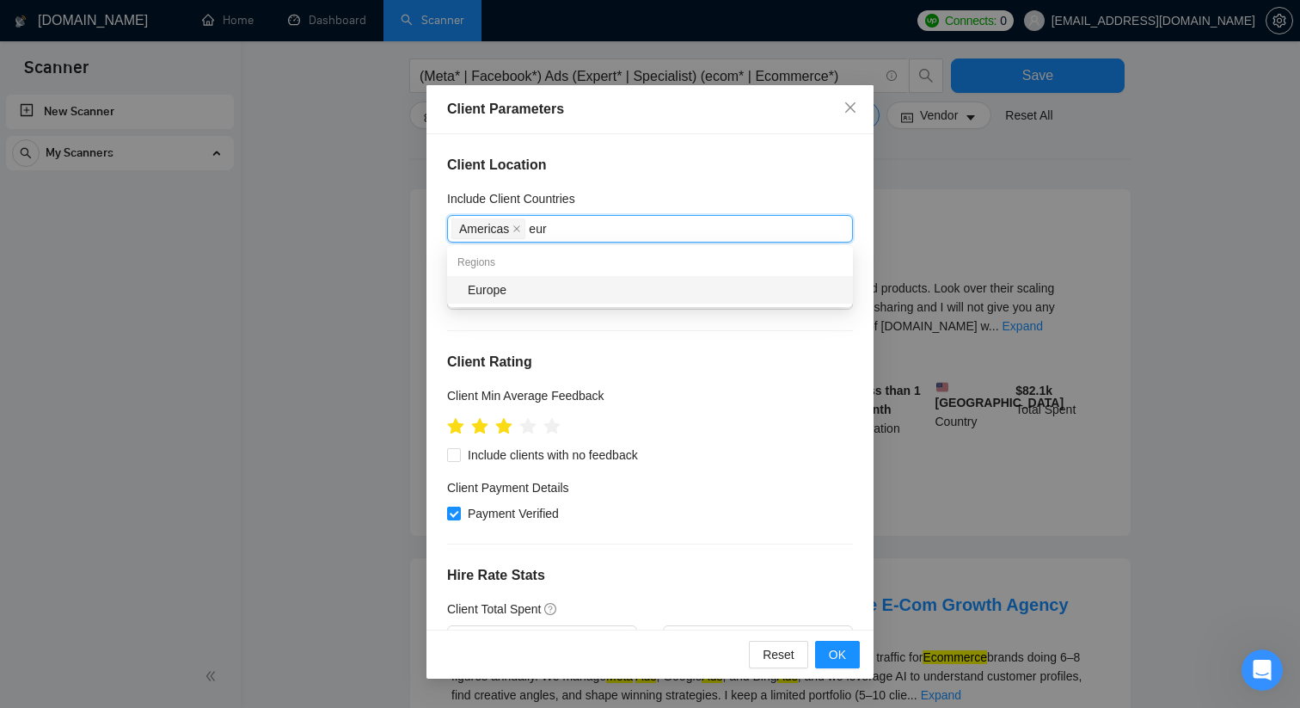
click at [574, 291] on div "Europe" at bounding box center [655, 289] width 375 height 19
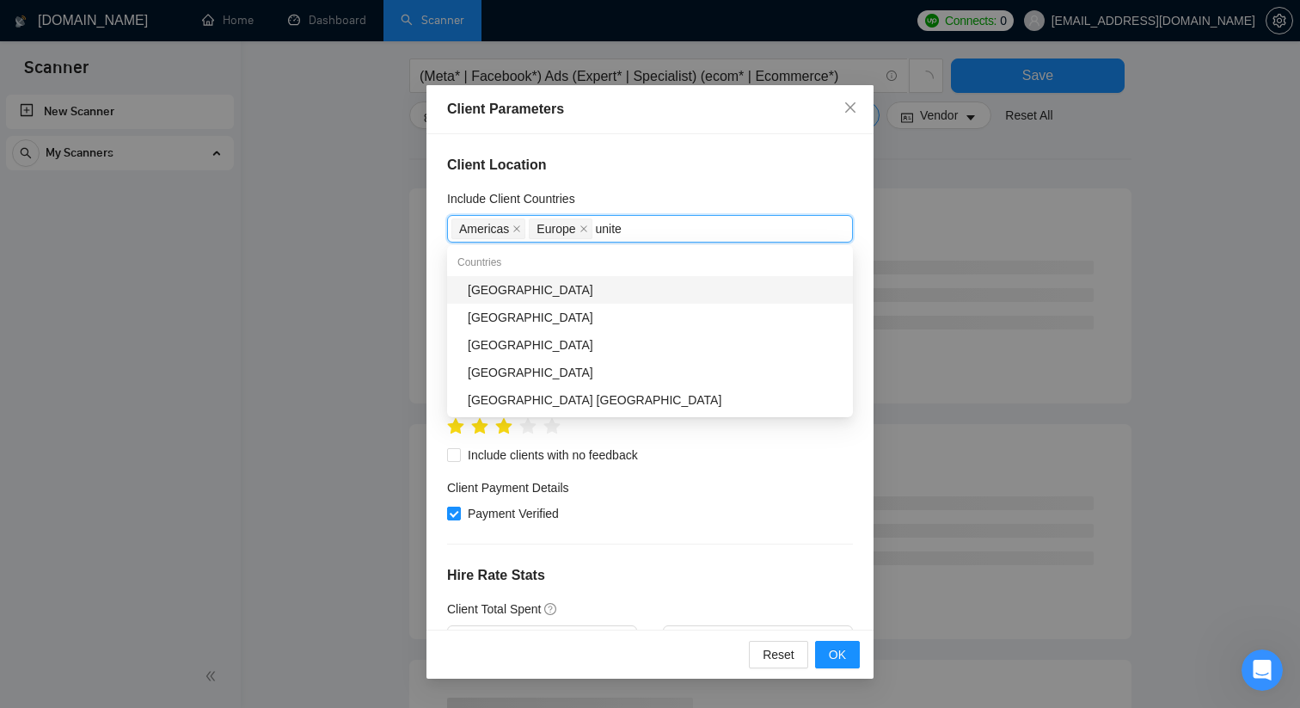
type input "united"
click at [602, 312] on div "[GEOGRAPHIC_DATA]" at bounding box center [655, 317] width 375 height 19
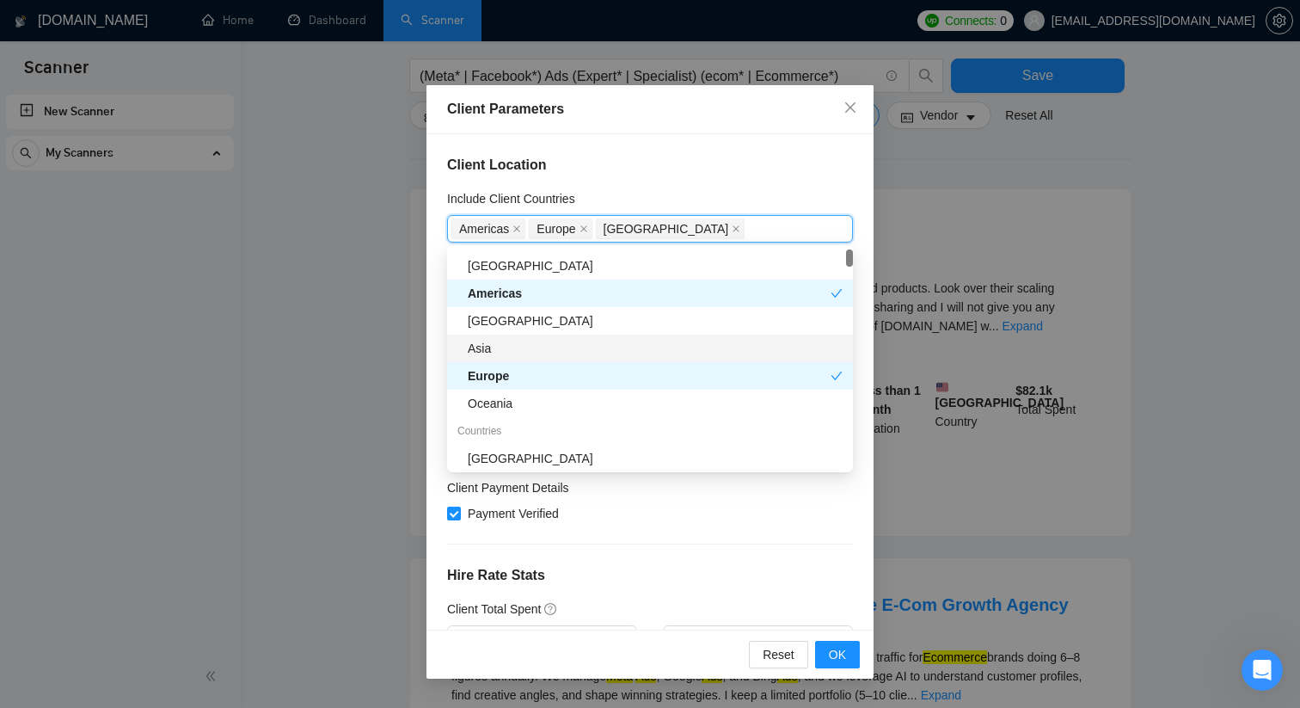
scroll to position [26, 0]
click at [662, 350] on div "Asia" at bounding box center [655, 346] width 375 height 19
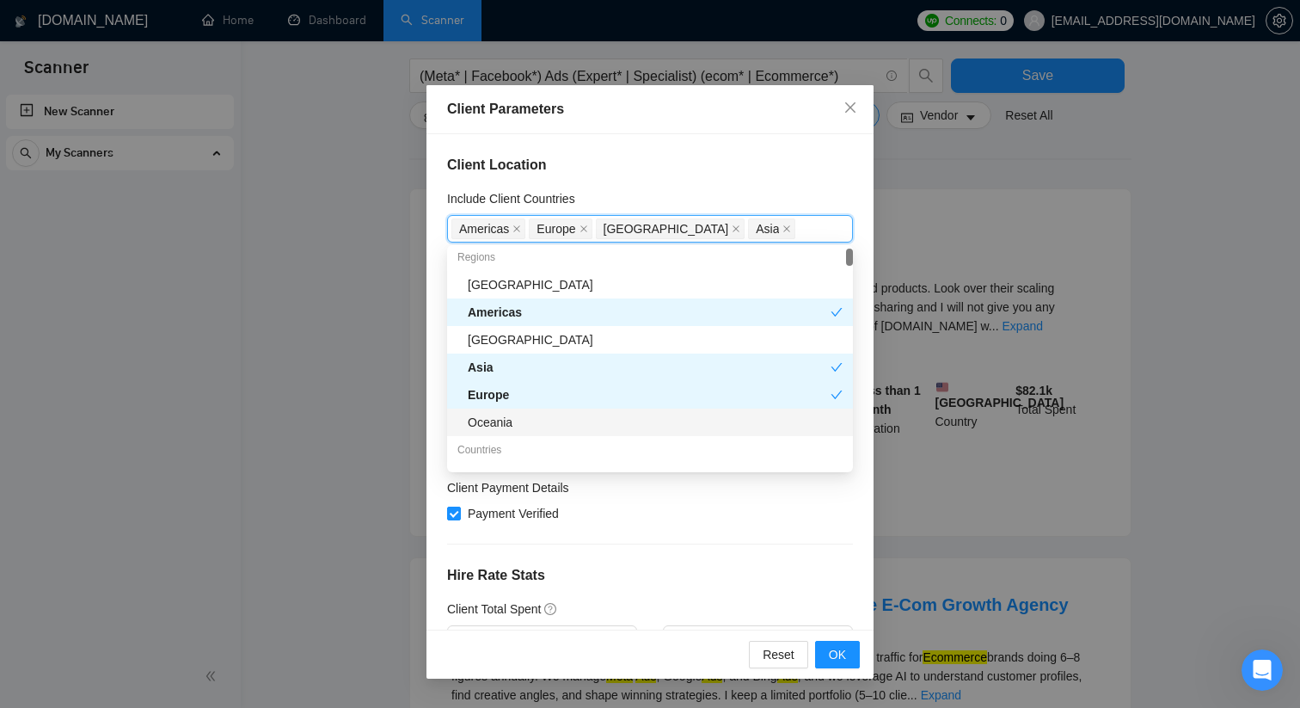
scroll to position [0, 0]
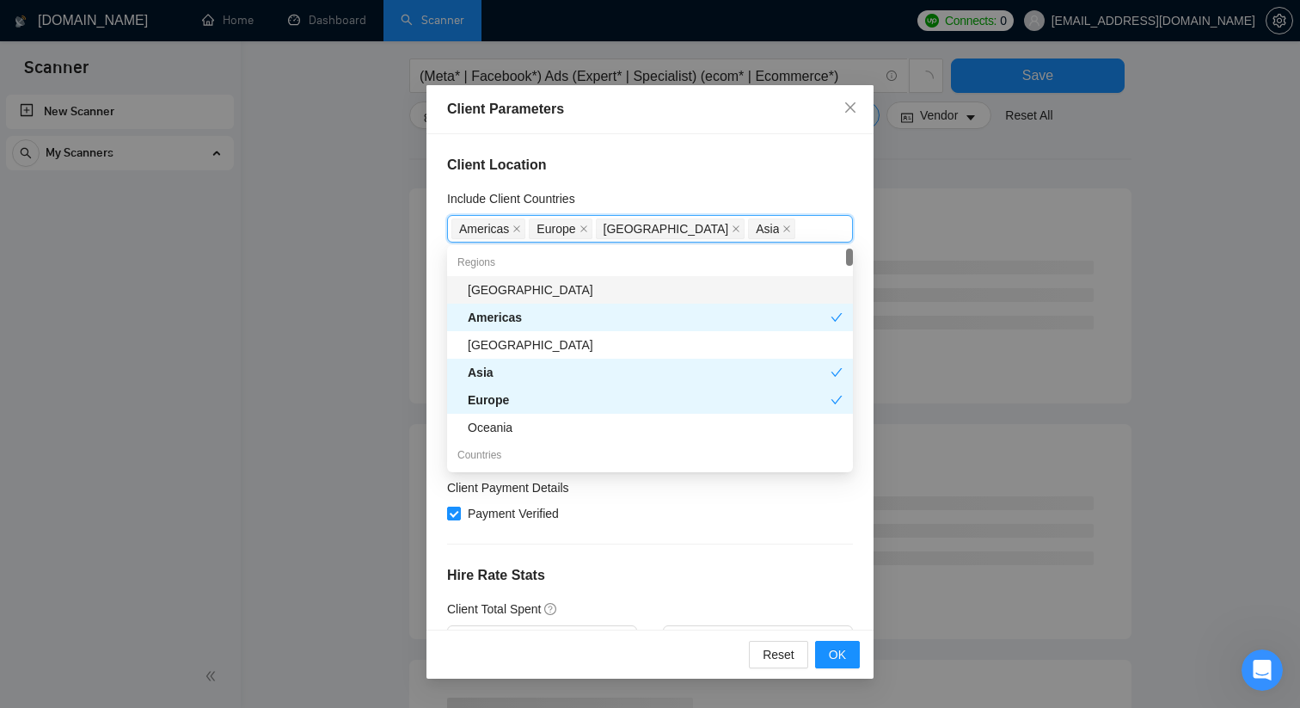
click at [652, 286] on div "[GEOGRAPHIC_DATA]" at bounding box center [655, 289] width 375 height 19
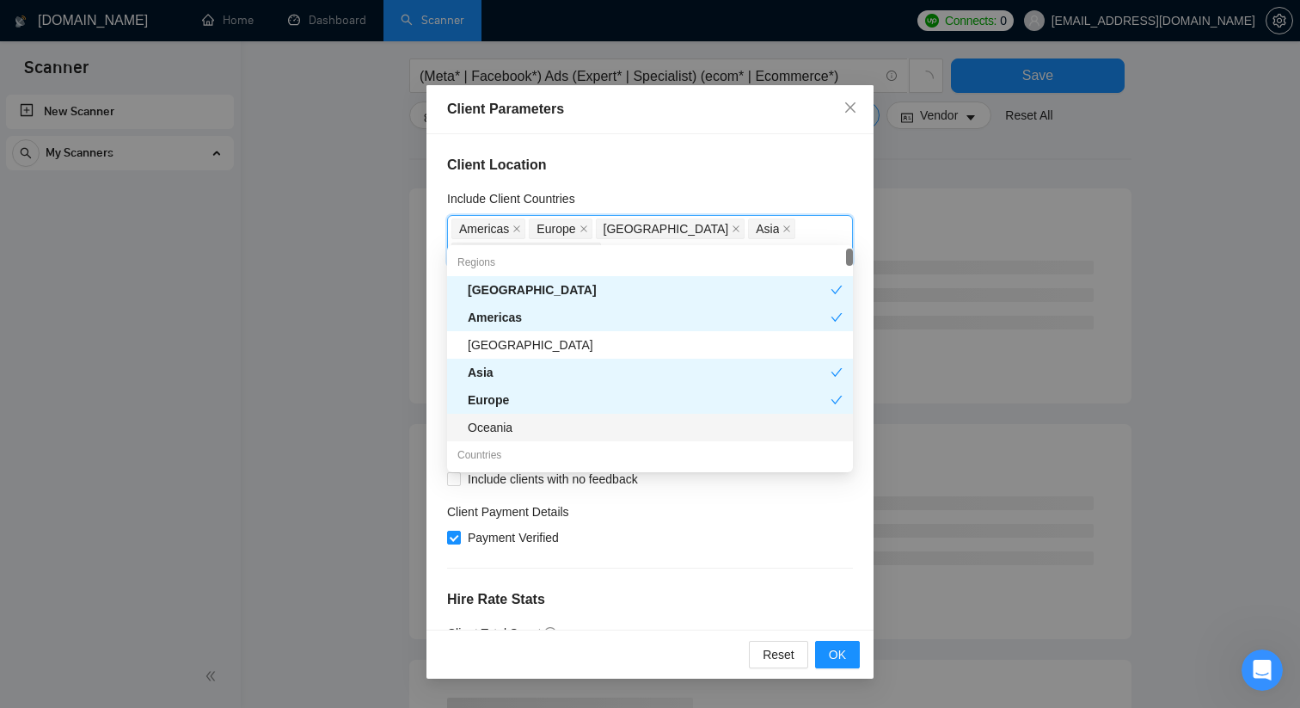
click at [851, 635] on div "Reset OK" at bounding box center [650, 653] width 447 height 49
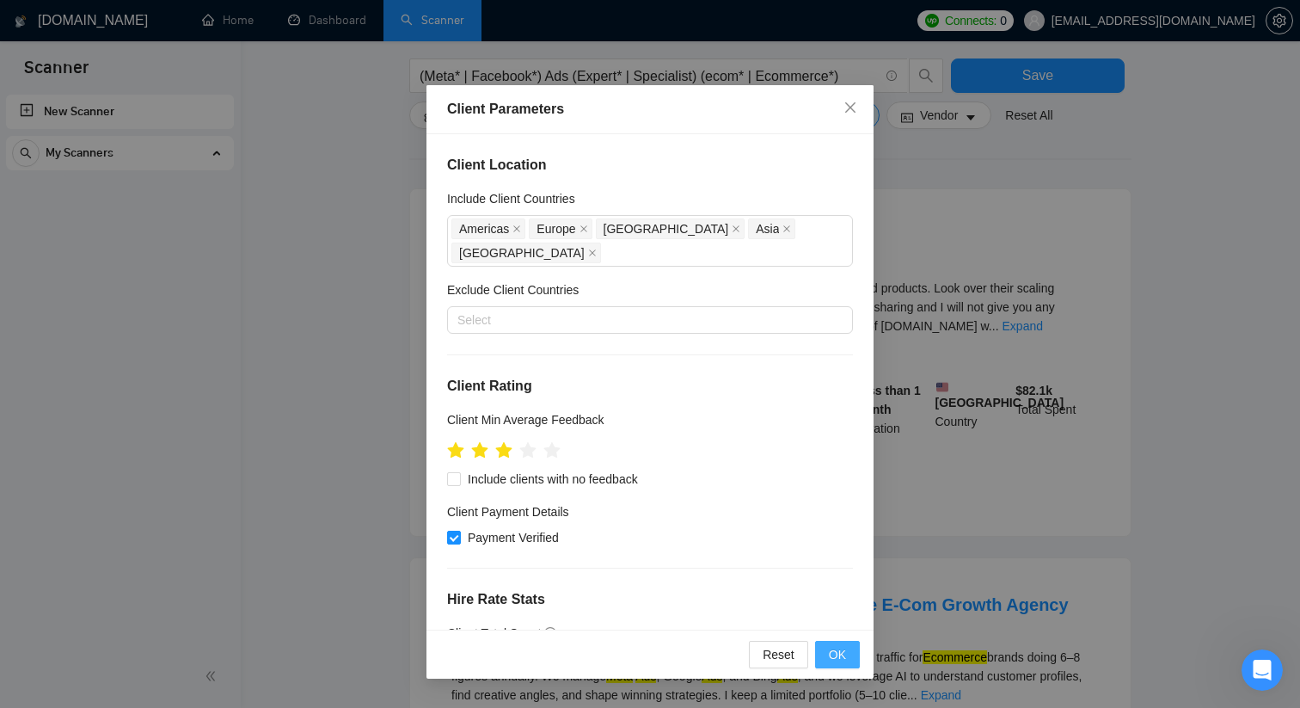
click at [847, 658] on button "OK" at bounding box center [837, 655] width 45 height 28
